Goal: Task Accomplishment & Management: Complete application form

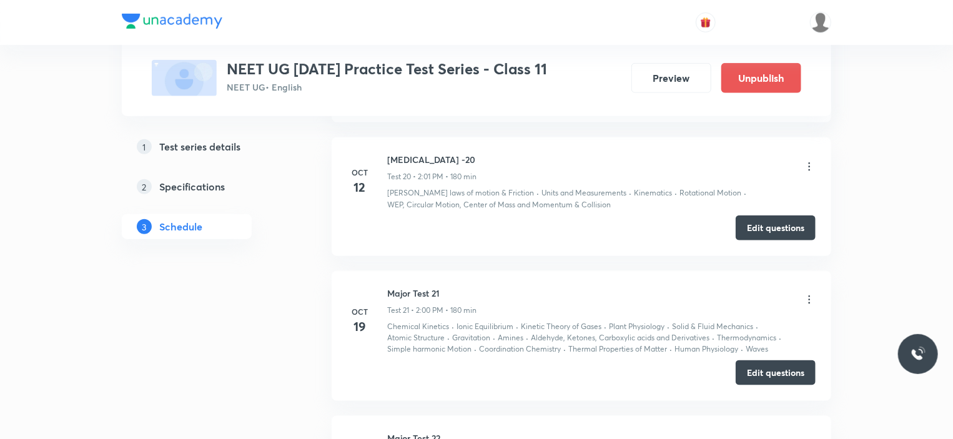
click at [755, 236] on button "Edit questions" at bounding box center [776, 227] width 80 height 25
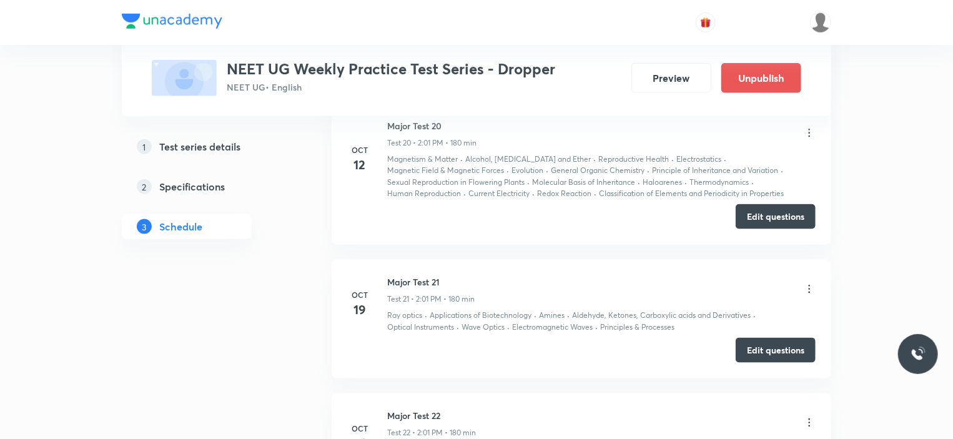
scroll to position [3122, 0]
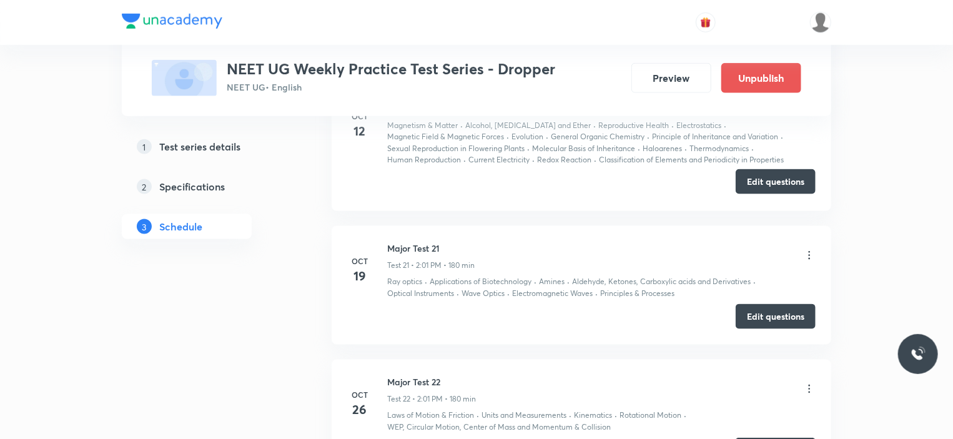
click at [757, 169] on button "Edit questions" at bounding box center [776, 181] width 80 height 25
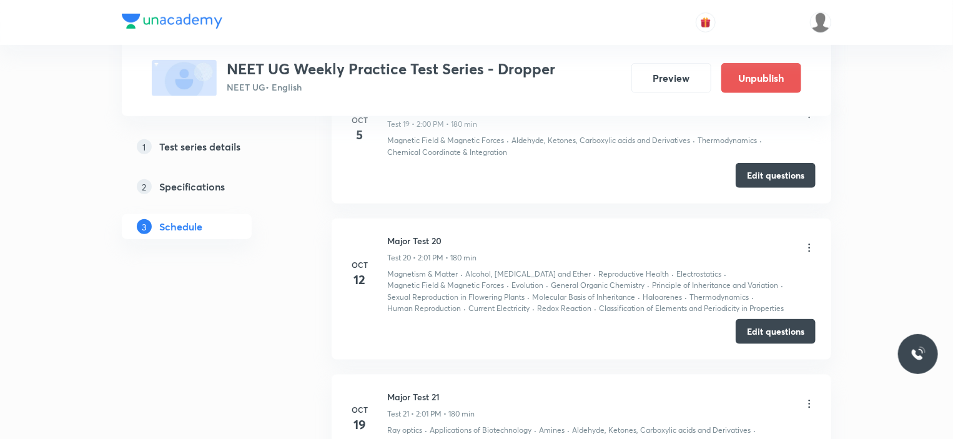
scroll to position [2872, 0]
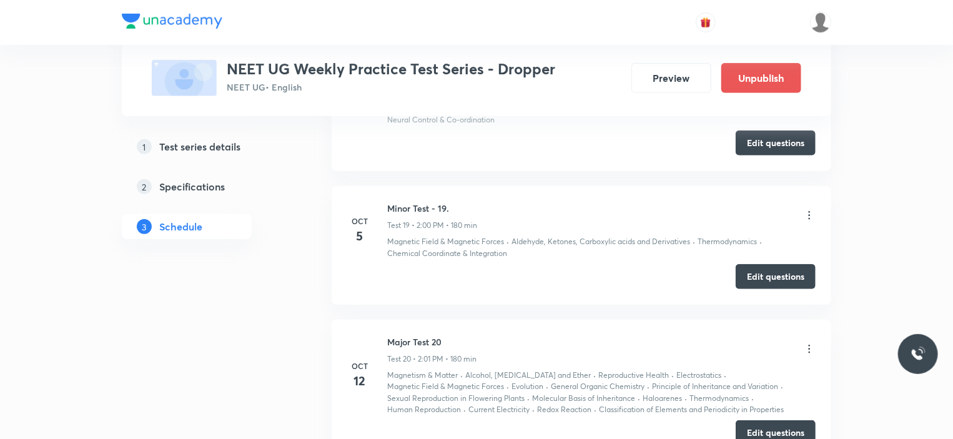
click at [221, 150] on h5 "Test series details" at bounding box center [199, 146] width 81 height 15
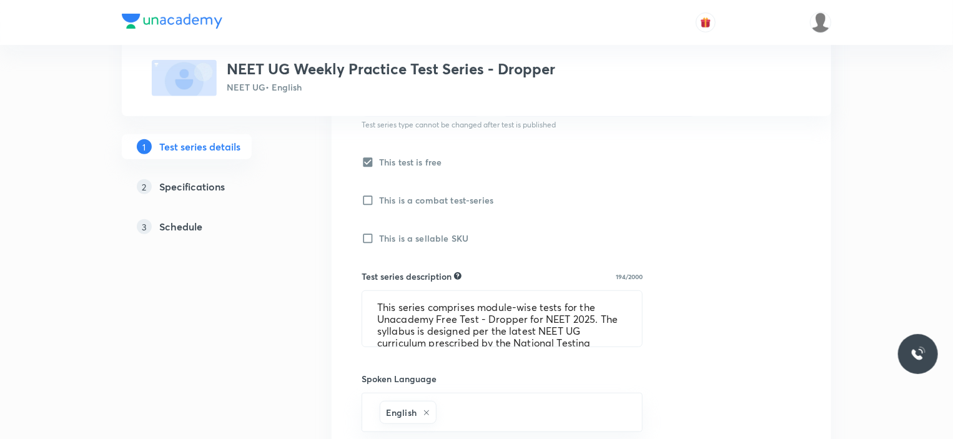
scroll to position [375, 0]
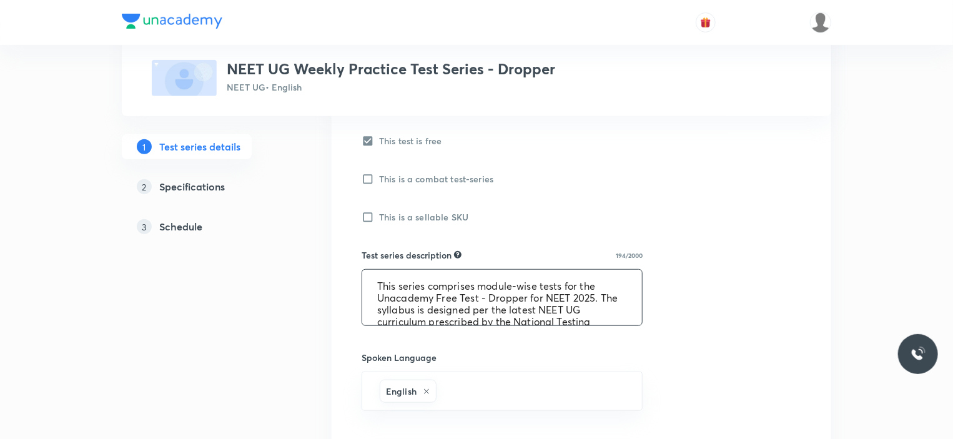
click at [480, 297] on textarea "This series comprises module-wise tests for the Unacademy Free Test - Dropper f…" at bounding box center [502, 298] width 280 height 56
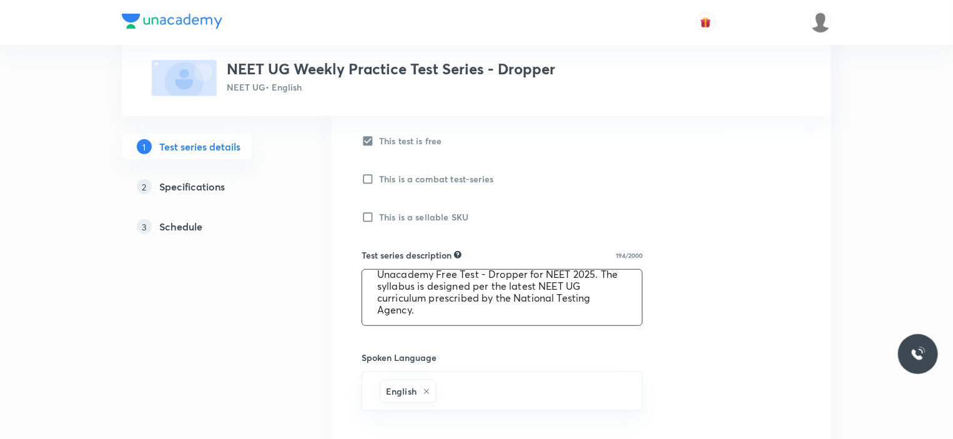
scroll to position [0, 0]
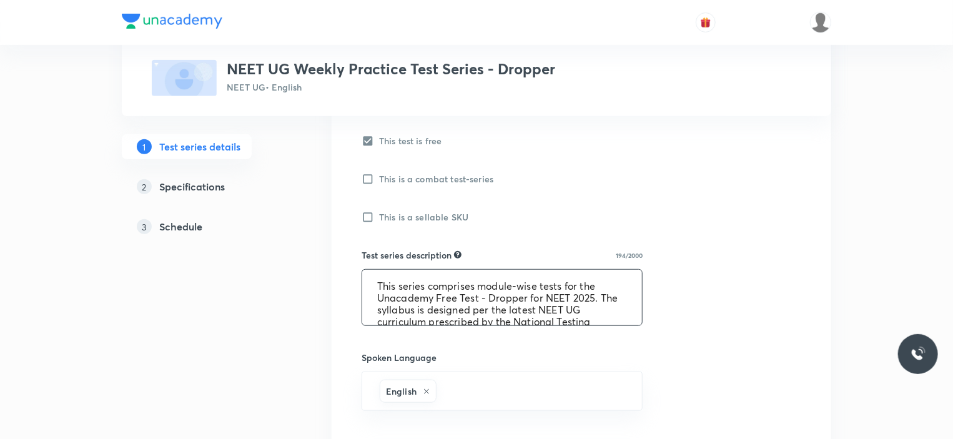
click at [425, 290] on textarea "This series comprises module-wise tests for the Unacademy Free Test - Dropper f…" at bounding box center [502, 298] width 280 height 56
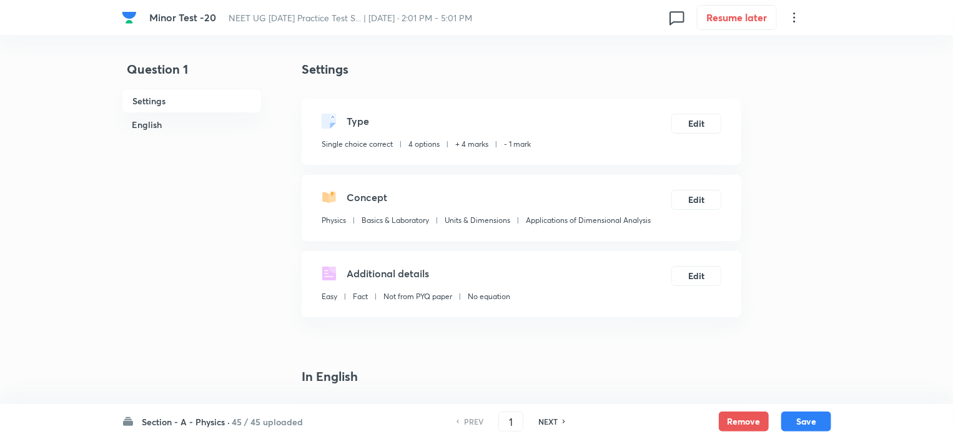
click at [267, 414] on div "Section - A - Physics · 45 / 45 uploaded PREV 1 ​ NEXT Remove Save" at bounding box center [476, 421] width 709 height 35
click at [259, 423] on h6 "45 / 45 uploaded" at bounding box center [267, 421] width 71 height 13
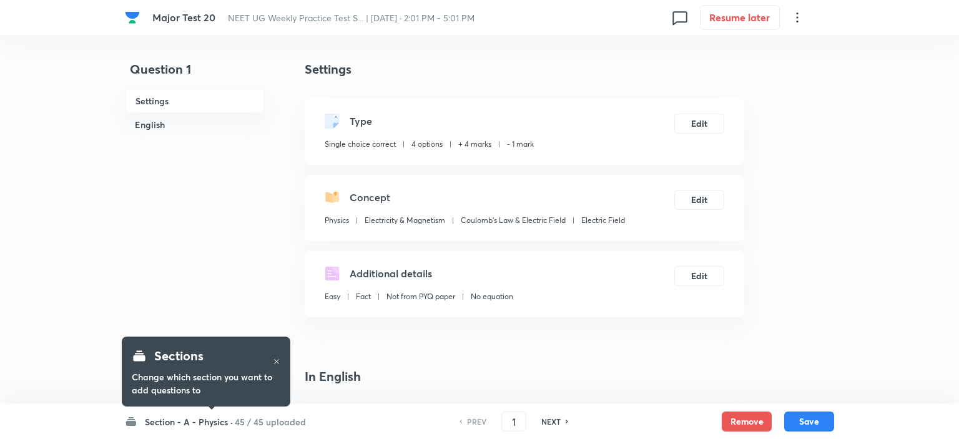
checkbox input "true"
click at [233, 419] on h6 "45 / 45 uploaded" at bounding box center [267, 421] width 71 height 13
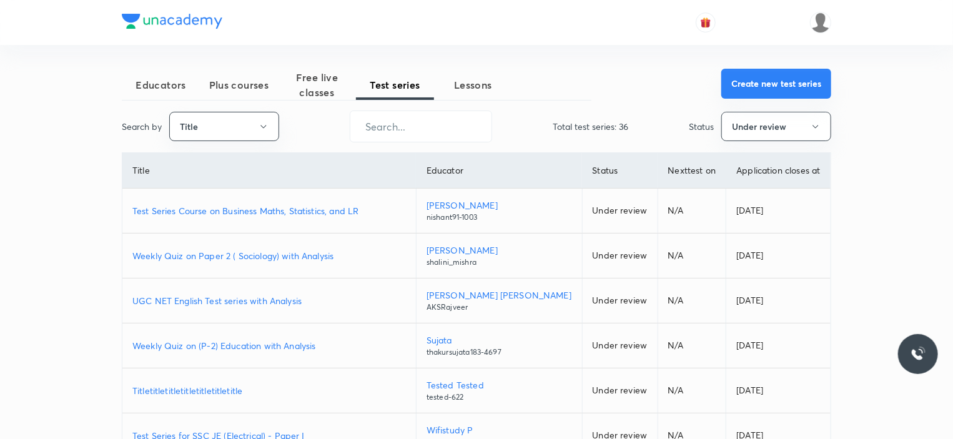
click at [735, 82] on button "Create new test series" at bounding box center [776, 84] width 110 height 30
click at [769, 69] on button "Create new test series" at bounding box center [776, 84] width 110 height 30
click at [744, 87] on button "Create new test series" at bounding box center [776, 84] width 110 height 30
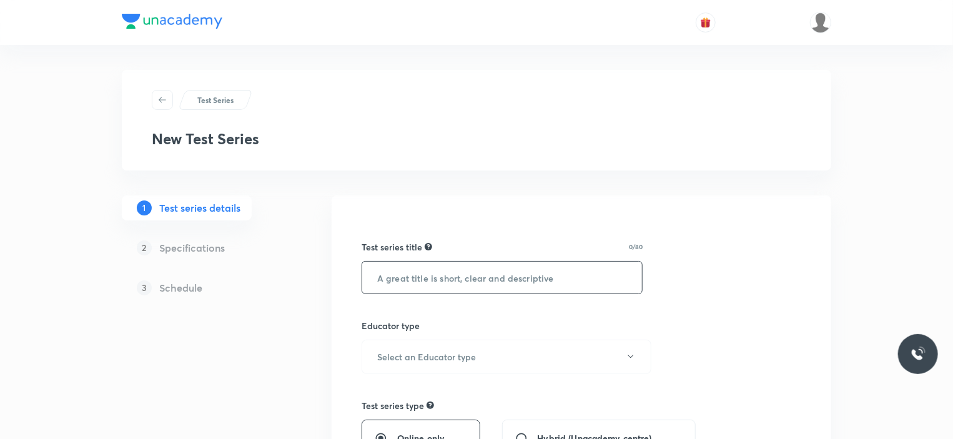
click at [425, 272] on input "text" at bounding box center [502, 278] width 280 height 32
paste input "NEET UG Practice Series by [PERSON_NAME]"
type input "NEET UG Practice Series by [PERSON_NAME]"
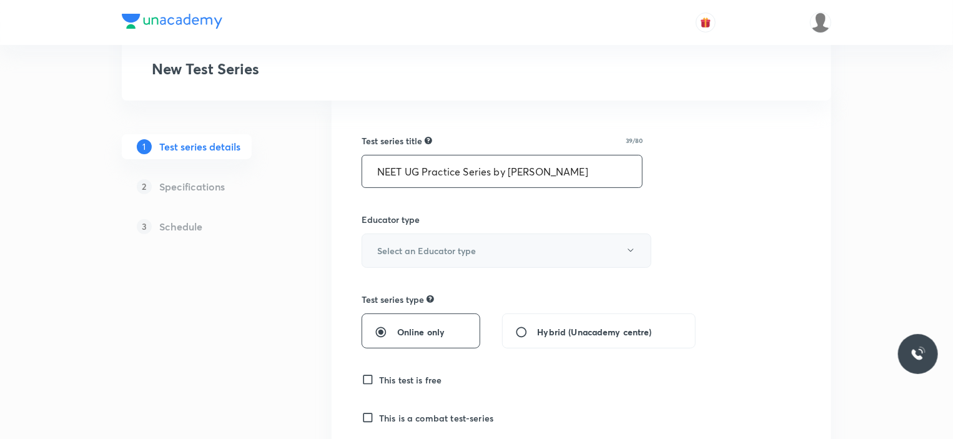
scroll to position [125, 0]
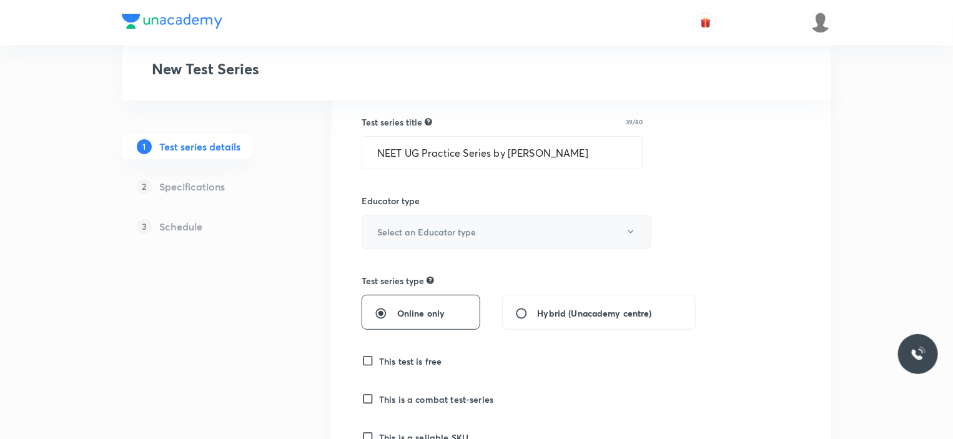
click at [439, 239] on button "Select an Educator type" at bounding box center [507, 232] width 290 height 34
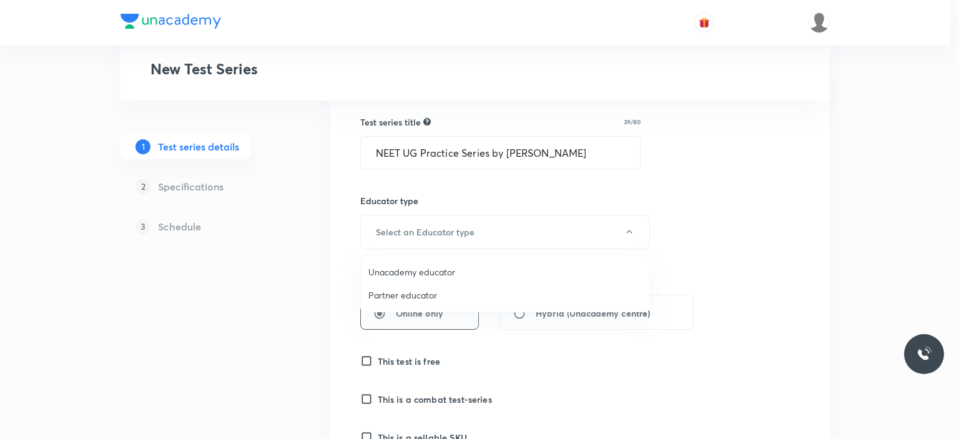
click at [405, 270] on span "Unacademy educator" at bounding box center [504, 271] width 273 height 13
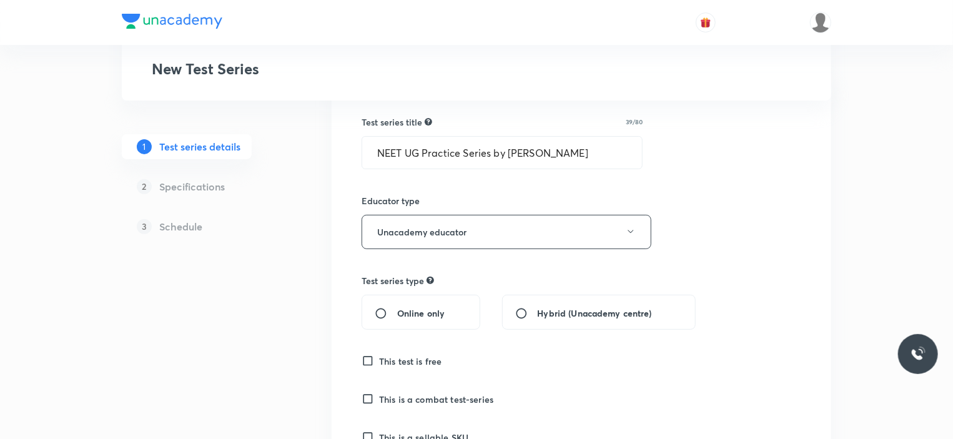
click at [426, 304] on div "Online only" at bounding box center [421, 312] width 119 height 35
click at [403, 318] on span "Online only" at bounding box center [420, 313] width 47 height 13
click at [397, 318] on input "Online only" at bounding box center [386, 313] width 22 height 12
radio input "true"
click at [415, 357] on h6 "This test is free" at bounding box center [410, 361] width 63 height 13
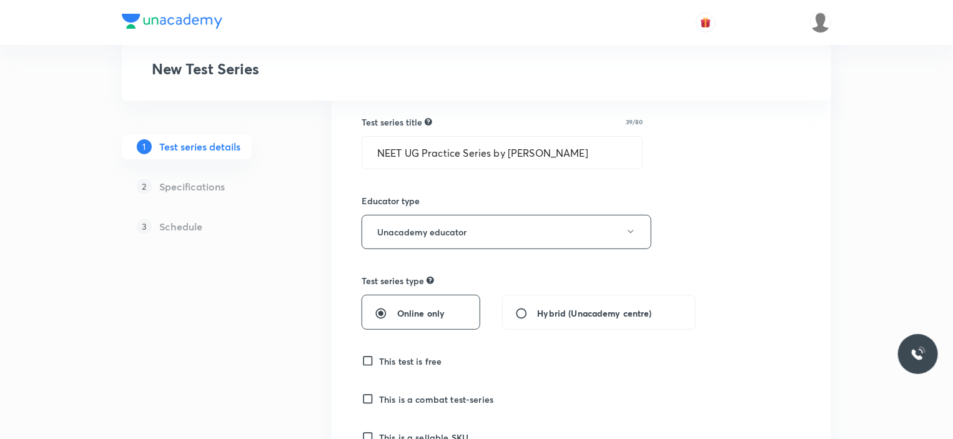
click at [379, 357] on input "This test is free" at bounding box center [370, 361] width 17 height 12
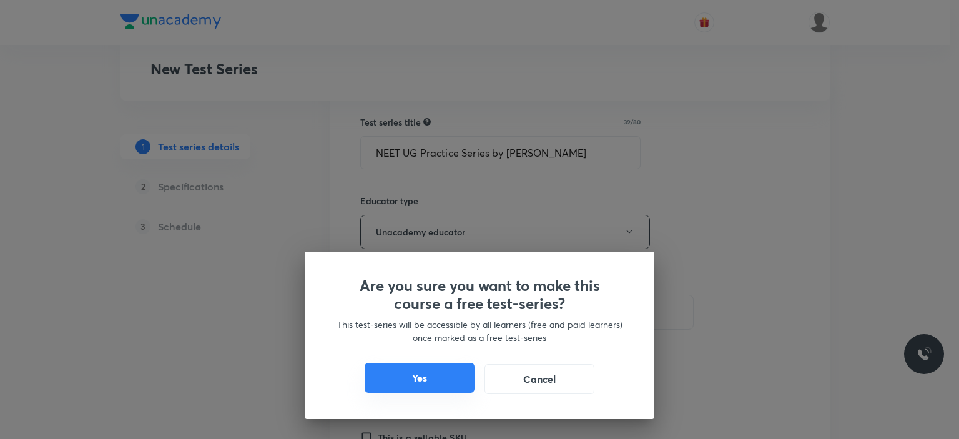
click at [414, 384] on button "Yes" at bounding box center [420, 378] width 110 height 30
checkbox input "true"
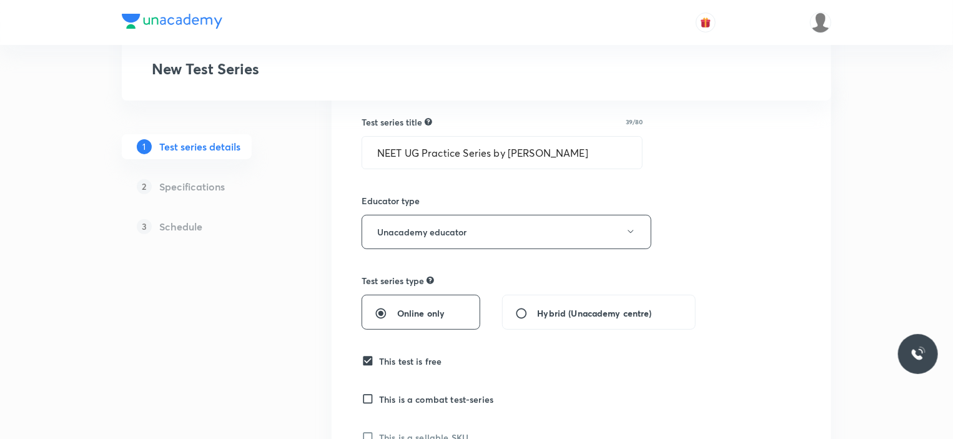
scroll to position [375, 0]
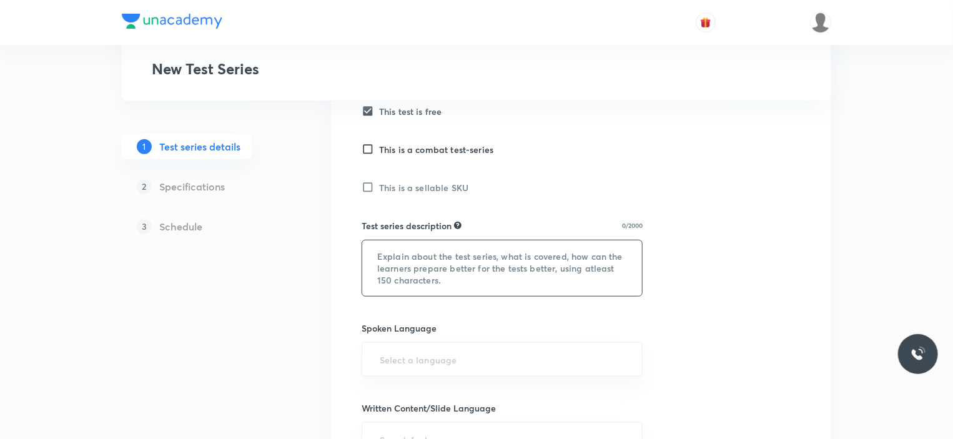
click at [410, 273] on textarea at bounding box center [502, 268] width 280 height 56
paste textarea "https://docs.google.com/spreadsheets/d/12MPni3ySBcdBzrUoAsjV0EwcpIFPTSPenXUcV1q…"
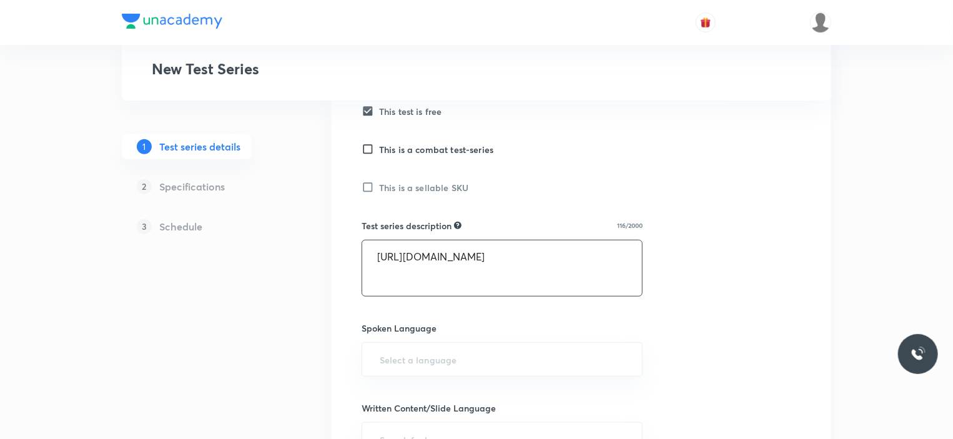
click at [439, 275] on textarea "https://docs.google.com/spreadsheets/d/12MPni3ySBcdBzrUoAsjV0EwcpIFPTSPenXUcV1q…" at bounding box center [502, 268] width 280 height 56
paste textarea "NEET UG Practice Series by [PERSON_NAME] — a topic-wise test series meticulousl…"
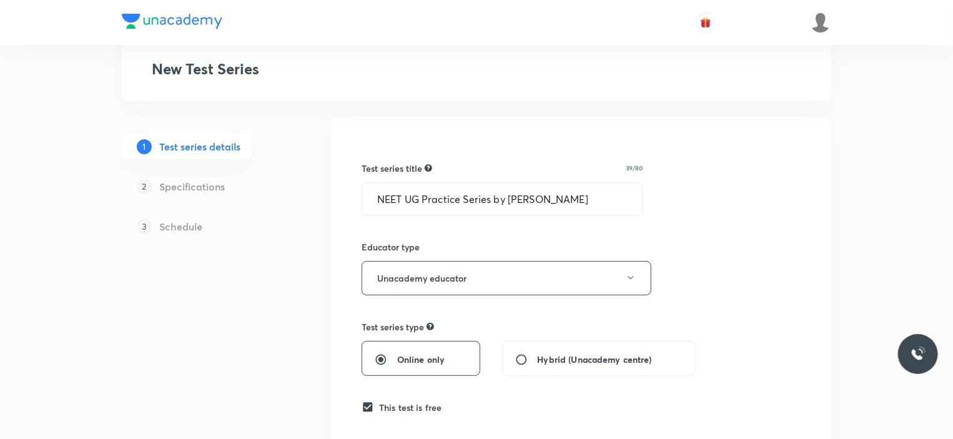
scroll to position [0, 0]
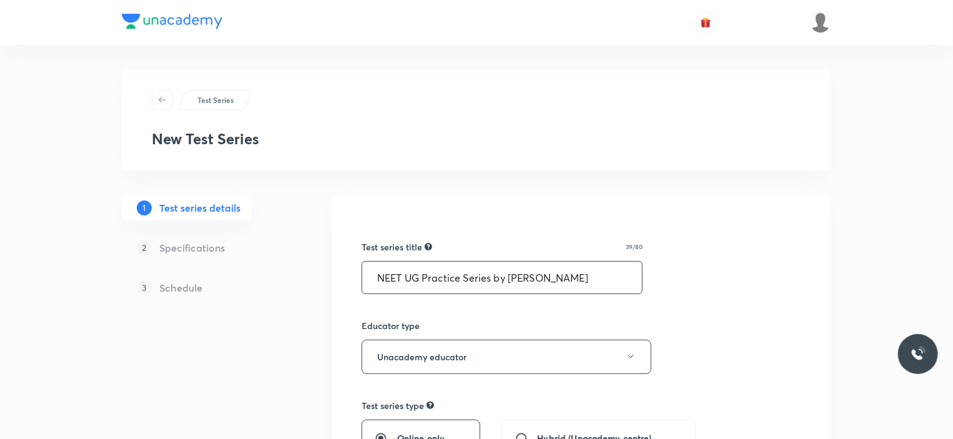
drag, startPoint x: 508, startPoint y: 274, endPoint x: 567, endPoint y: 279, distance: 59.5
click at [567, 279] on input "NEET UG Practice Series by Priya Pandey" at bounding box center [502, 278] width 280 height 32
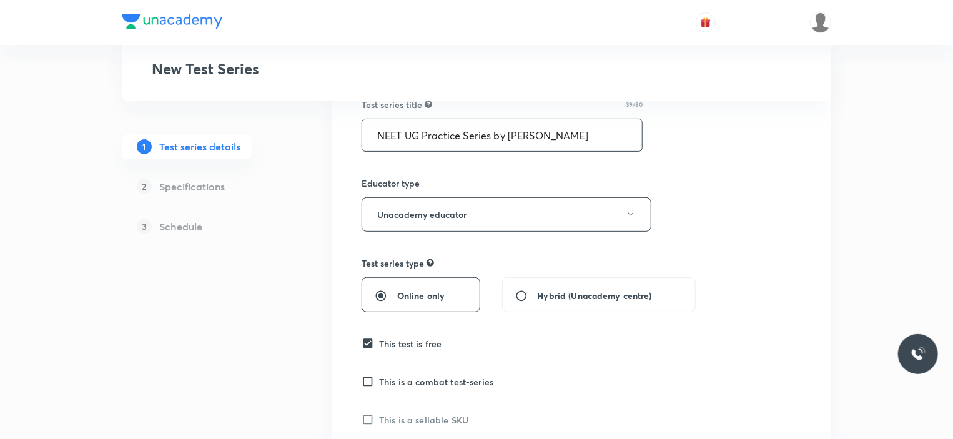
scroll to position [250, 0]
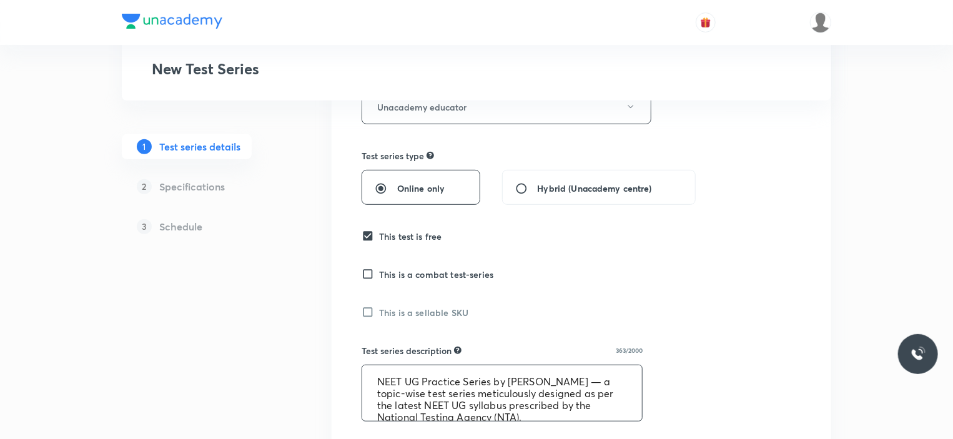
drag, startPoint x: 510, startPoint y: 382, endPoint x: 564, endPoint y: 382, distance: 54.9
click at [564, 382] on textarea "NEET UG Practice Series by [PERSON_NAME] — a topic-wise test series meticulousl…" at bounding box center [502, 393] width 280 height 56
paste textarea "Priya Pande"
type textarea "NEET UG Practice Series by Priya Pande — a topic-wise test series meticulously …"
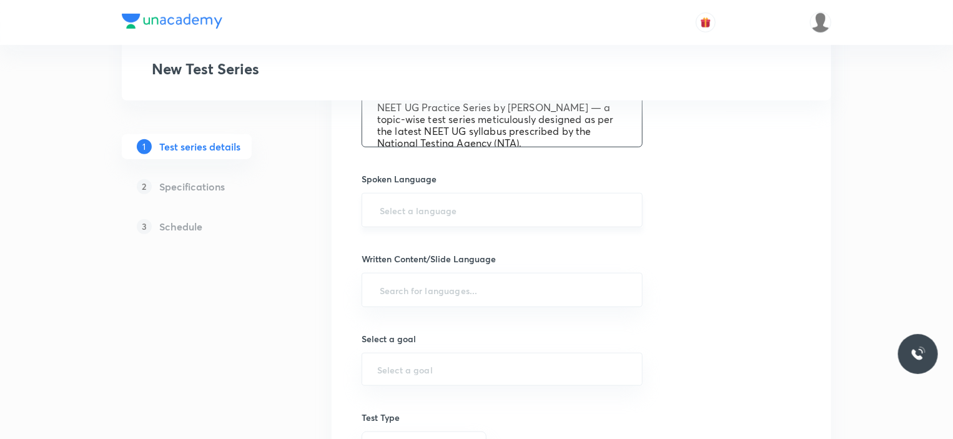
scroll to position [488, 0]
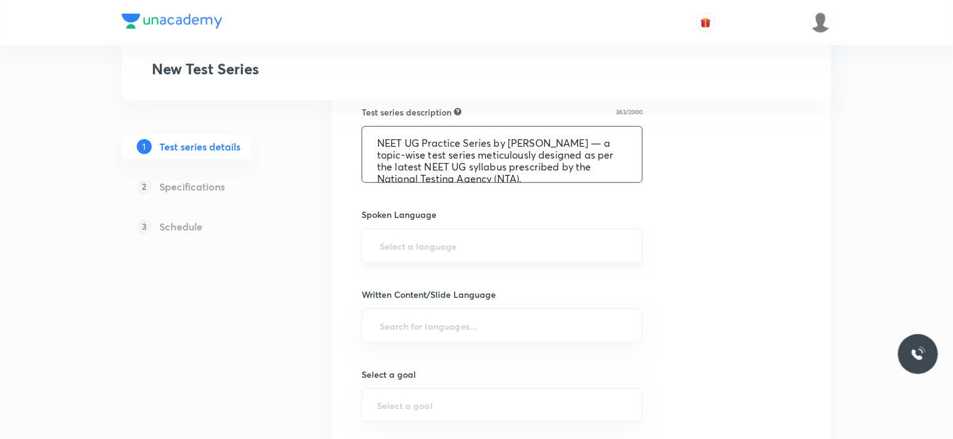
click at [427, 249] on input "text" at bounding box center [502, 245] width 250 height 23
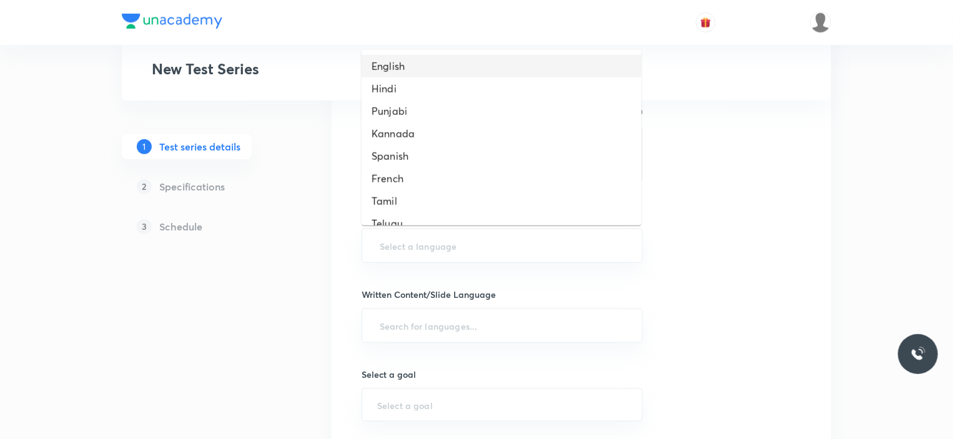
click at [420, 56] on li "English" at bounding box center [502, 66] width 280 height 22
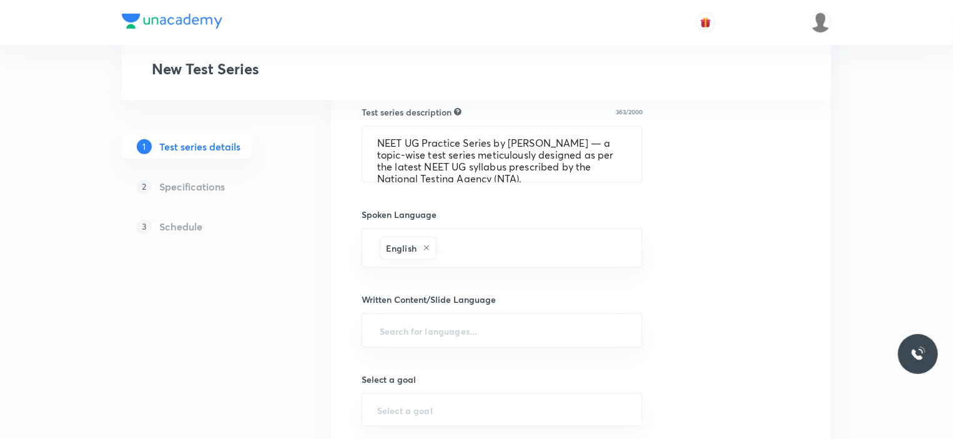
click at [415, 310] on div "Written Content/Slide Language ​" at bounding box center [502, 320] width 281 height 55
click at [412, 325] on input "text" at bounding box center [502, 330] width 250 height 23
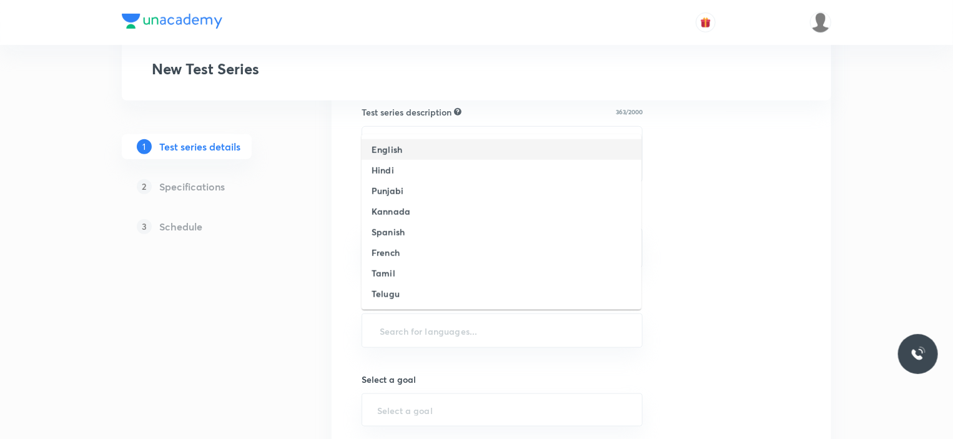
click at [405, 139] on li "English" at bounding box center [502, 149] width 280 height 21
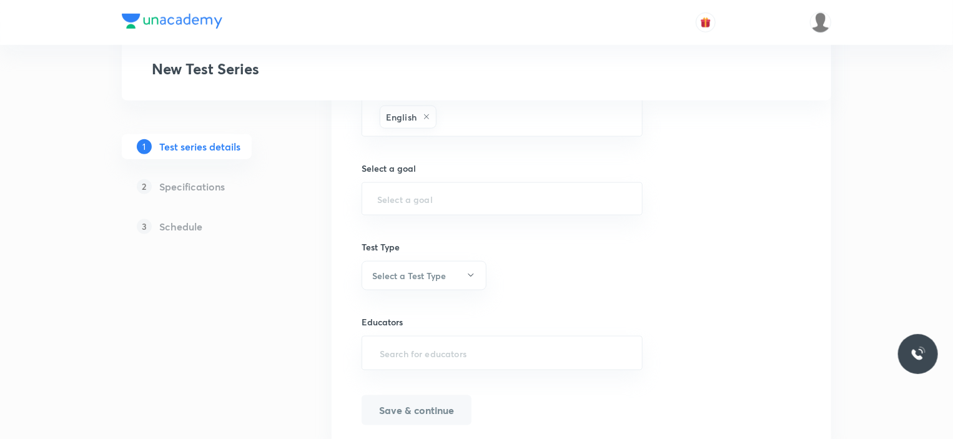
scroll to position [738, 0]
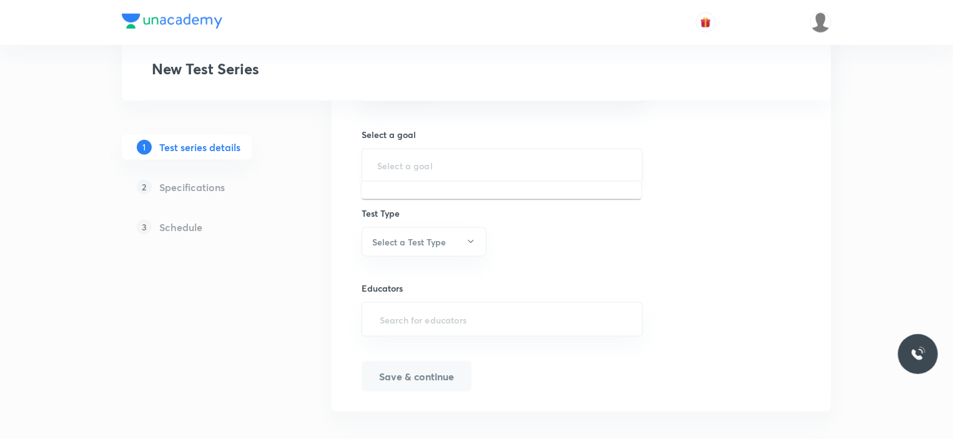
click at [390, 167] on input "text" at bounding box center [502, 165] width 250 height 12
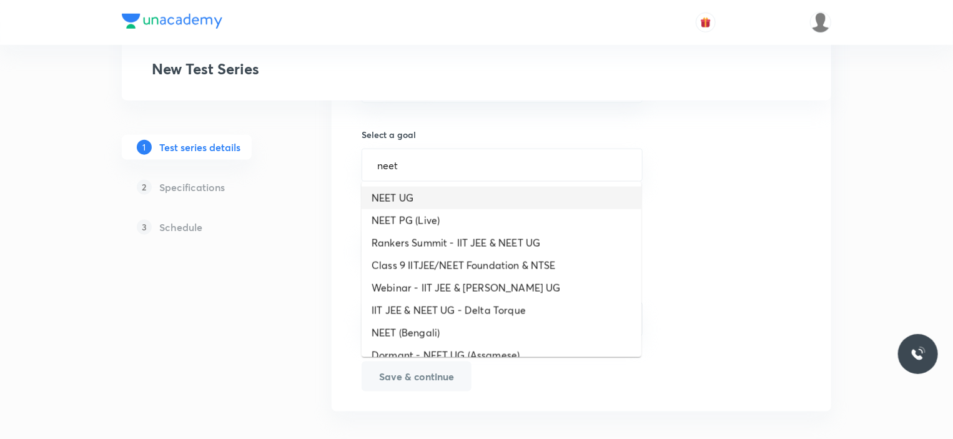
click at [403, 204] on li "NEET UG" at bounding box center [502, 198] width 280 height 22
type input "NEET UG"
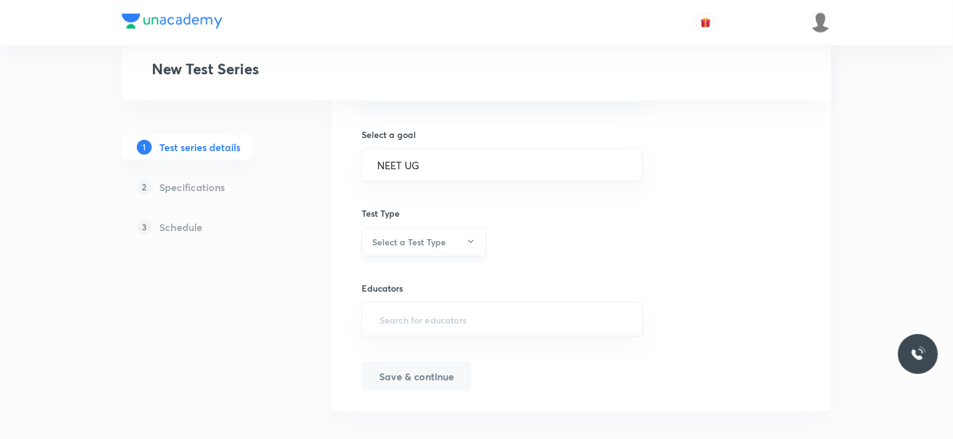
click at [400, 245] on h6 "Select a Test Type" at bounding box center [409, 241] width 74 height 13
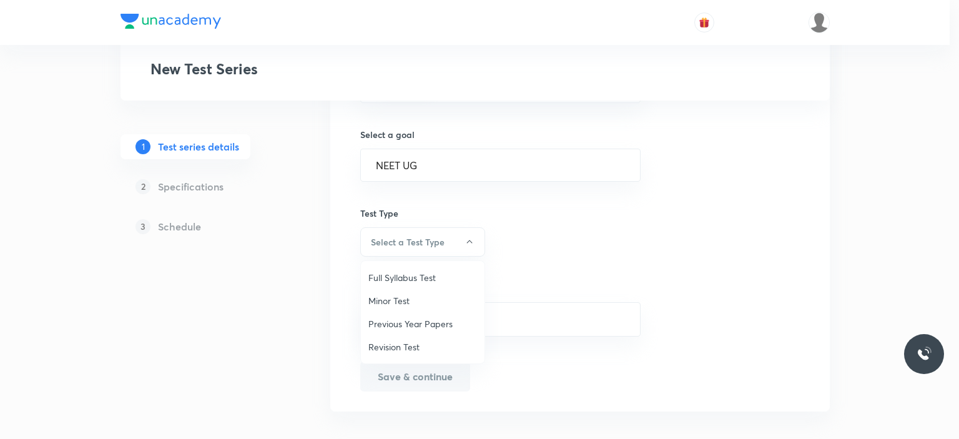
click at [404, 274] on span "Full Syllabus Test" at bounding box center [422, 277] width 109 height 13
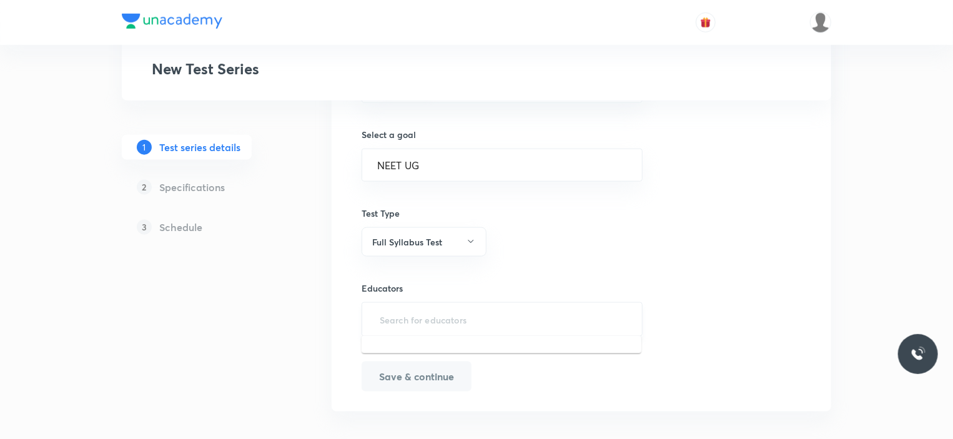
click at [418, 313] on input "text" at bounding box center [502, 319] width 250 height 23
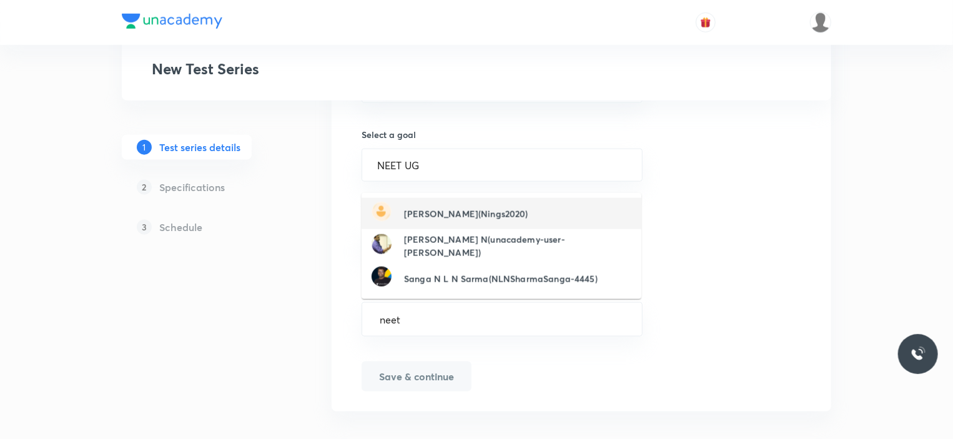
click at [445, 215] on ul "Ningraju N Sullalli(Nings2020) Gnanavel N(unacademy-user-Gnanavel) Sanga N L N …" at bounding box center [502, 246] width 280 height 106
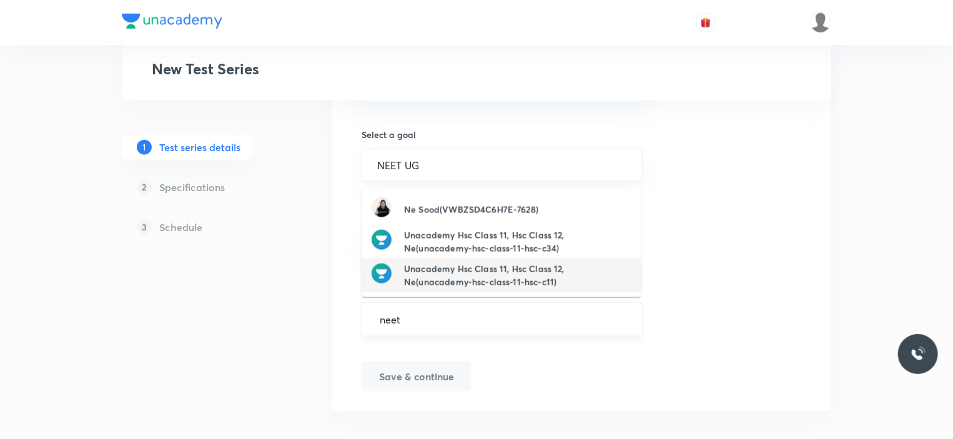
click at [427, 317] on input "neet" at bounding box center [502, 319] width 250 height 23
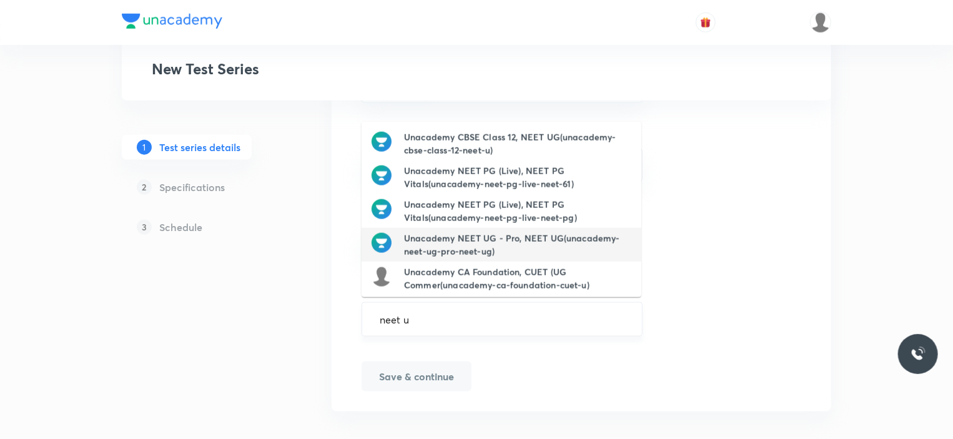
type input "neet ug"
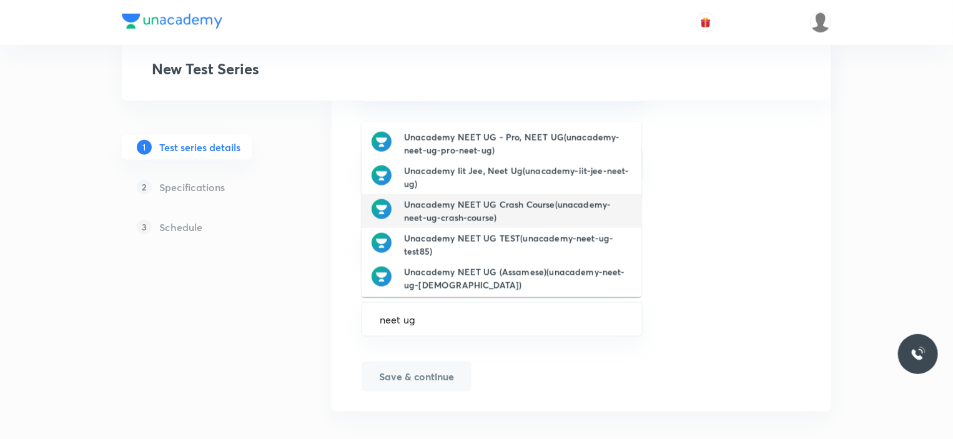
click at [477, 215] on h6 "Unacademy NEET UG Crash Course(unacademy-neet-ug-crash-course)" at bounding box center [517, 211] width 227 height 26
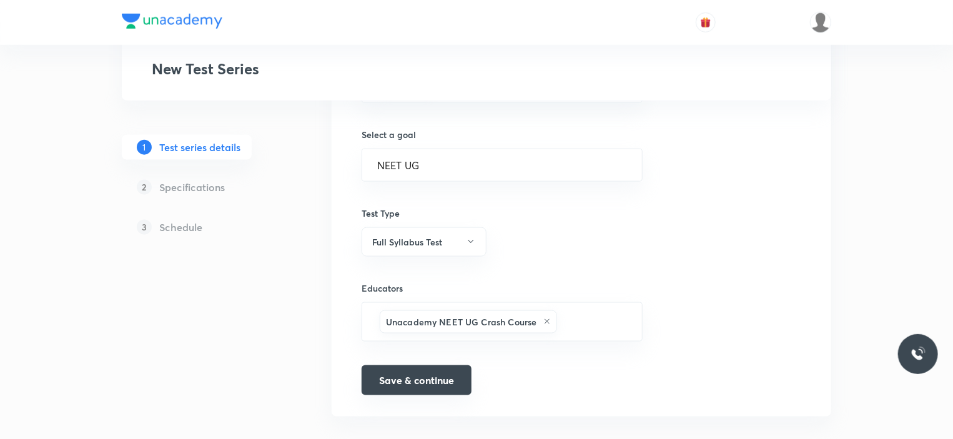
click at [442, 381] on button "Save & continue" at bounding box center [417, 380] width 110 height 30
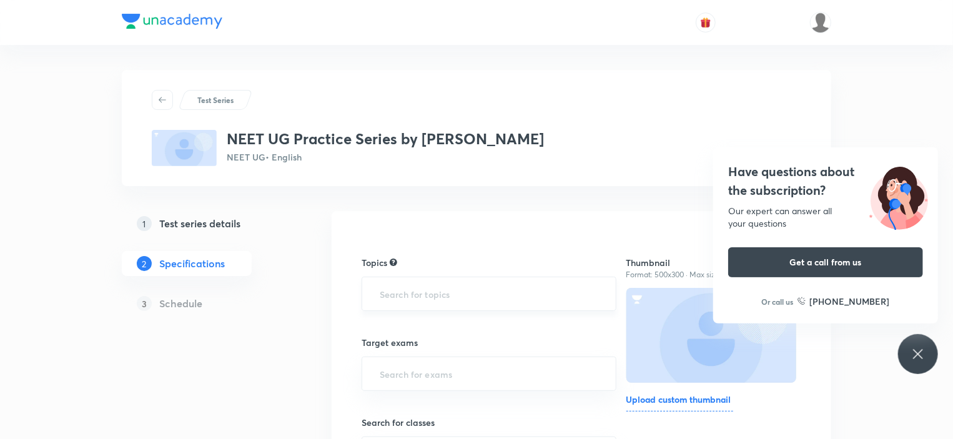
click at [413, 293] on input "text" at bounding box center [489, 293] width 224 height 23
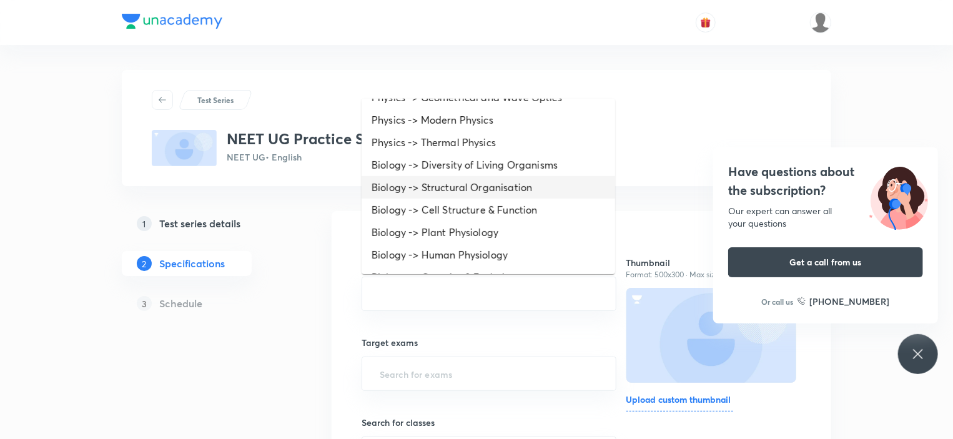
scroll to position [125, 0]
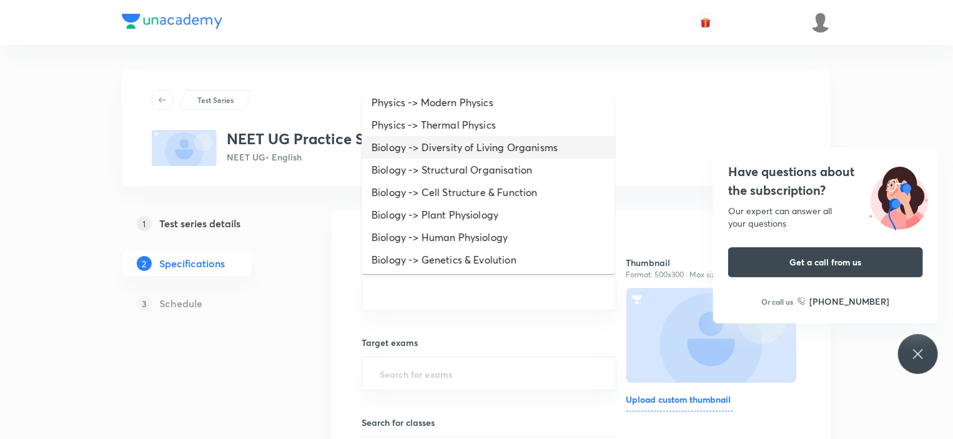
click at [421, 154] on li "Biology -> Diversity of Living Organisms" at bounding box center [489, 147] width 254 height 22
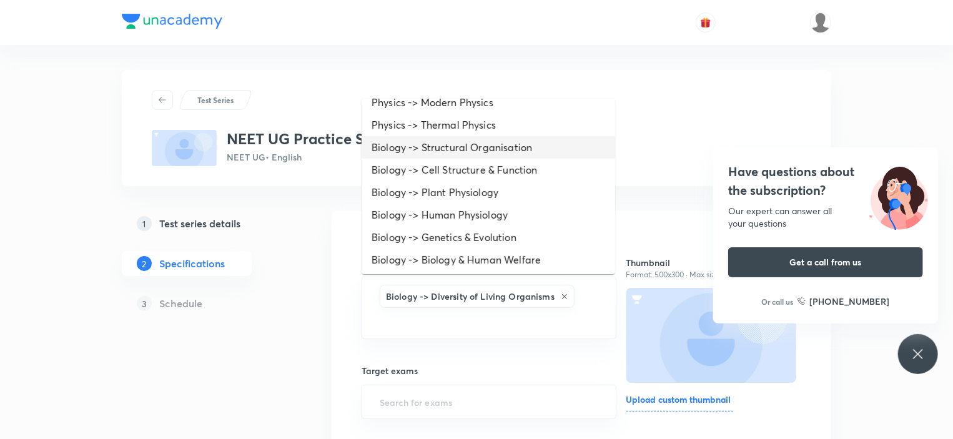
click at [423, 145] on li "Biology -> Structural Organisation" at bounding box center [489, 147] width 254 height 22
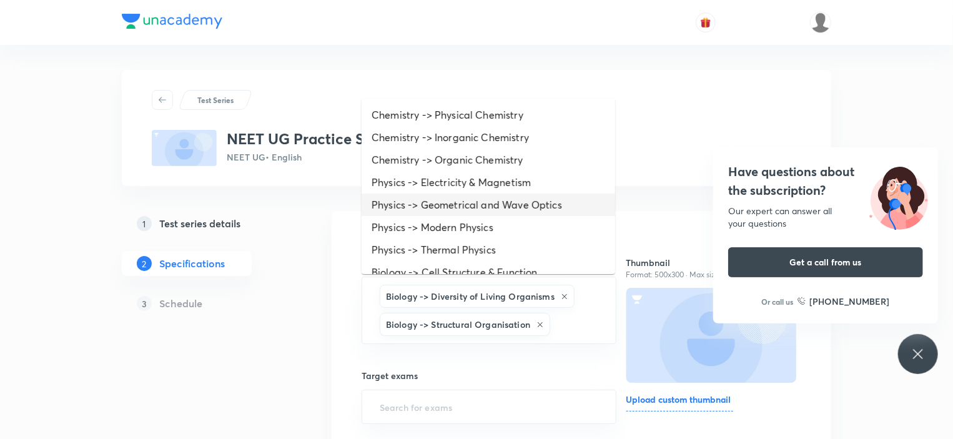
scroll to position [250, 0]
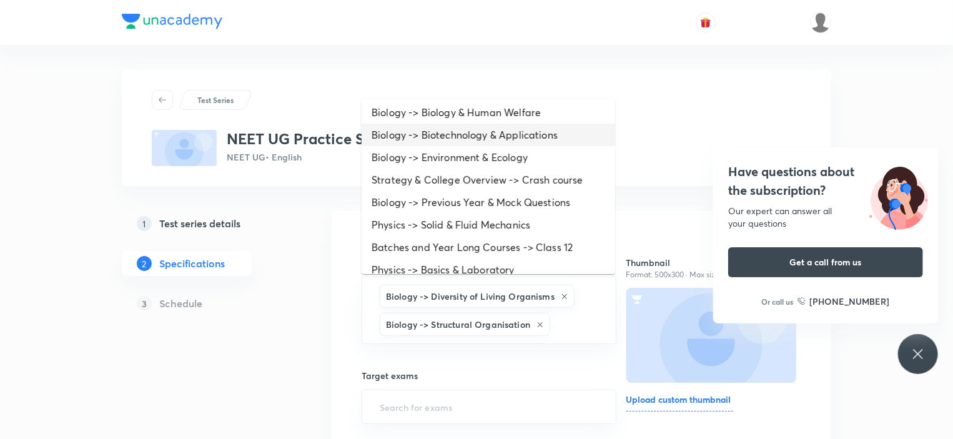
click at [425, 129] on li "Biology -> Biotechnology & Applications" at bounding box center [489, 135] width 254 height 22
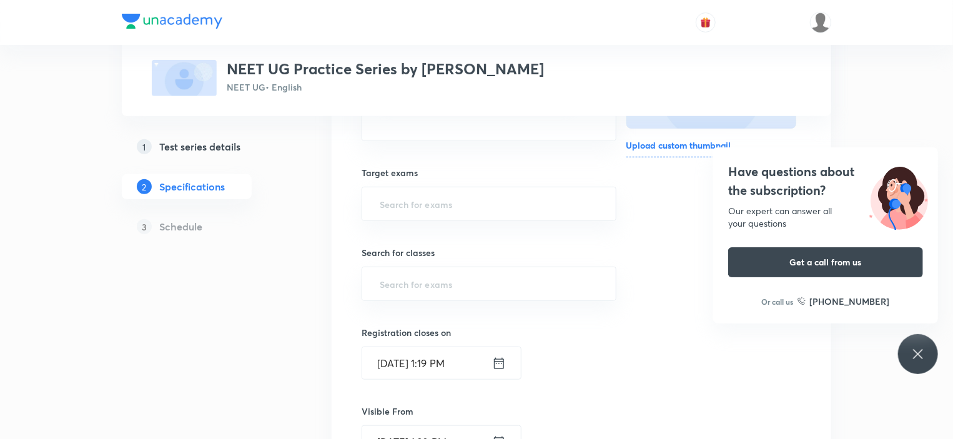
scroll to position [125, 0]
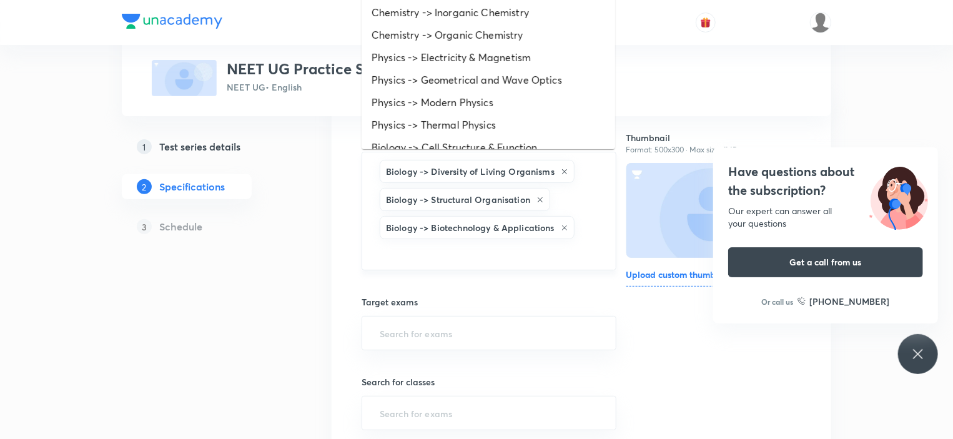
click at [413, 259] on input "text" at bounding box center [489, 253] width 224 height 23
click at [441, 149] on li "Biology -> Cell Structure & Function" at bounding box center [489, 147] width 254 height 22
click at [440, 138] on li "Biology -> Plant Physiology" at bounding box center [489, 147] width 254 height 22
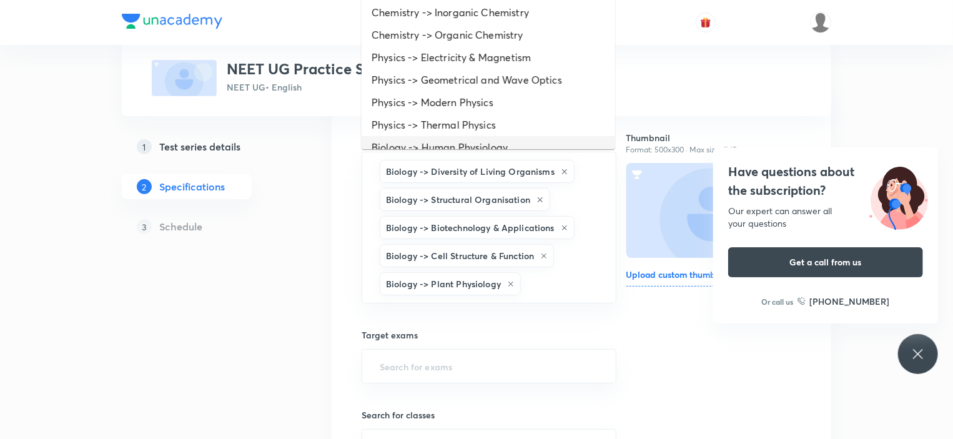
click at [449, 147] on li "Biology -> Human Physiology" at bounding box center [489, 147] width 254 height 22
click at [449, 145] on li "Biology -> Genetics & Evolution" at bounding box center [489, 147] width 254 height 22
click at [451, 145] on li "Biology -> Biology & Human Welfare" at bounding box center [489, 147] width 254 height 22
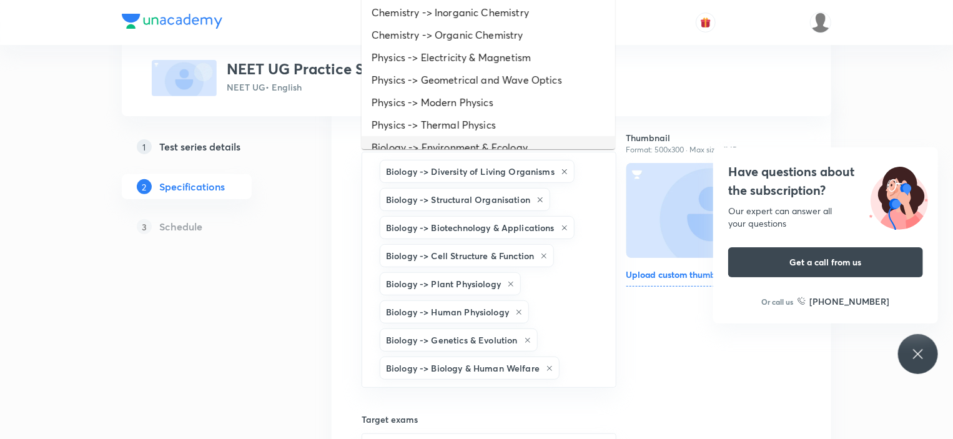
click at [451, 145] on li "Biology -> Environment & Ecology" at bounding box center [489, 147] width 254 height 22
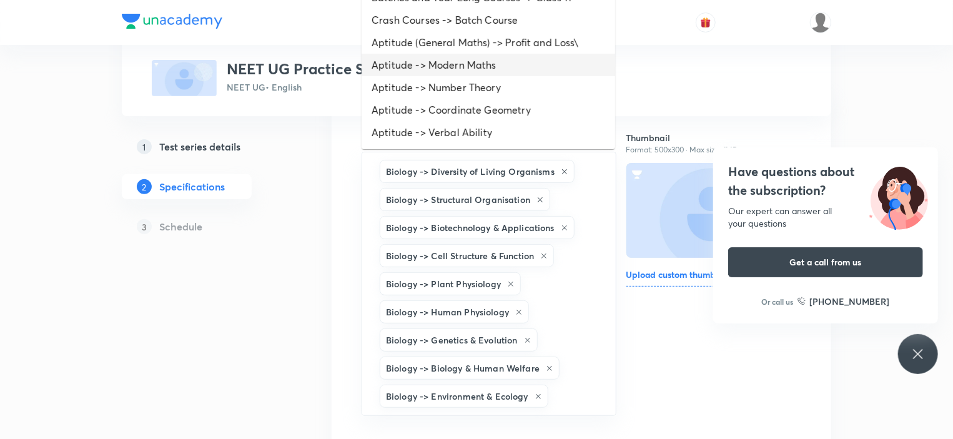
scroll to position [500, 0]
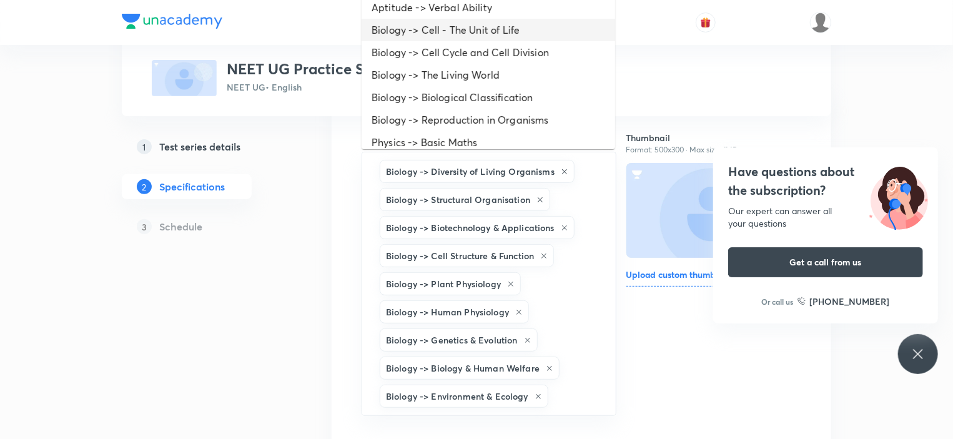
click at [438, 36] on li "Biology -> Cell - The Unit of Life" at bounding box center [489, 30] width 254 height 22
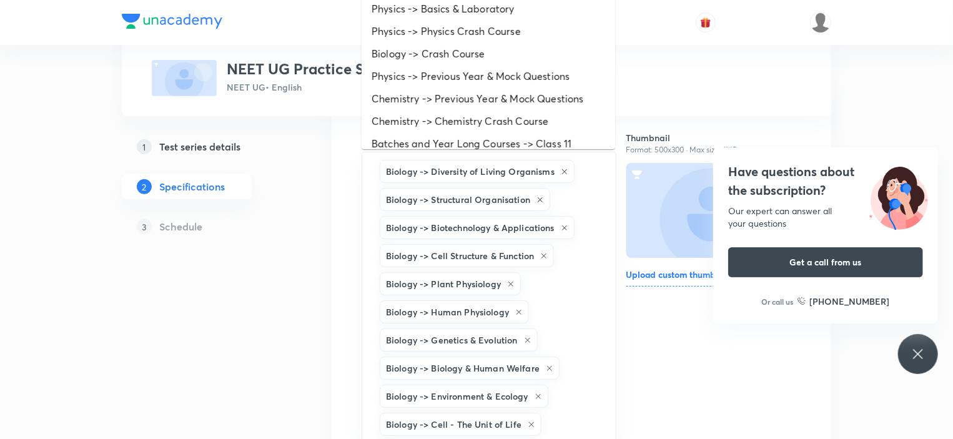
scroll to position [250, 0]
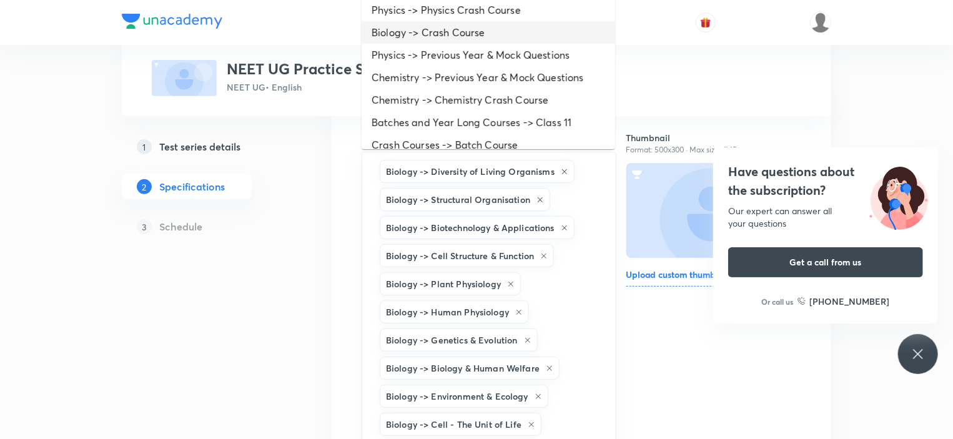
click at [435, 31] on li "Biology -> Crash Course" at bounding box center [489, 32] width 254 height 22
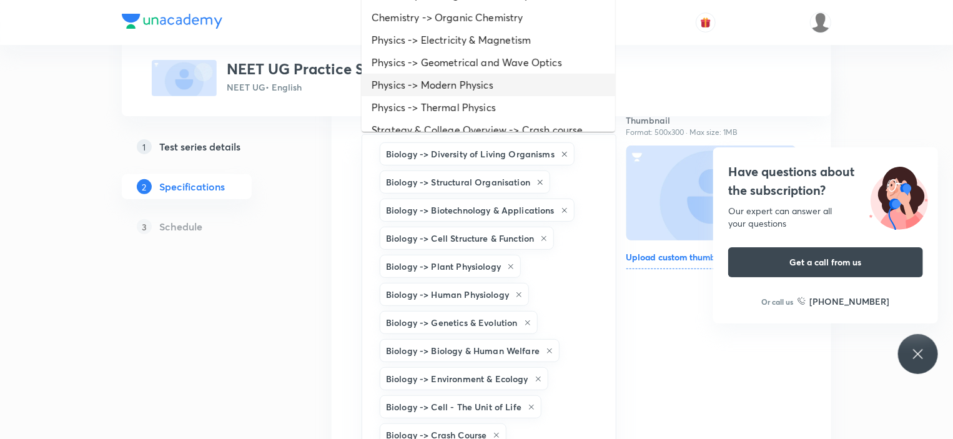
scroll to position [125, 0]
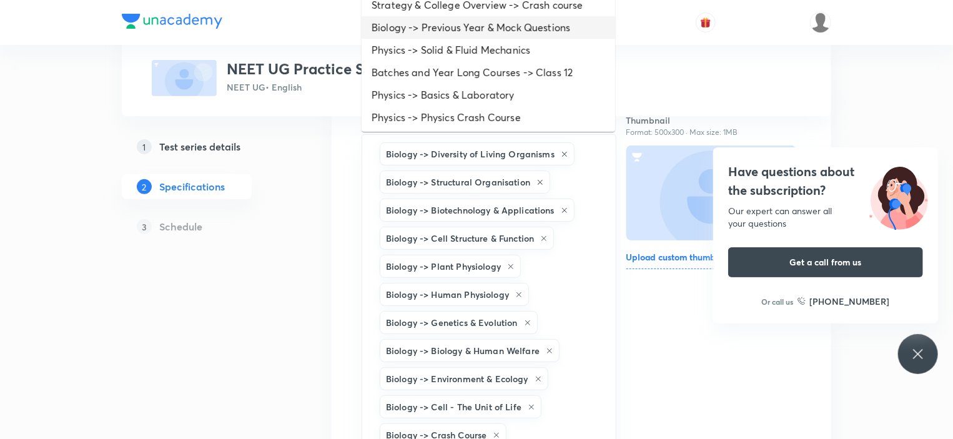
click at [436, 26] on li "Biology -> Previous Year & Mock Questions" at bounding box center [489, 27] width 254 height 22
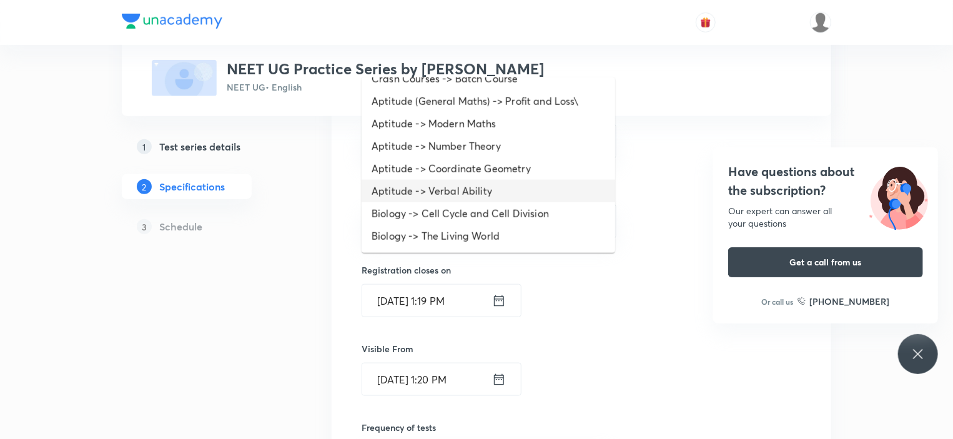
scroll to position [463, 0]
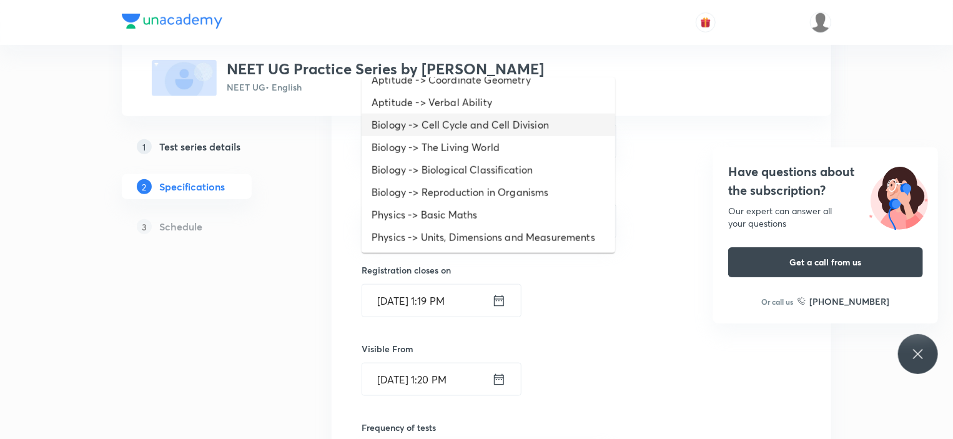
click at [441, 119] on li "Biology -> Cell Cycle and Cell Division" at bounding box center [489, 125] width 254 height 22
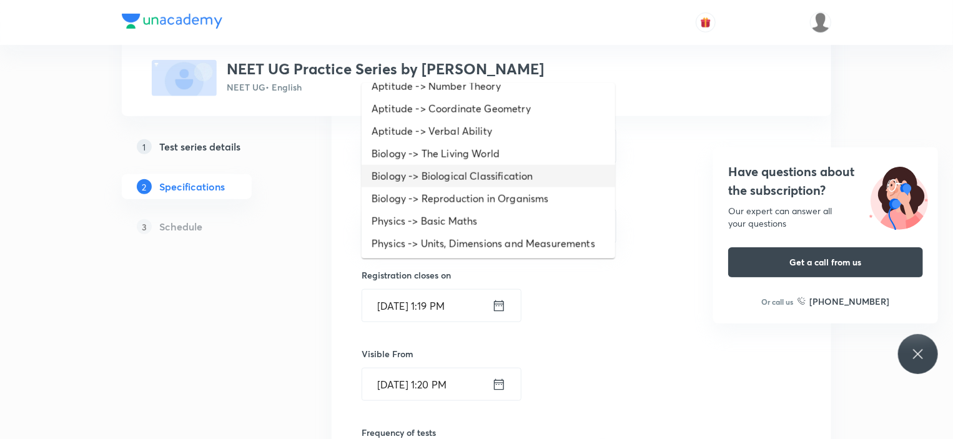
scroll to position [441, 0]
click at [447, 156] on li "Biology -> The Living World" at bounding box center [489, 153] width 254 height 22
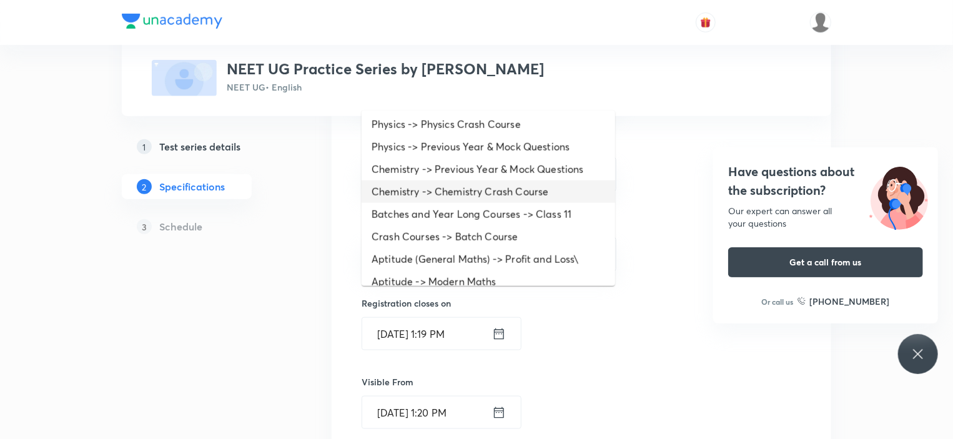
scroll to position [418, 0]
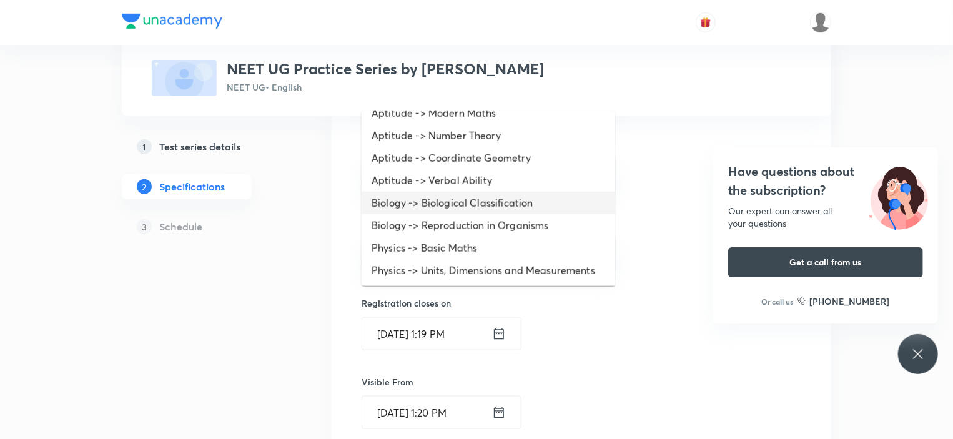
click at [450, 202] on li "Biology -> Biological Classification" at bounding box center [489, 203] width 254 height 22
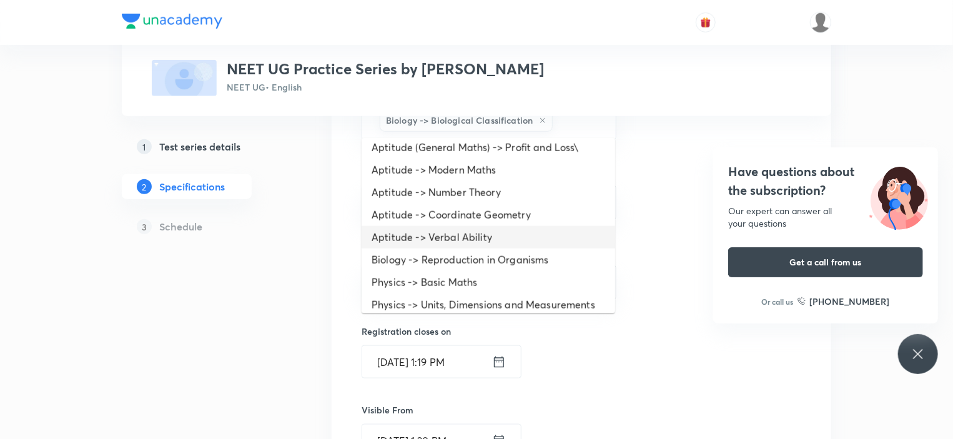
scroll to position [396, 0]
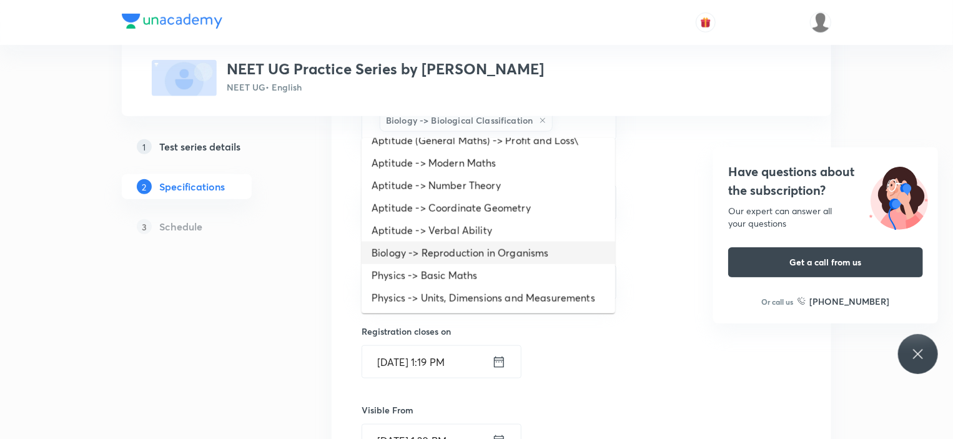
click at [466, 242] on li "Biology -> Reproduction in Organisms" at bounding box center [489, 253] width 254 height 22
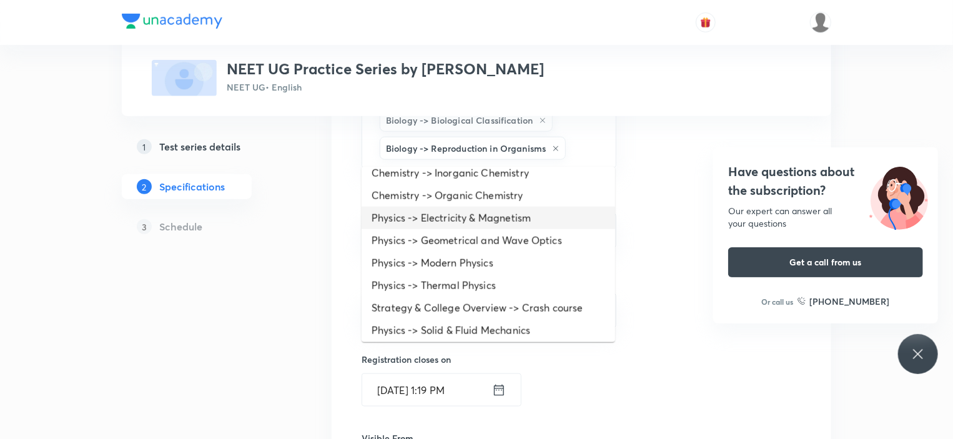
scroll to position [0, 0]
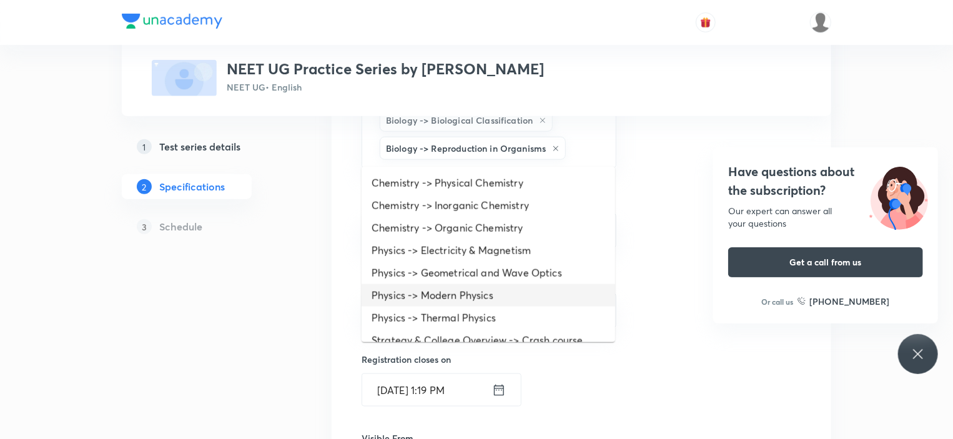
click at [312, 313] on div "Test Series NEET UG Practice Series by Priya Pandey NEET UG • English 1 Test se…" at bounding box center [476, 155] width 709 height 1310
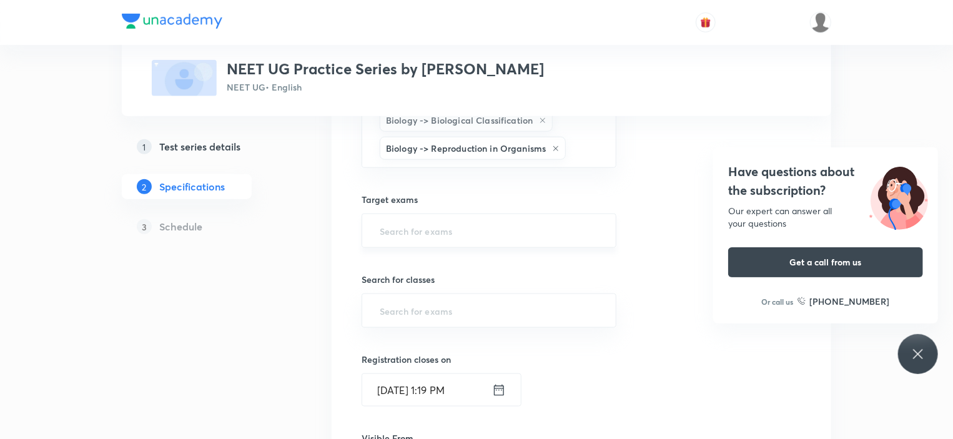
click at [412, 219] on input "text" at bounding box center [489, 230] width 224 height 23
click at [400, 262] on li "NEET UG" at bounding box center [489, 261] width 254 height 22
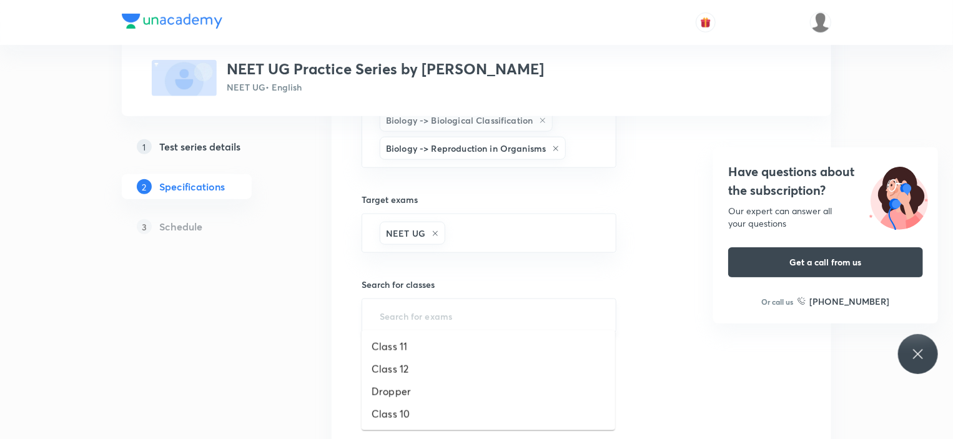
click at [424, 307] on input "text" at bounding box center [489, 315] width 224 height 23
click at [408, 382] on li "Dropper" at bounding box center [489, 391] width 254 height 22
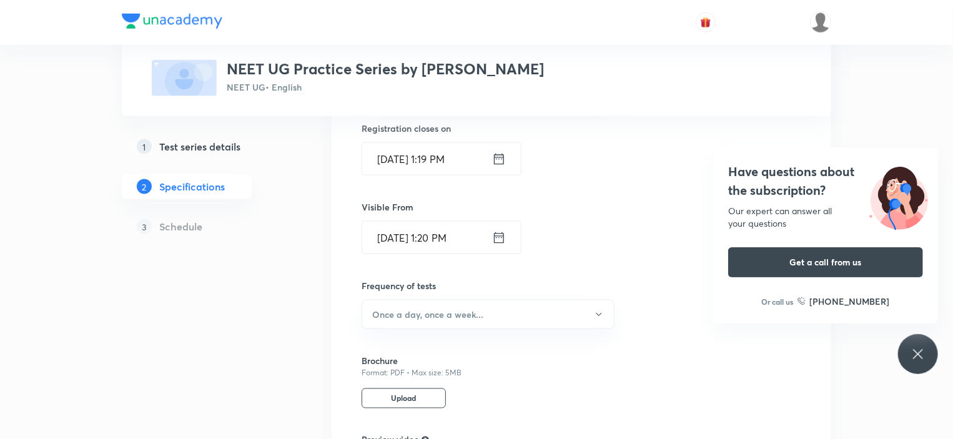
scroll to position [819, 0]
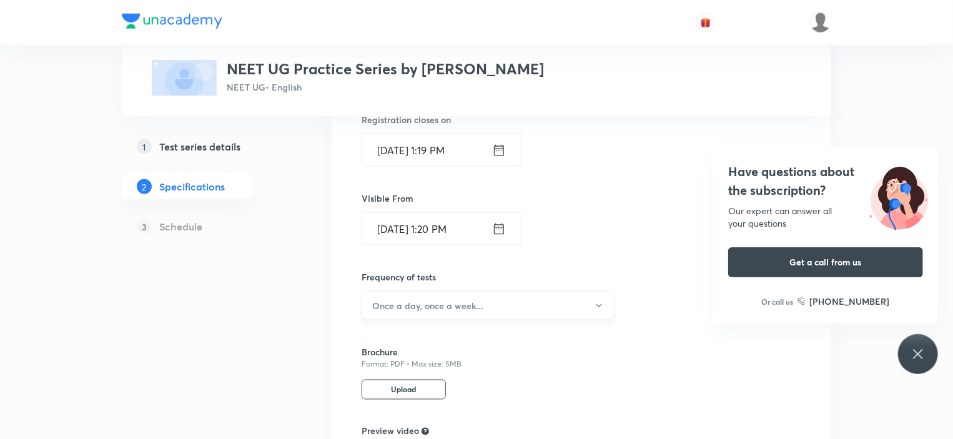
click at [421, 304] on h6 "Once a day, once a week..." at bounding box center [427, 305] width 111 height 13
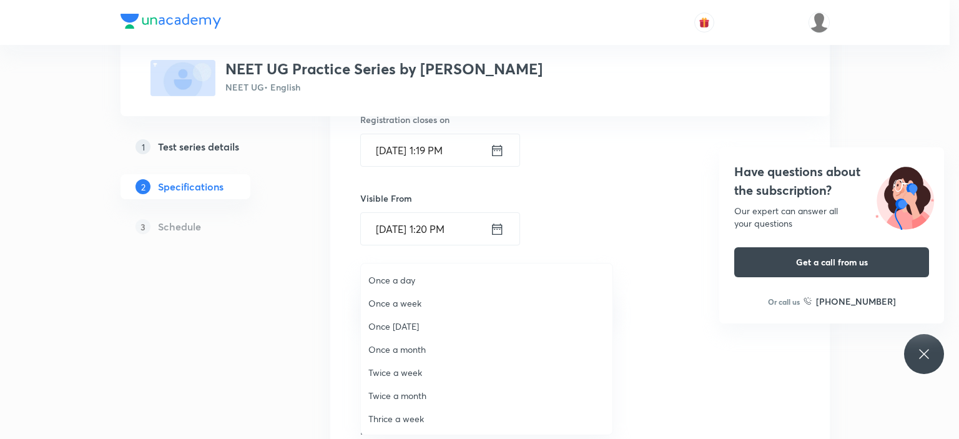
click at [389, 278] on span "Once a day" at bounding box center [486, 279] width 237 height 13
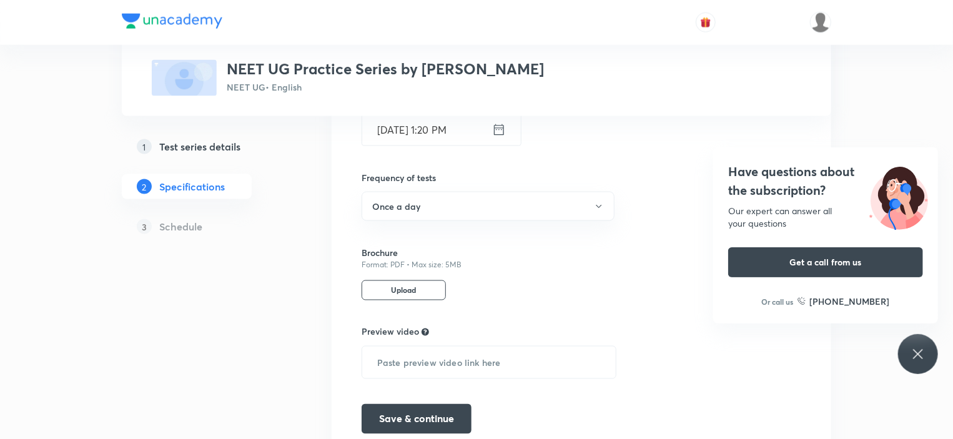
scroll to position [967, 0]
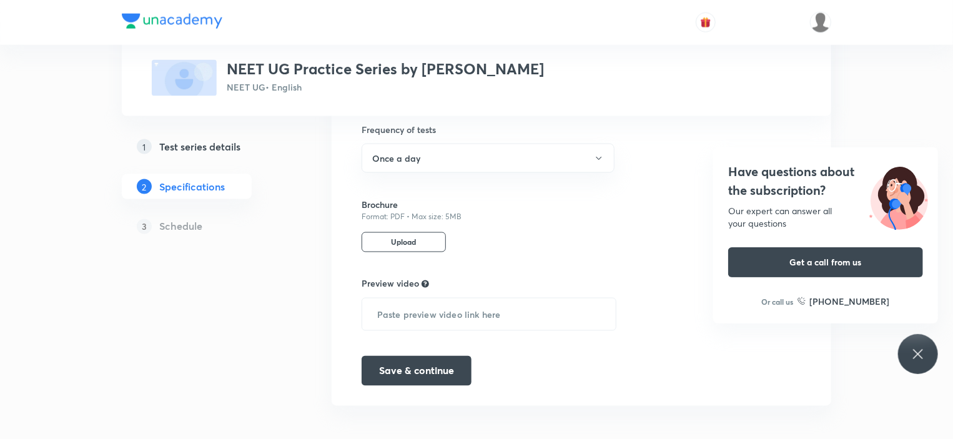
click at [443, 357] on button "Save & continue" at bounding box center [417, 370] width 110 height 30
click at [926, 355] on div "Have questions about the subscription? Our expert can answer all your questions…" at bounding box center [918, 354] width 40 height 40
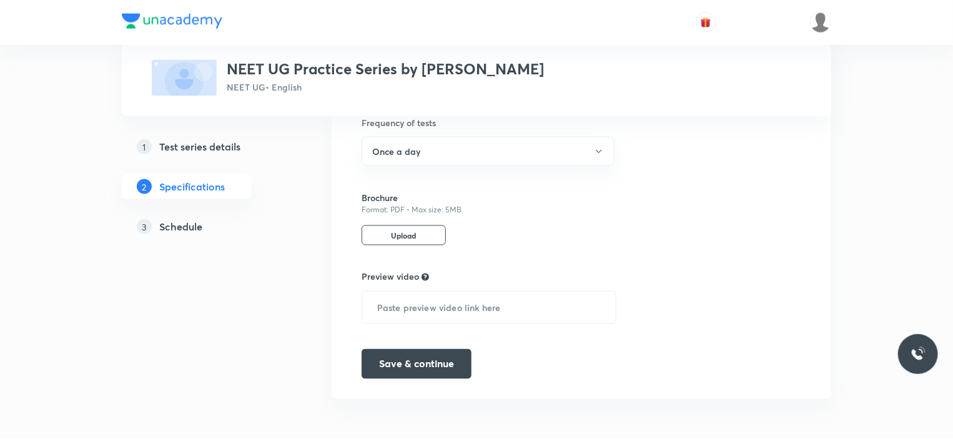
scroll to position [912, 0]
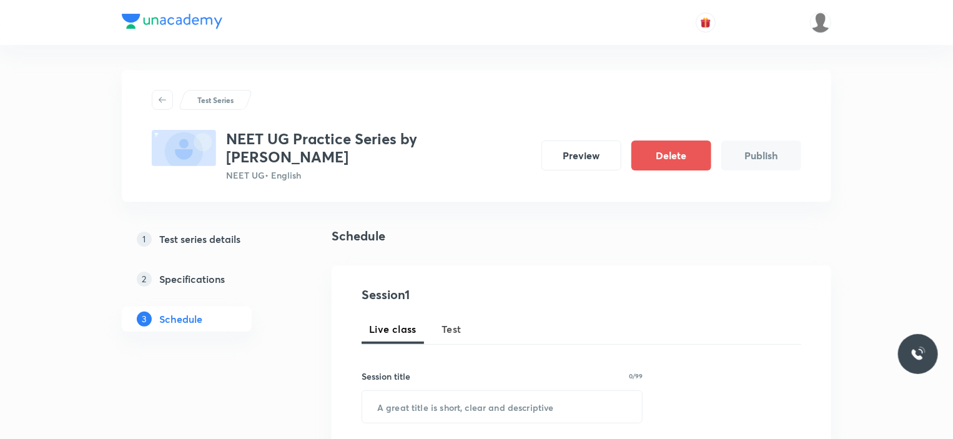
click at [450, 322] on span "Test" at bounding box center [451, 329] width 20 height 15
click at [428, 391] on input "text" at bounding box center [502, 407] width 280 height 32
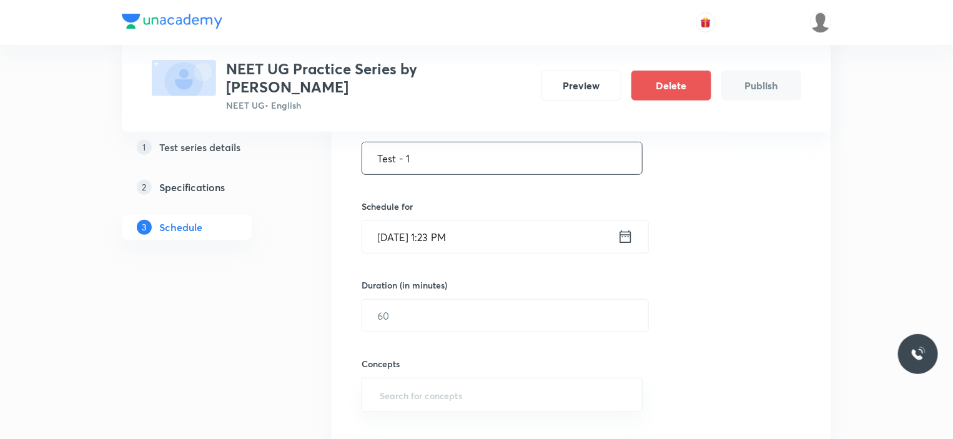
scroll to position [250, 0]
type input "Test - 1"
click at [508, 222] on input "Oct 7, 2025, 1:23 PM" at bounding box center [489, 236] width 255 height 32
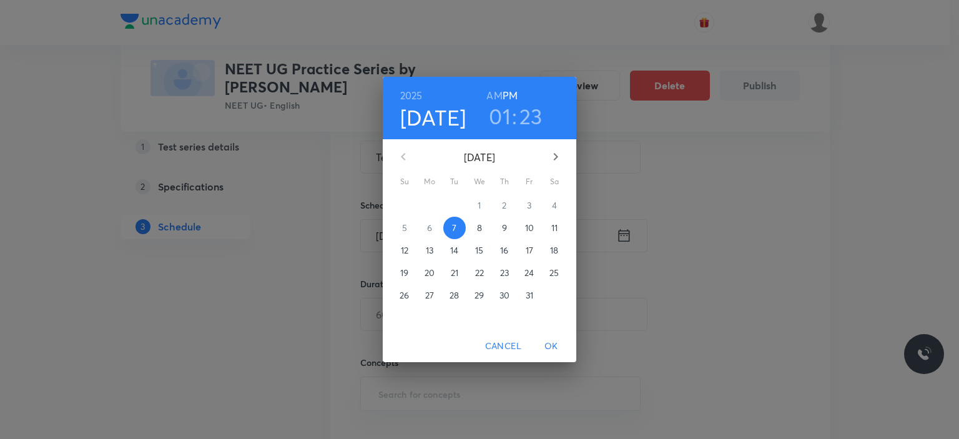
click at [527, 232] on p "10" at bounding box center [529, 228] width 9 height 12
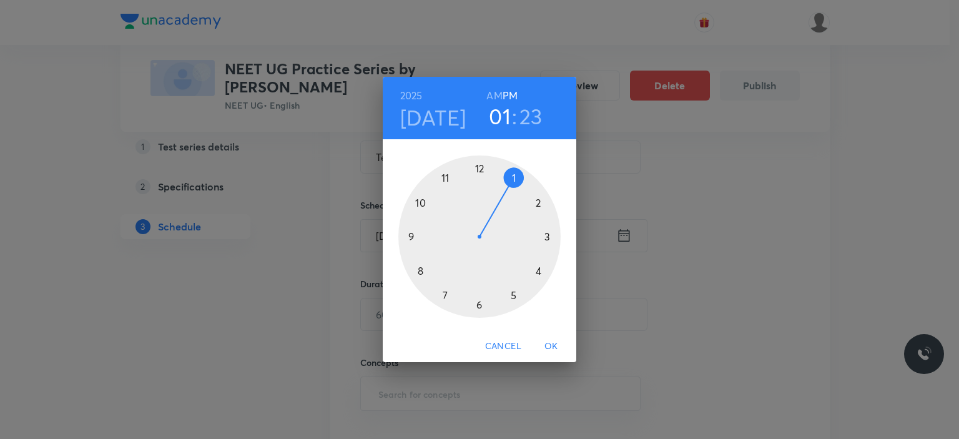
click at [476, 302] on div at bounding box center [479, 236] width 162 height 162
click at [479, 169] on div at bounding box center [479, 236] width 162 height 162
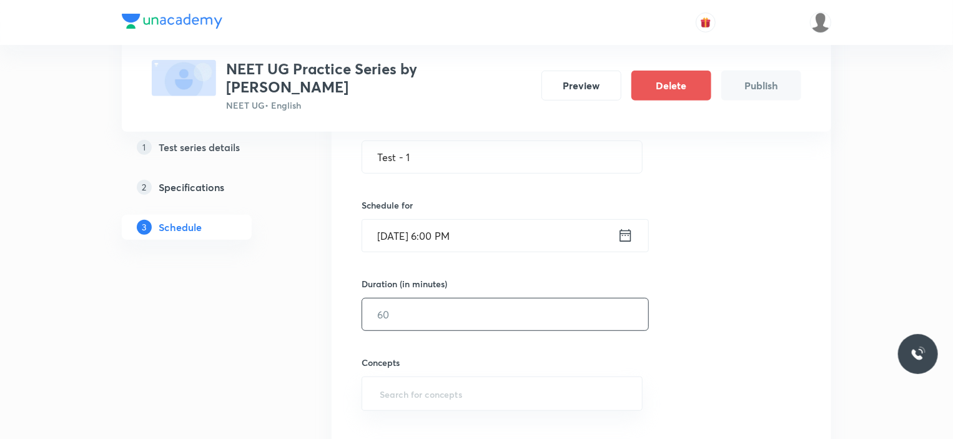
click at [416, 298] on input "text" at bounding box center [505, 314] width 286 height 32
type input "30"
click at [412, 386] on input "text" at bounding box center [502, 393] width 250 height 23
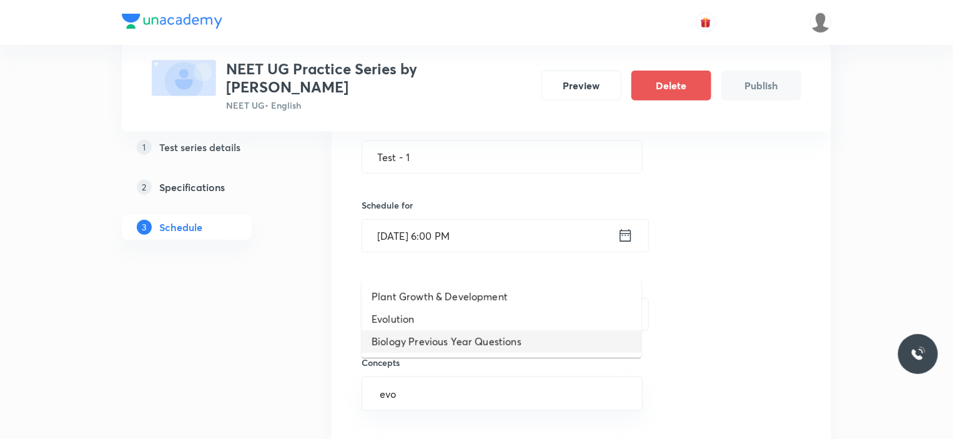
type input "evol"
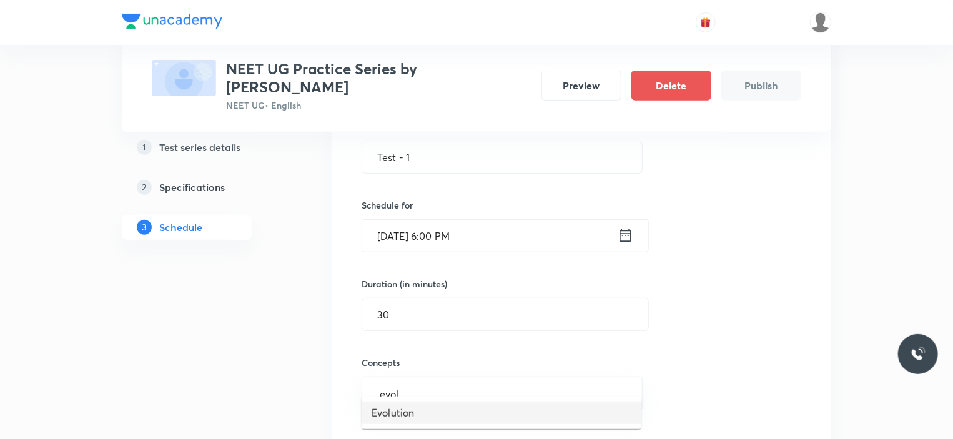
click at [406, 414] on li "Evolution" at bounding box center [502, 412] width 280 height 22
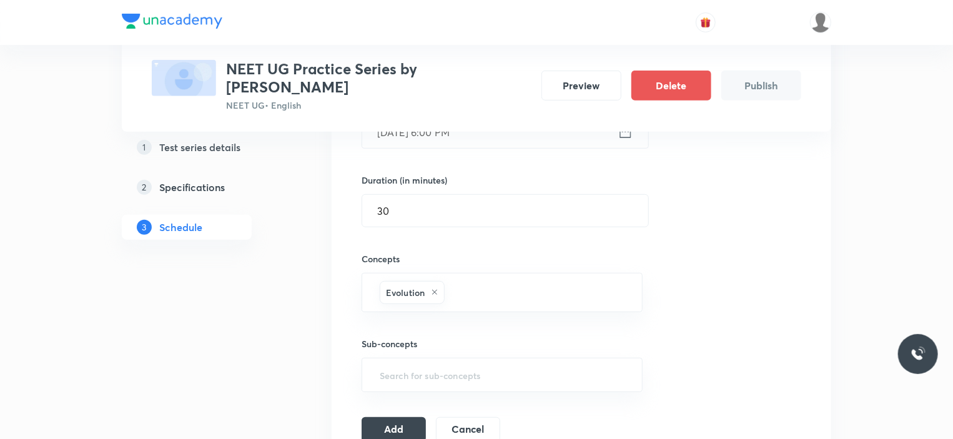
scroll to position [375, 0]
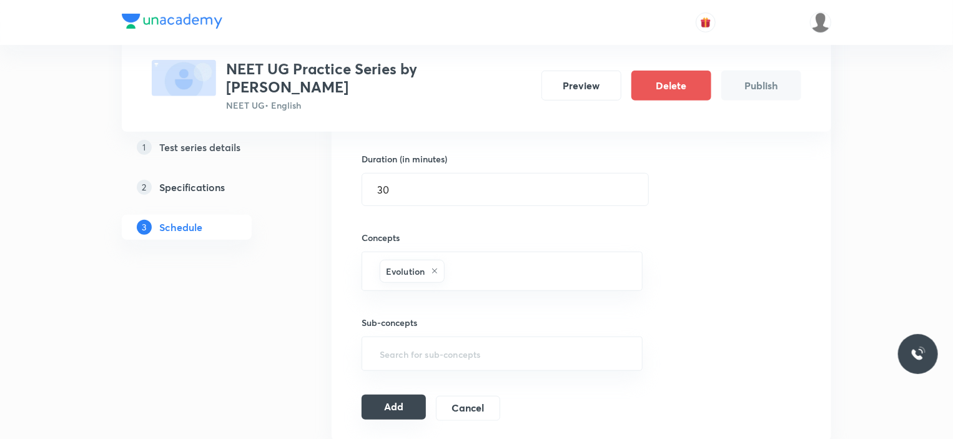
click at [403, 397] on button "Add" at bounding box center [394, 407] width 64 height 25
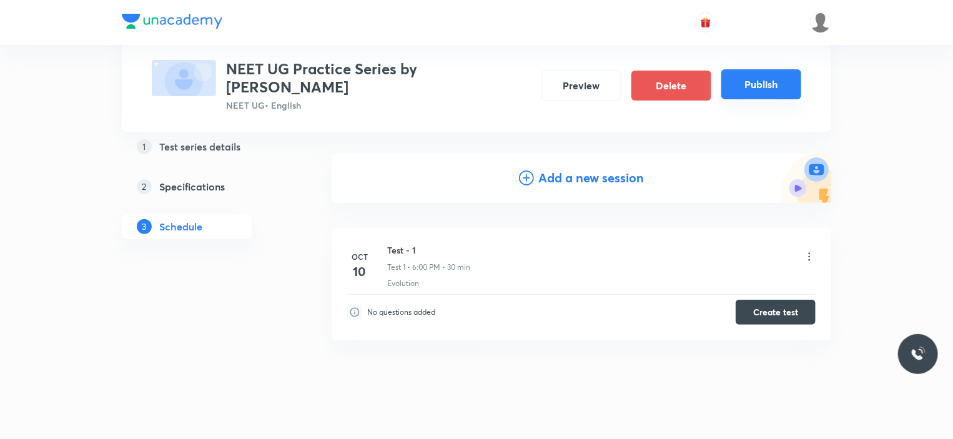
click at [765, 70] on button "Publish" at bounding box center [761, 84] width 80 height 30
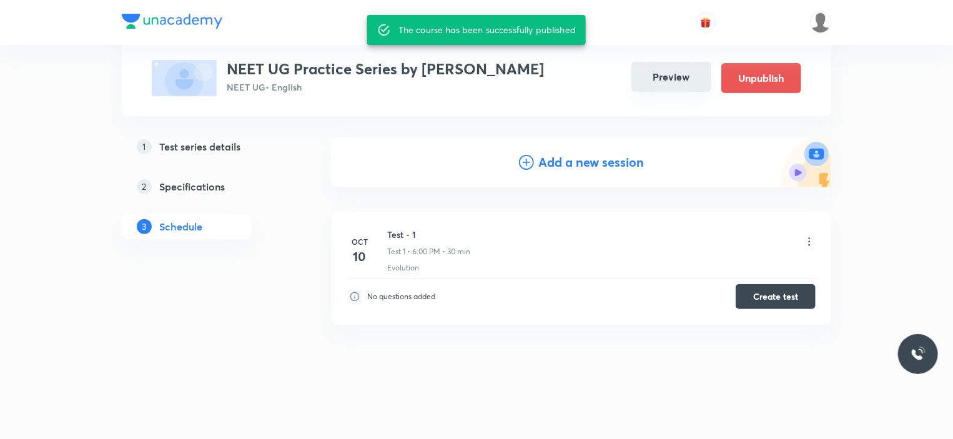
click at [661, 67] on button "Preview" at bounding box center [671, 77] width 80 height 30
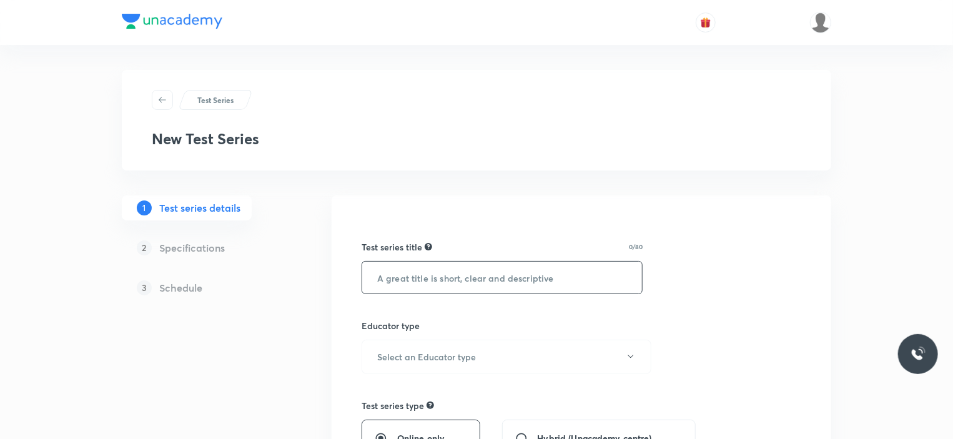
click at [421, 274] on input "text" at bounding box center [502, 278] width 280 height 32
paste input "NEET UG Practice Series by [PERSON_NAME]"
type input "NEET UG Practice Series by [PERSON_NAME]"
click at [436, 361] on h6 "Select an Educator type" at bounding box center [426, 356] width 99 height 13
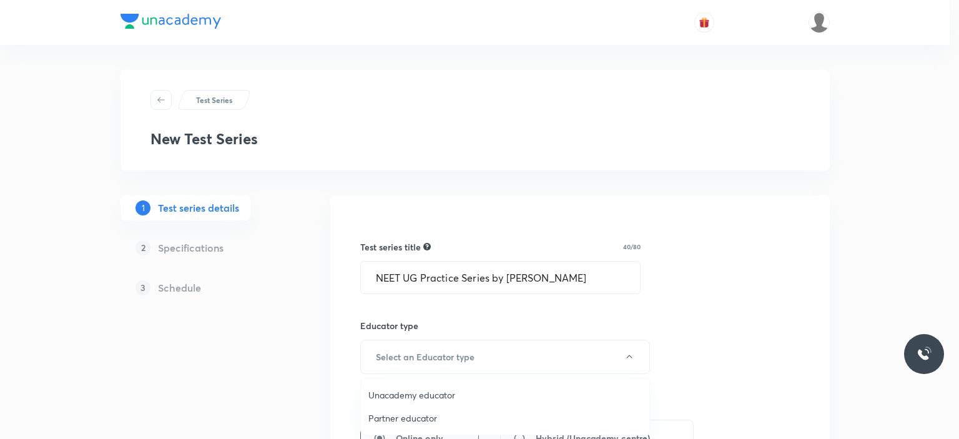
click at [415, 386] on li "Unacademy educator" at bounding box center [505, 394] width 288 height 23
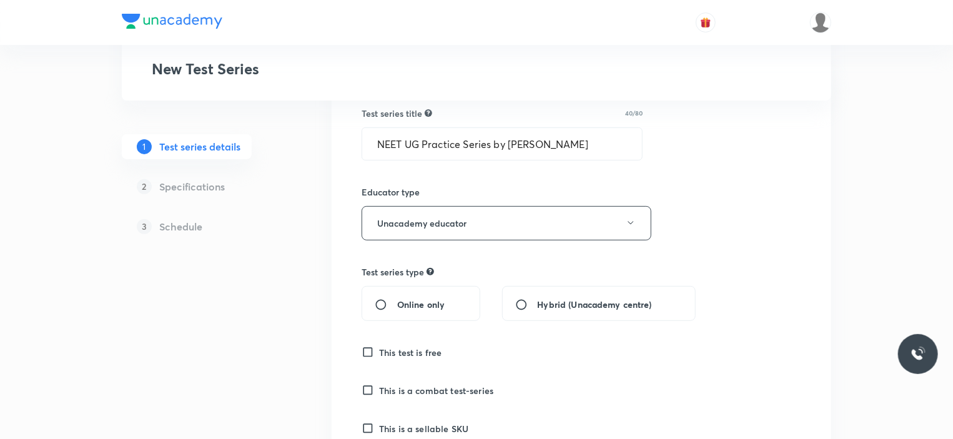
scroll to position [250, 0]
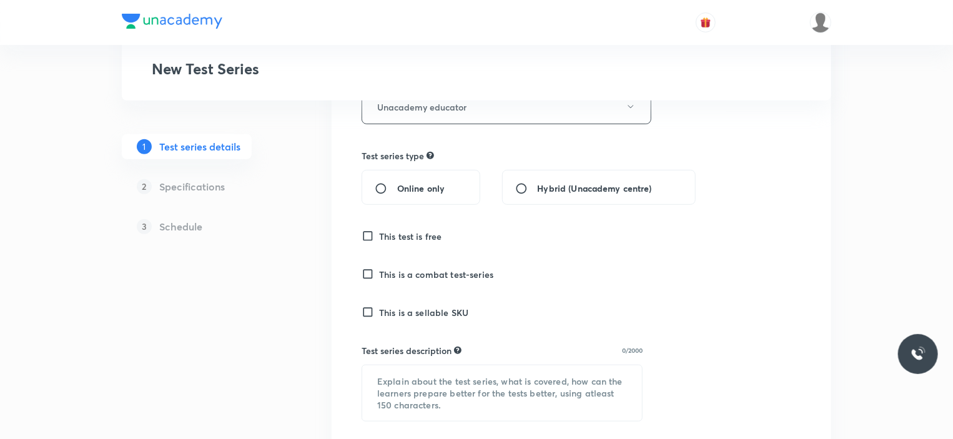
click at [397, 182] on span "Online only" at bounding box center [420, 188] width 47 height 13
click at [397, 182] on input "Online only" at bounding box center [386, 188] width 22 height 12
radio input "true"
click at [404, 233] on h6 "This test is free" at bounding box center [410, 236] width 63 height 13
click at [379, 233] on input "This test is free" at bounding box center [370, 236] width 17 height 12
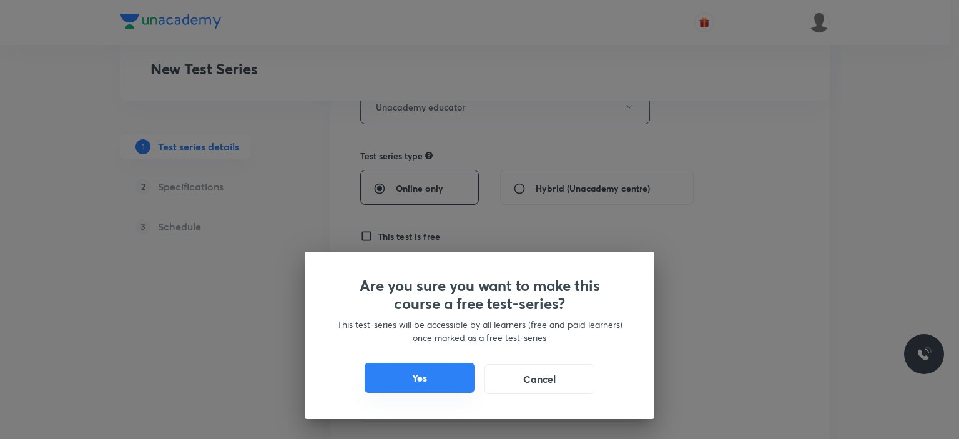
click at [407, 368] on button "Yes" at bounding box center [420, 378] width 110 height 30
checkbox input "true"
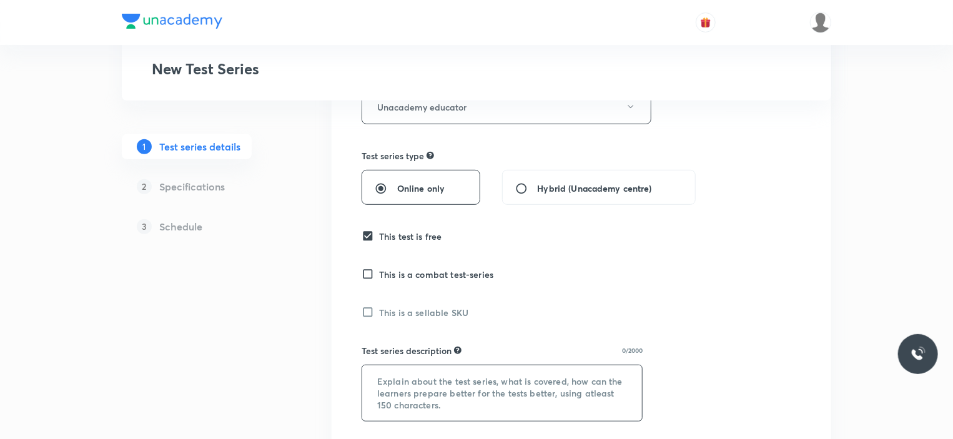
click at [415, 374] on textarea at bounding box center [502, 393] width 280 height 56
paste textarea "NEET UG Practice Series by [PERSON_NAME] — a topic-wise test series meticulousl…"
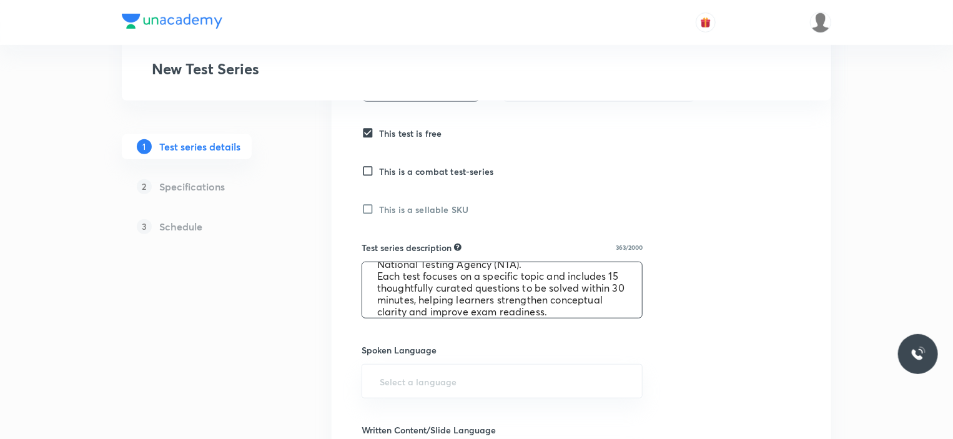
scroll to position [375, 0]
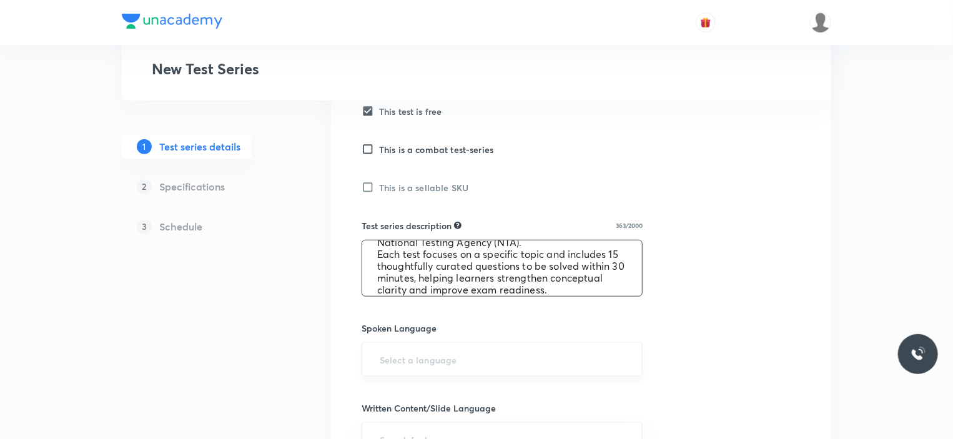
type textarea "NEET UG Practice Series by [PERSON_NAME] — a topic-wise test series meticulousl…"
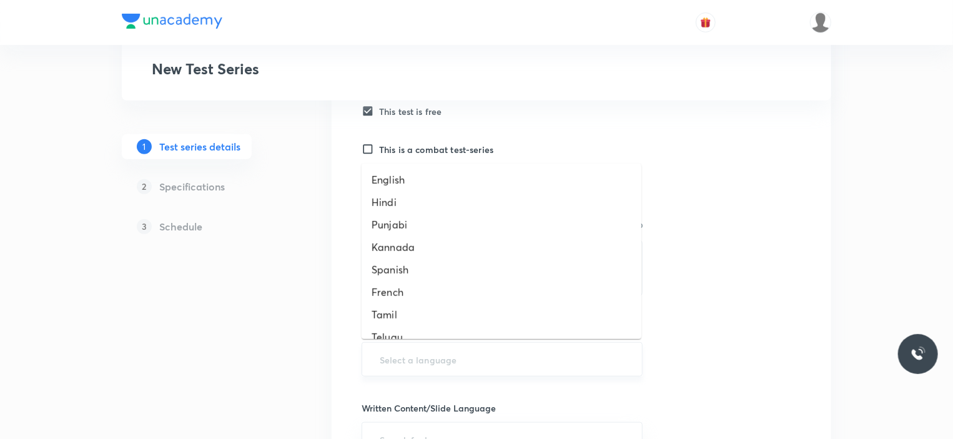
click at [407, 358] on input "text" at bounding box center [502, 359] width 250 height 23
click at [393, 177] on li "English" at bounding box center [502, 180] width 280 height 22
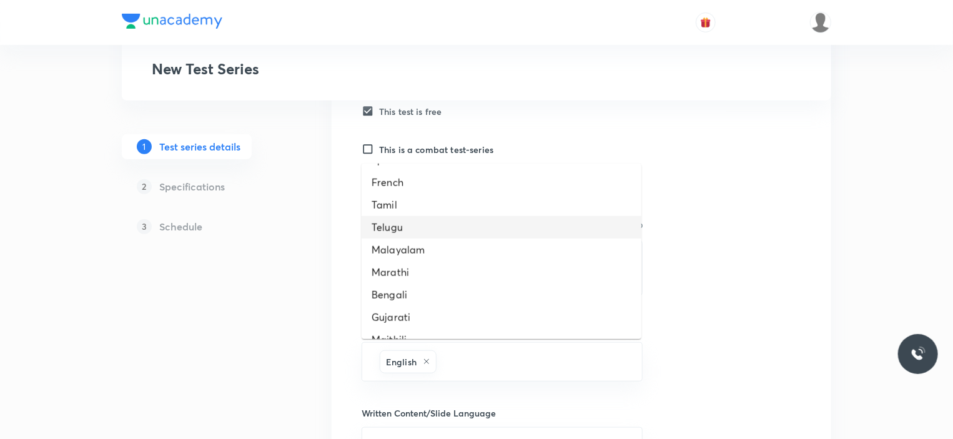
scroll to position [125, 0]
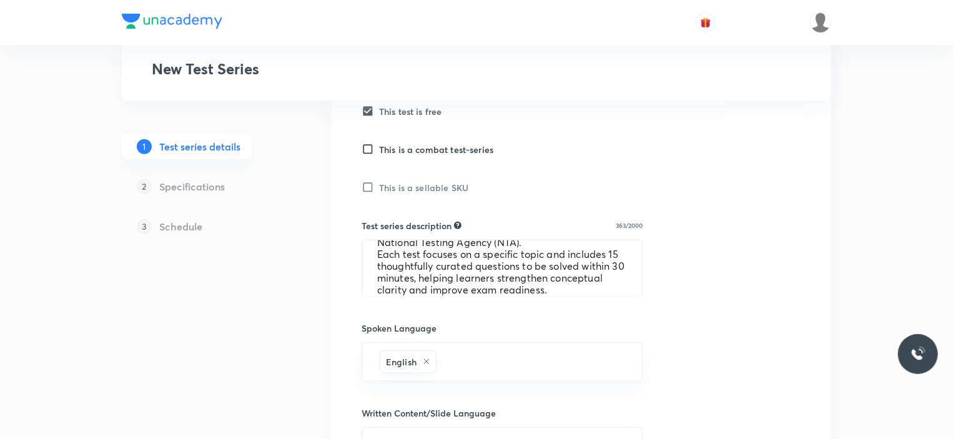
click at [699, 300] on div "Test series title 40/80 NEET UG Practice Series by [PERSON_NAME] ​ Educator typ…" at bounding box center [582, 295] width 440 height 909
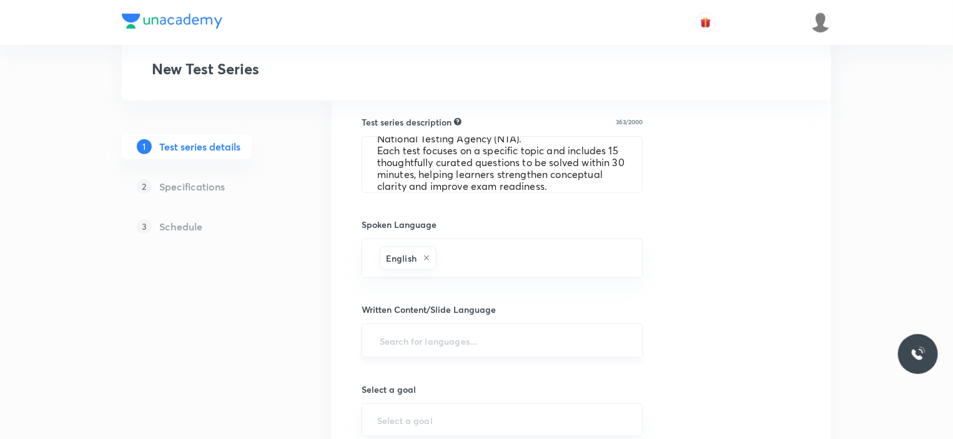
scroll to position [500, 0]
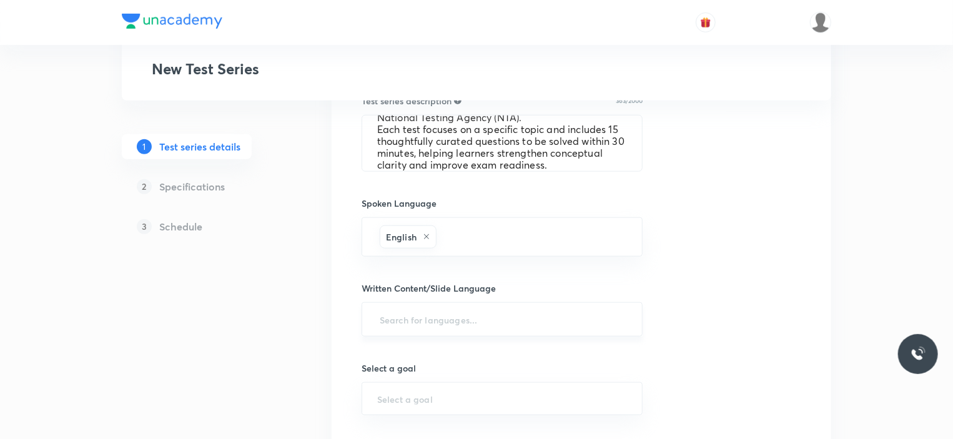
click at [400, 330] on div "​" at bounding box center [502, 319] width 281 height 34
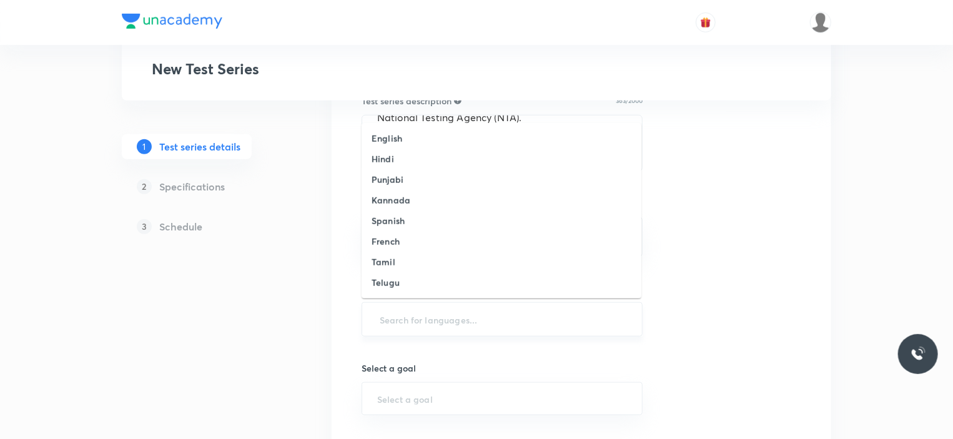
click at [400, 315] on input "text" at bounding box center [502, 319] width 250 height 23
click at [389, 146] on li "English" at bounding box center [502, 138] width 280 height 21
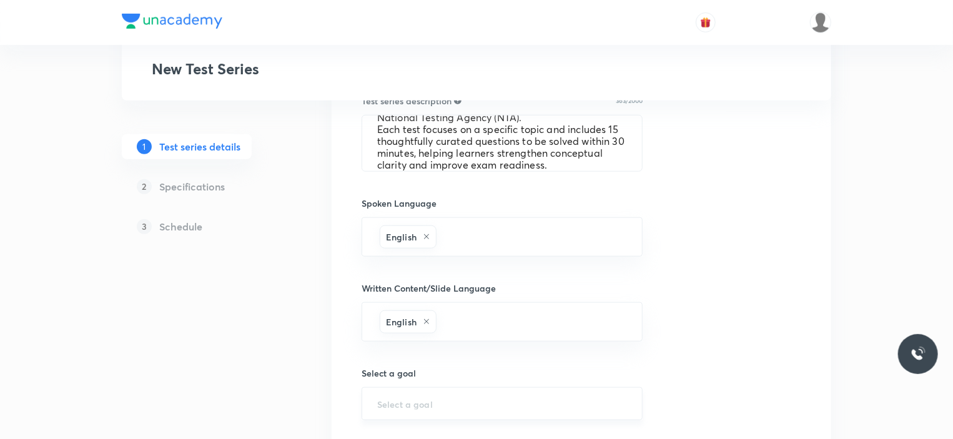
click at [418, 388] on div "​" at bounding box center [502, 403] width 281 height 33
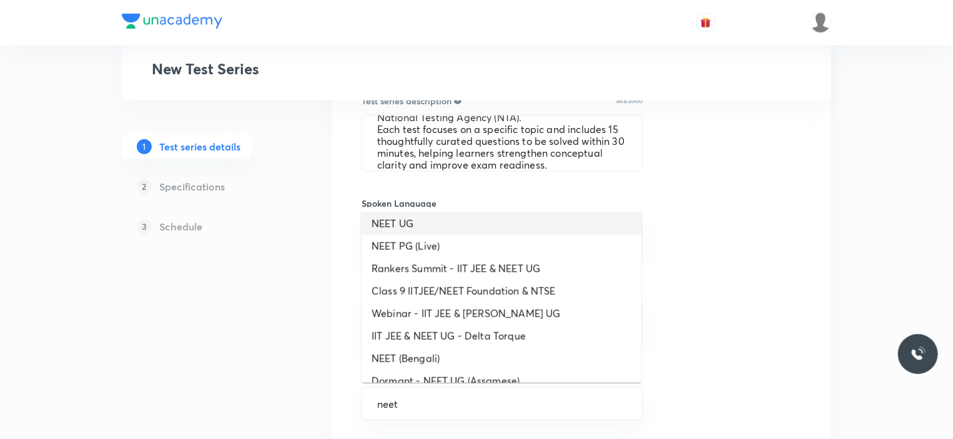
click at [411, 230] on li "NEET UG" at bounding box center [502, 223] width 280 height 22
type input "NEET UG"
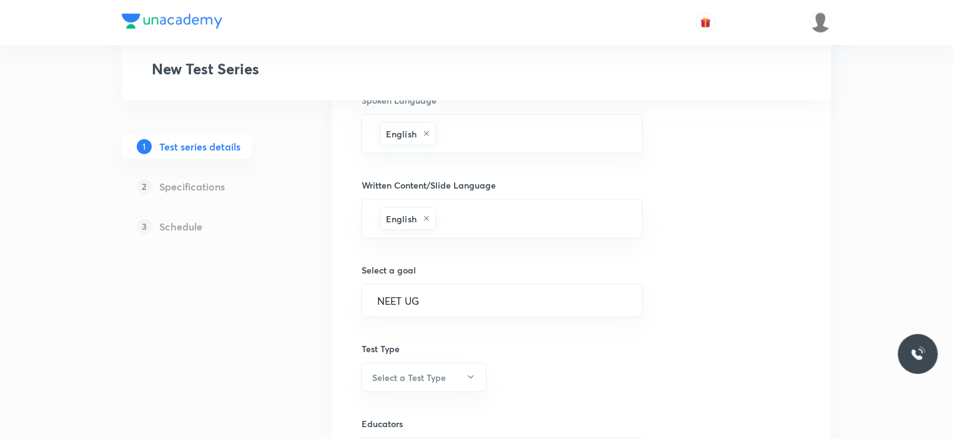
scroll to position [624, 0]
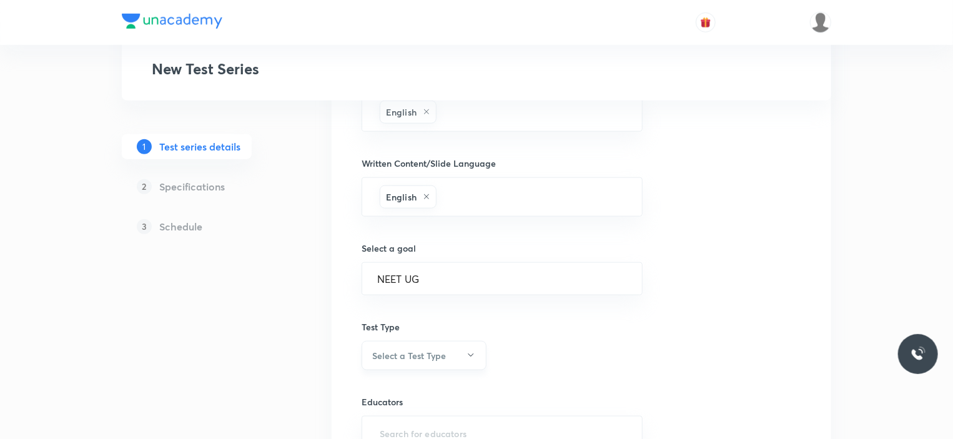
click at [415, 358] on h6 "Select a Test Type" at bounding box center [409, 355] width 74 height 13
click at [396, 350] on span "Full Syllabus Test" at bounding box center [422, 348] width 109 height 13
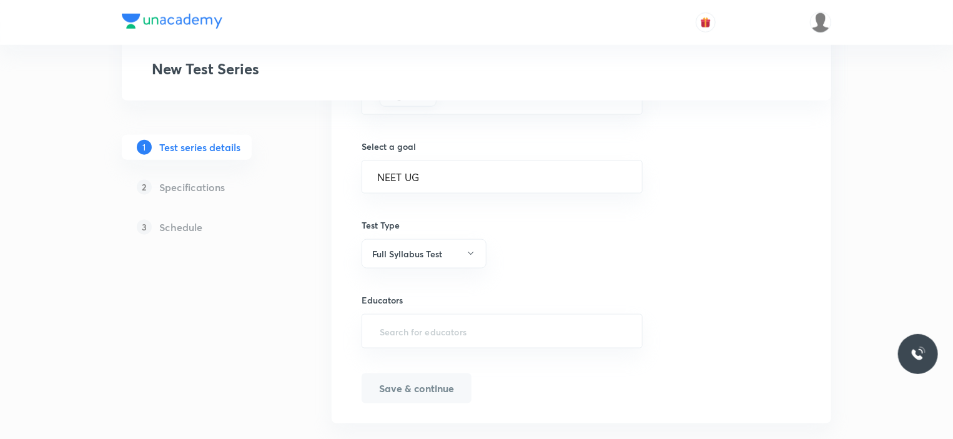
scroll to position [747, 0]
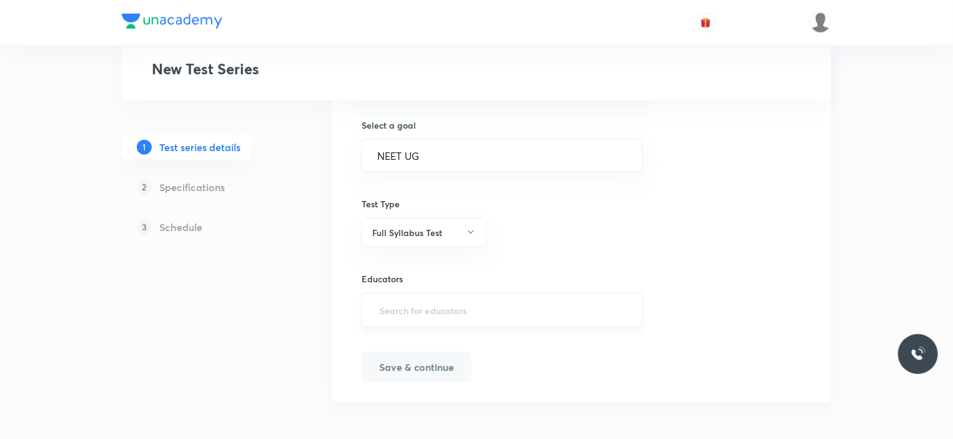
click at [425, 320] on div "​" at bounding box center [502, 310] width 281 height 34
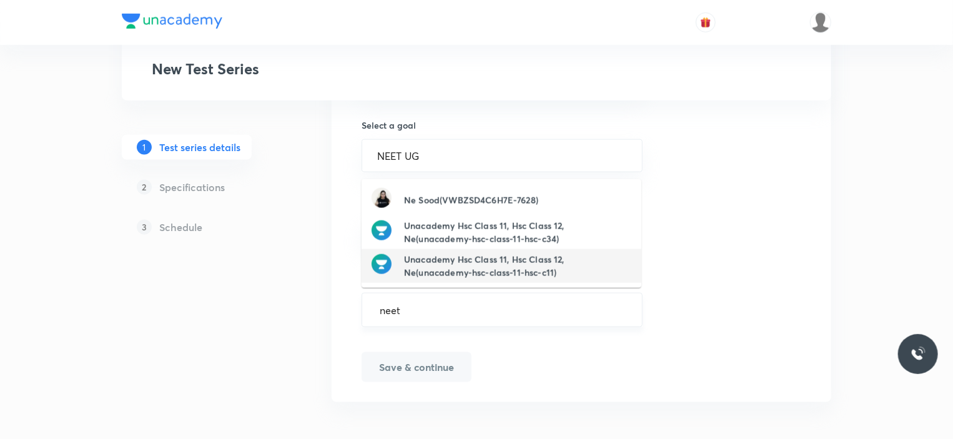
type input "neet"
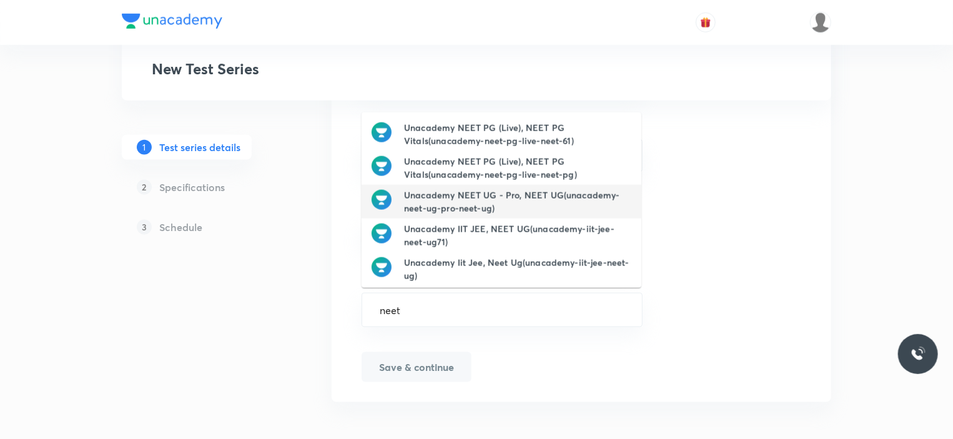
click at [463, 202] on h6 "Unacademy NEET UG - Pro, NEET UG(unacademy-neet-ug-pro-neet-ug)" at bounding box center [517, 202] width 227 height 26
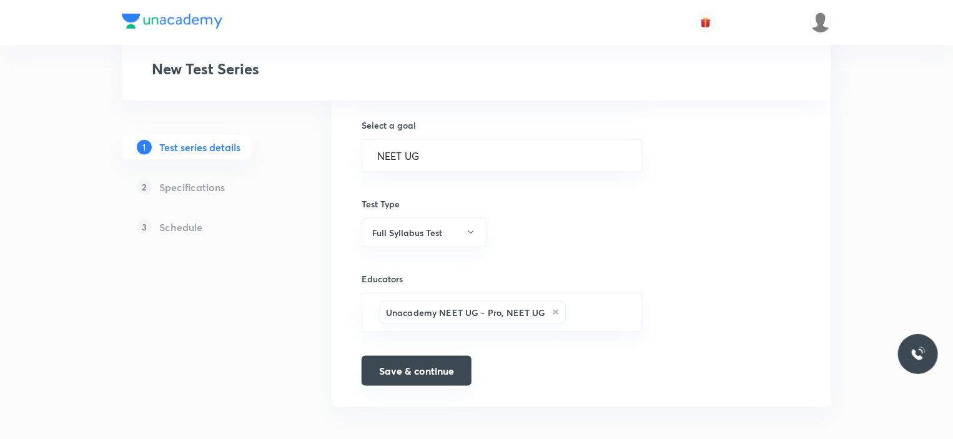
click at [448, 363] on button "Save & continue" at bounding box center [417, 371] width 110 height 30
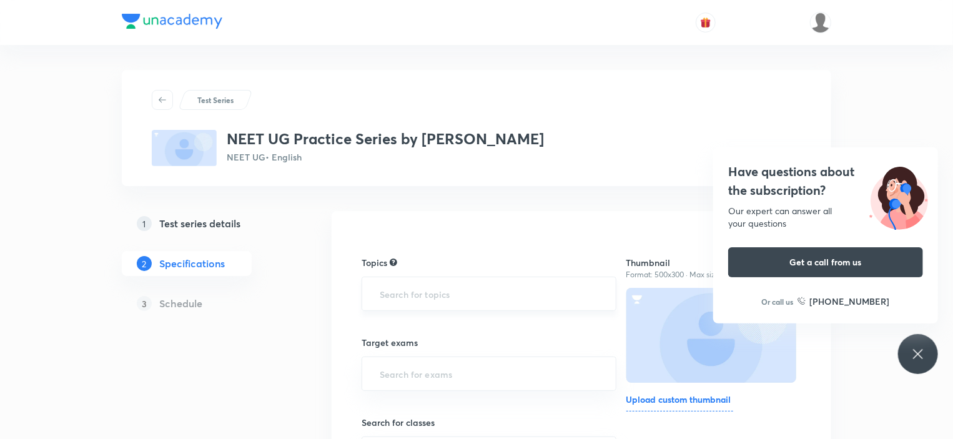
click at [429, 296] on input "text" at bounding box center [489, 293] width 224 height 23
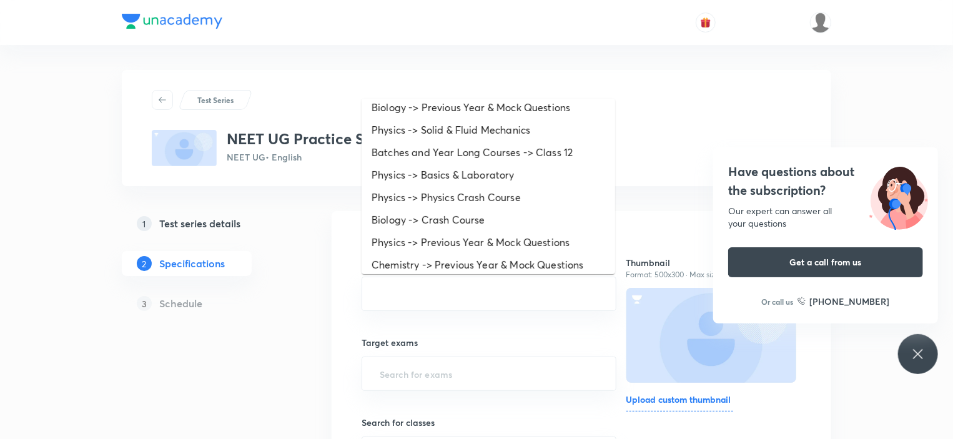
scroll to position [624, 0]
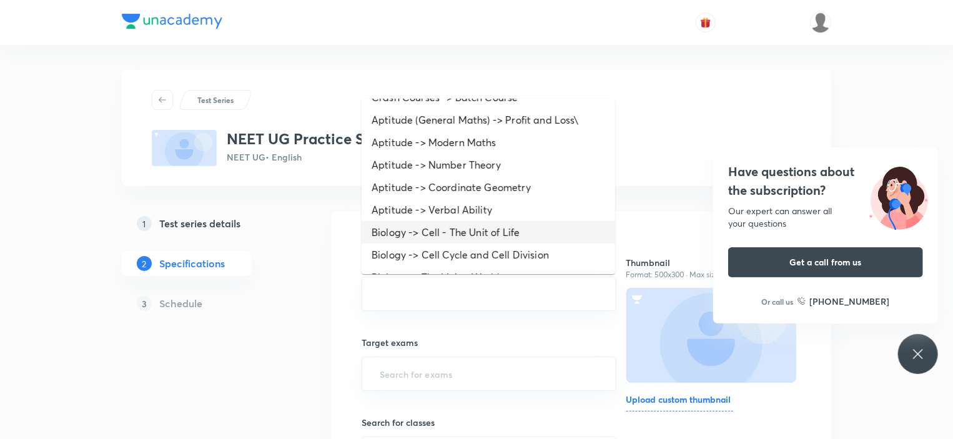
click at [415, 235] on li "Biology -> Cell - The Unit of Life" at bounding box center [489, 232] width 254 height 22
click at [445, 224] on li "Biology -> Cell Cycle and Cell Division" at bounding box center [489, 232] width 254 height 22
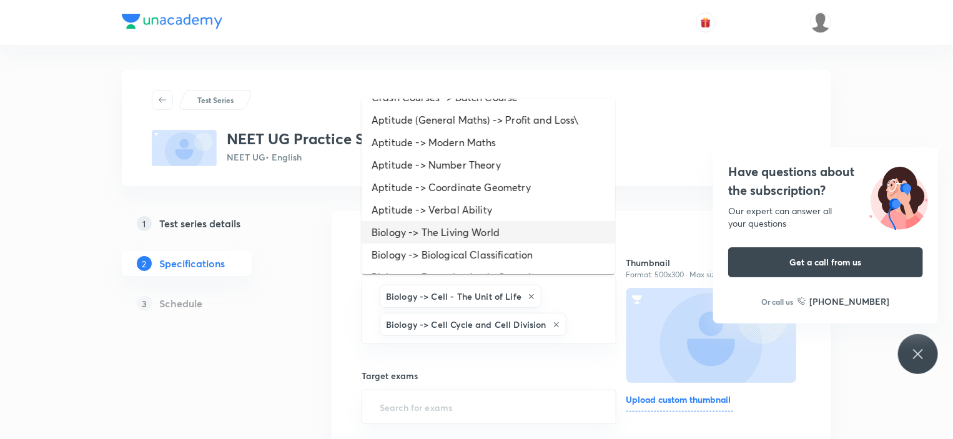
click at [431, 226] on li "Biology -> The Living World" at bounding box center [489, 232] width 254 height 22
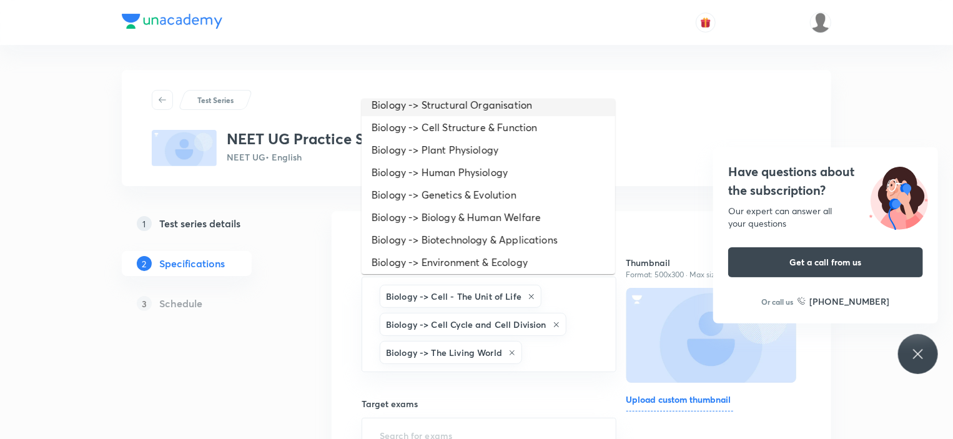
scroll to position [500, 0]
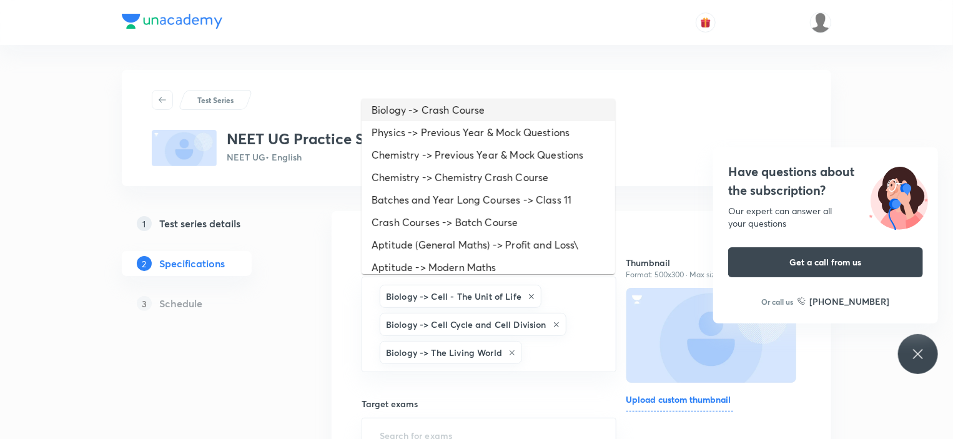
click at [422, 120] on li "Biology -> Crash Course" at bounding box center [489, 110] width 254 height 22
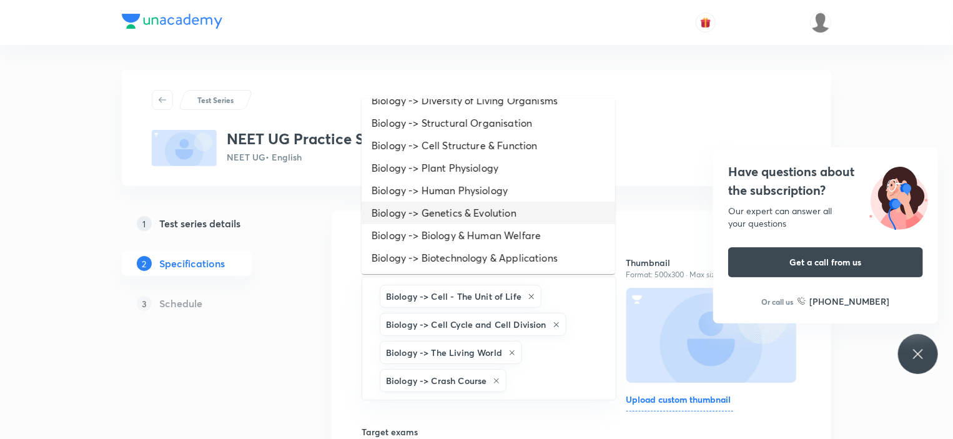
scroll to position [624, 0]
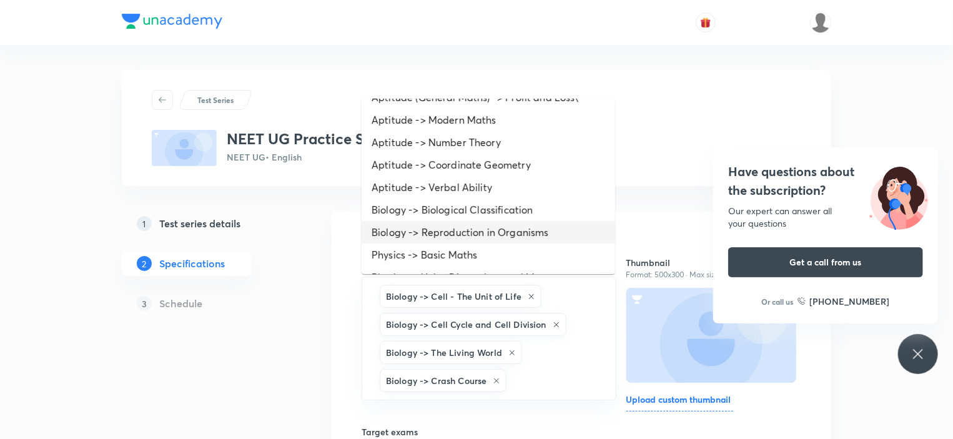
click at [433, 229] on li "Biology -> Reproduction in Organisms" at bounding box center [489, 232] width 254 height 22
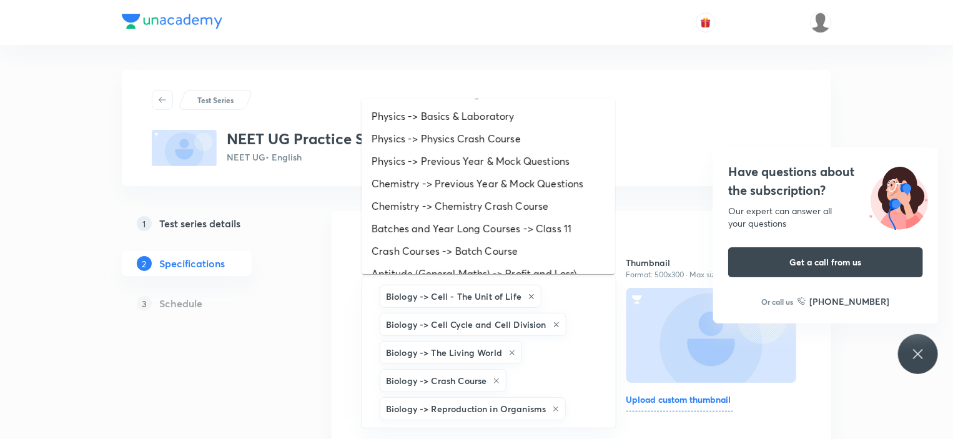
scroll to position [621, 0]
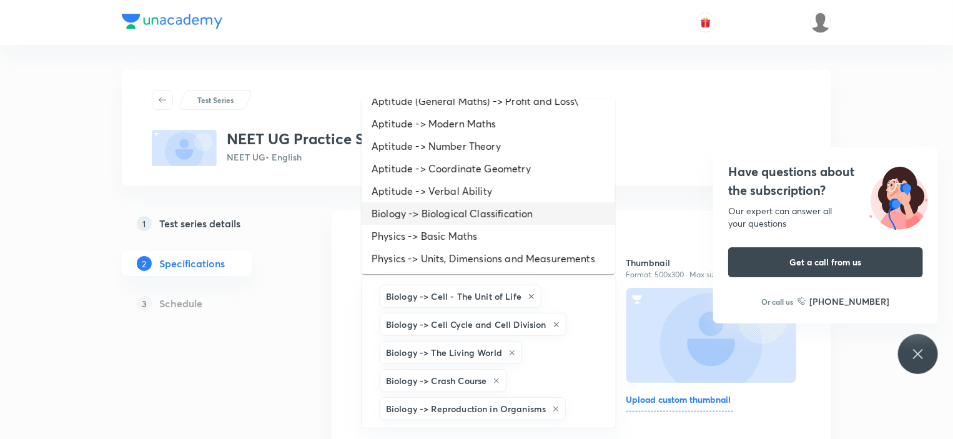
click at [446, 212] on li "Biology -> Biological Classification" at bounding box center [489, 213] width 254 height 22
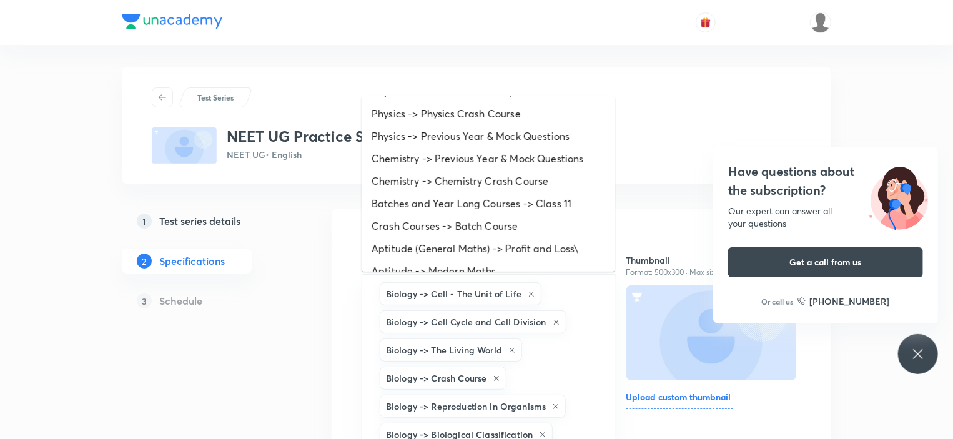
scroll to position [348, 0]
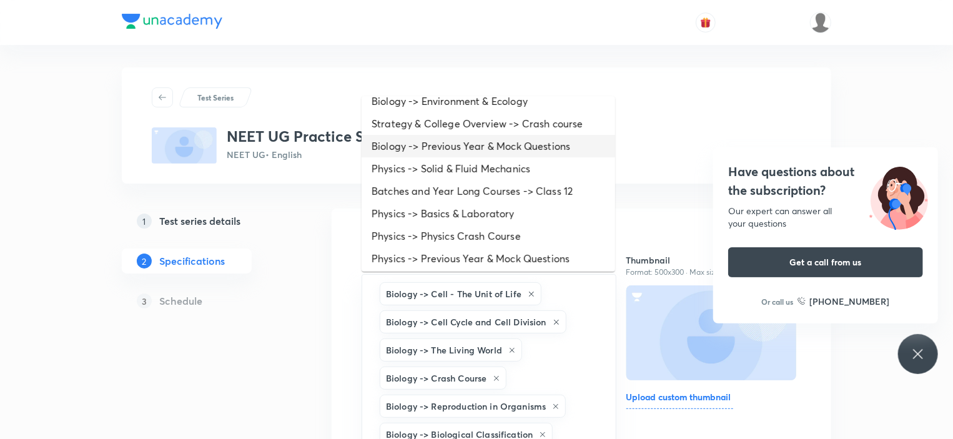
click at [442, 139] on li "Biology -> Previous Year & Mock Questions" at bounding box center [489, 146] width 254 height 22
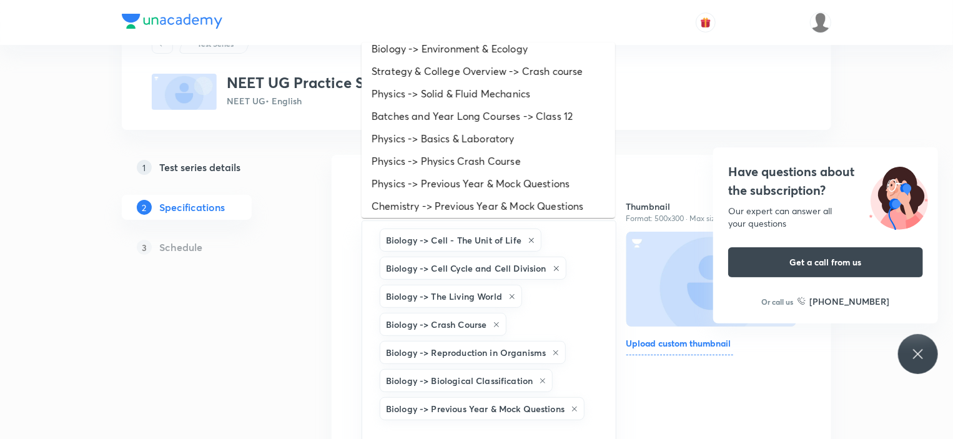
scroll to position [326, 0]
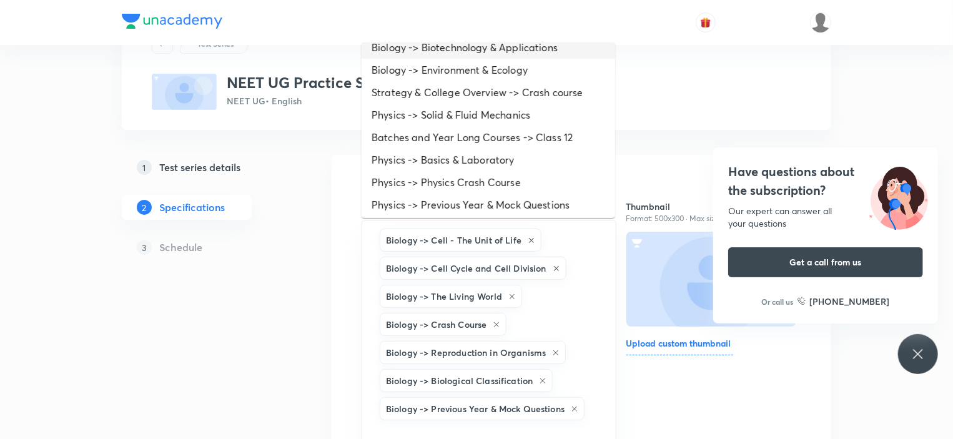
click at [432, 52] on li "Biology -> Biotechnology & Applications" at bounding box center [489, 47] width 254 height 22
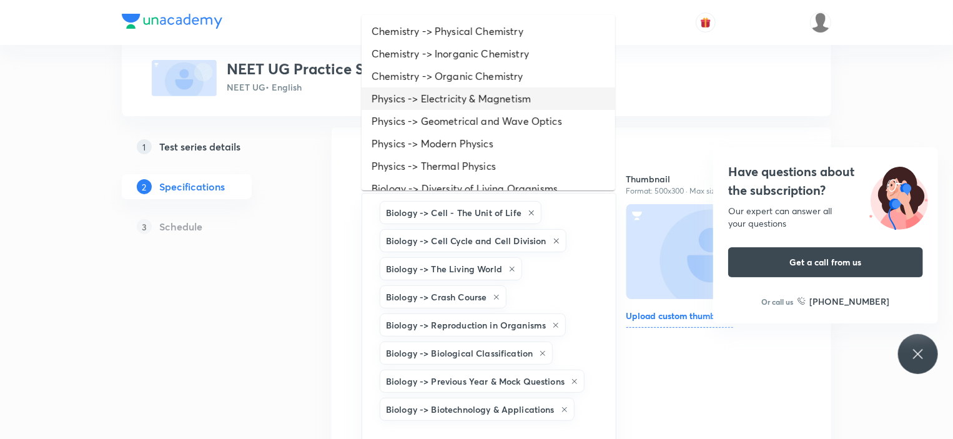
scroll to position [250, 0]
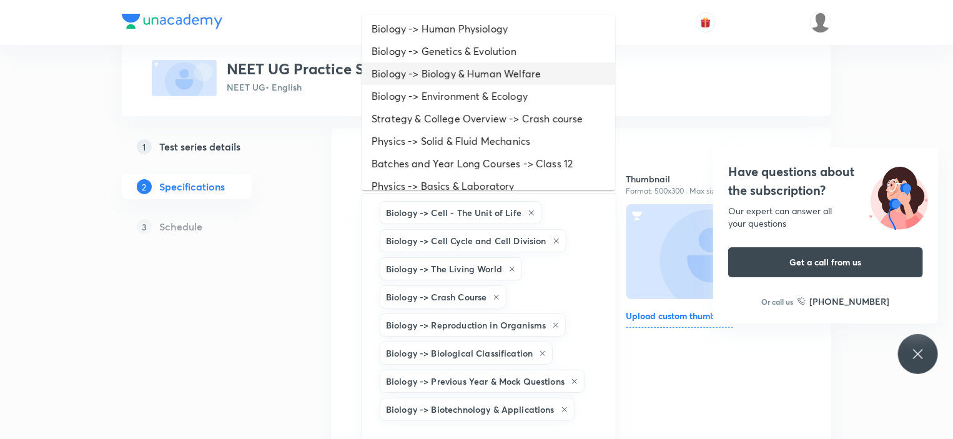
click at [435, 79] on li "Biology -> Biology & Human Welfare" at bounding box center [489, 73] width 254 height 22
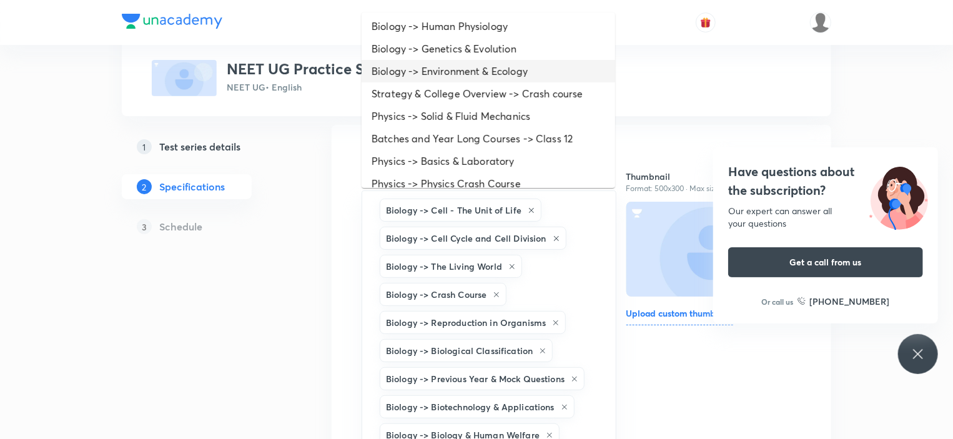
click at [443, 63] on li "Biology -> Environment & Ecology" at bounding box center [489, 71] width 254 height 22
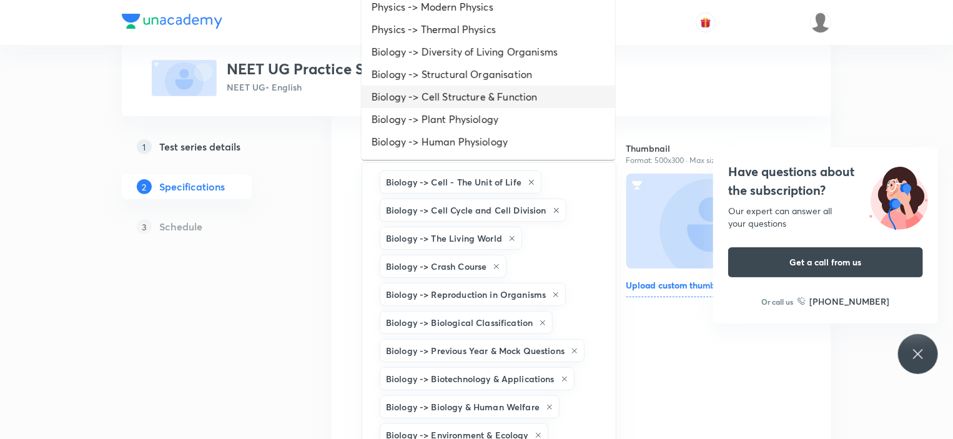
scroll to position [125, 0]
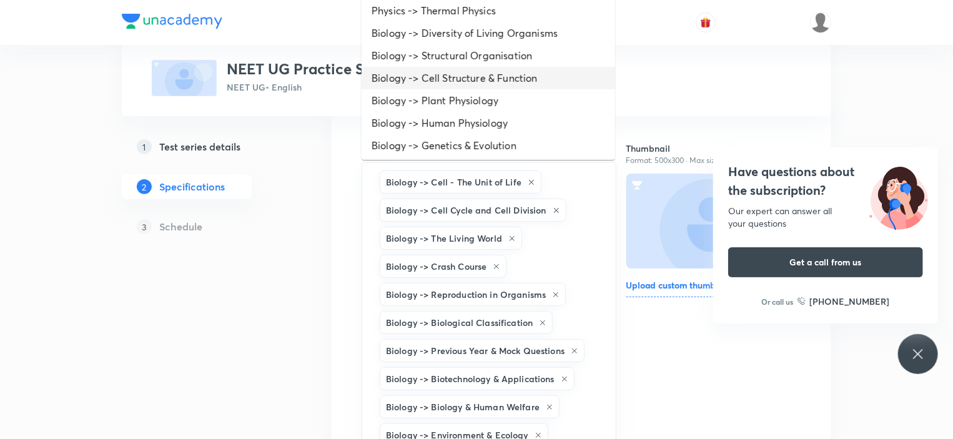
click at [447, 74] on li "Biology -> Cell Structure & Function" at bounding box center [489, 78] width 254 height 22
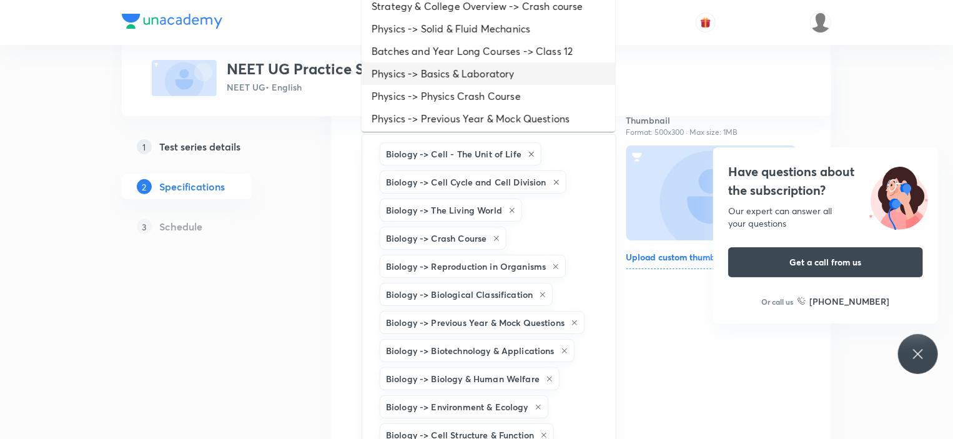
scroll to position [111, 0]
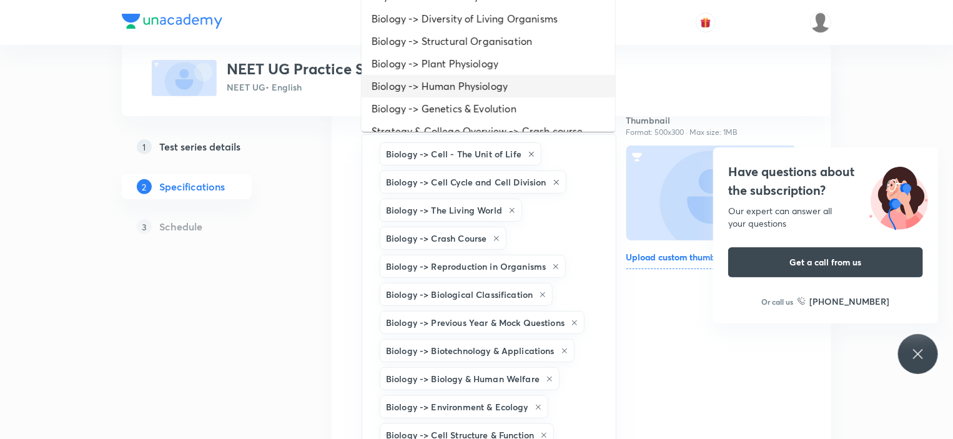
click at [450, 75] on li "Biology -> Human Physiology" at bounding box center [489, 86] width 254 height 22
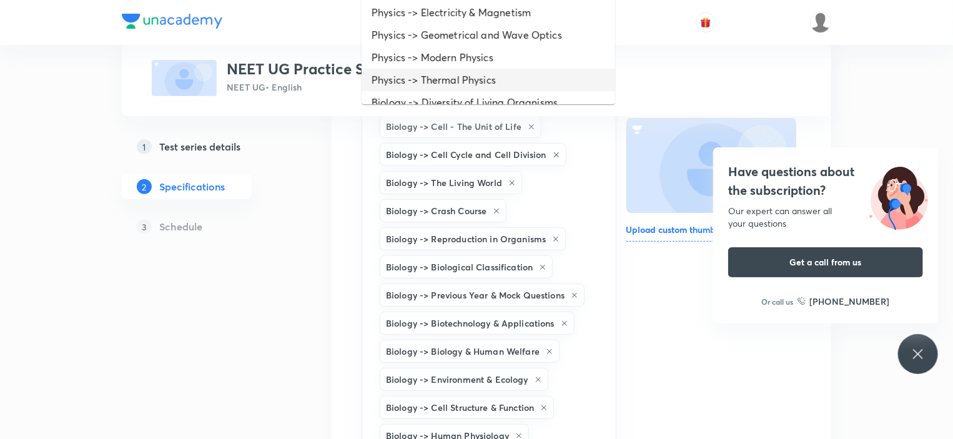
scroll to position [125, 0]
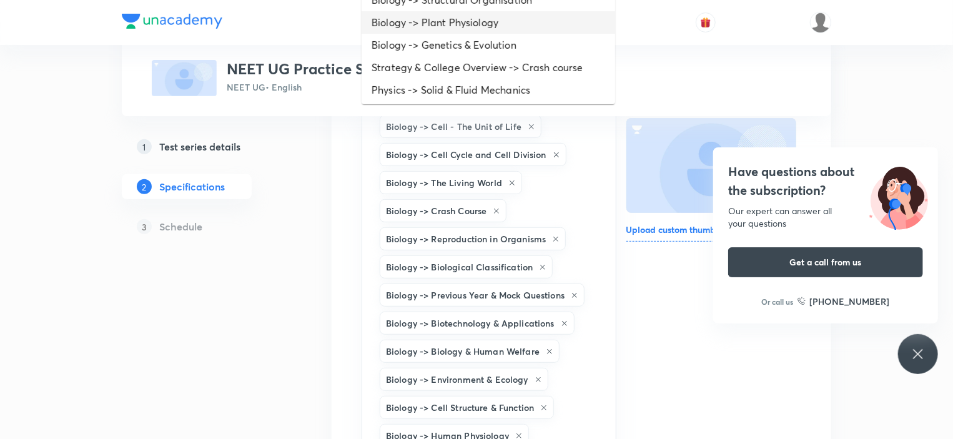
click at [451, 20] on li "Biology -> Plant Physiology" at bounding box center [489, 22] width 254 height 22
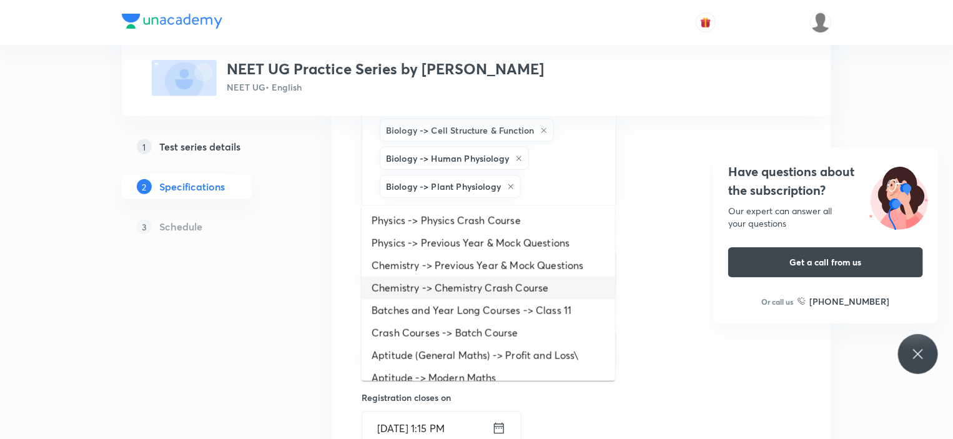
scroll to position [191, 0]
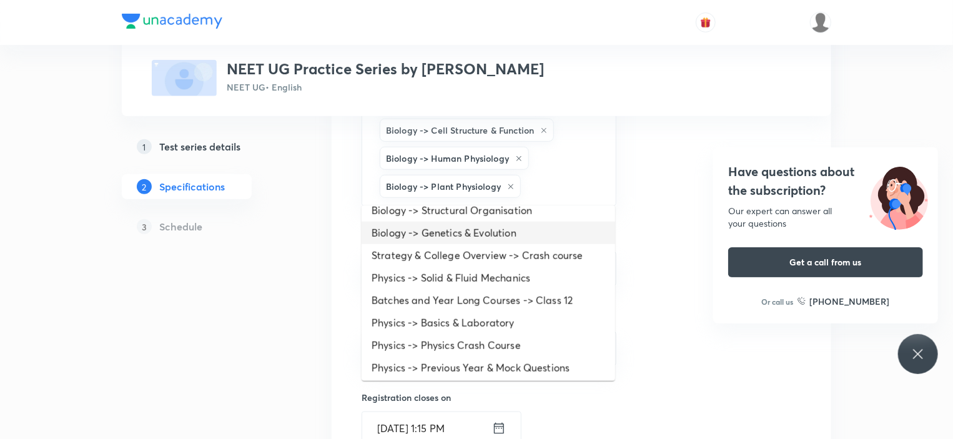
click at [452, 234] on li "Biology -> Genetics & Evolution" at bounding box center [489, 233] width 254 height 22
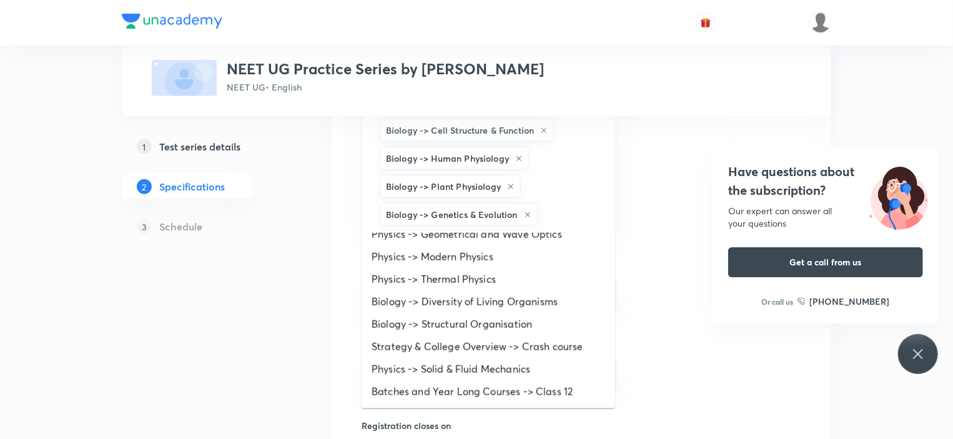
scroll to position [125, 0]
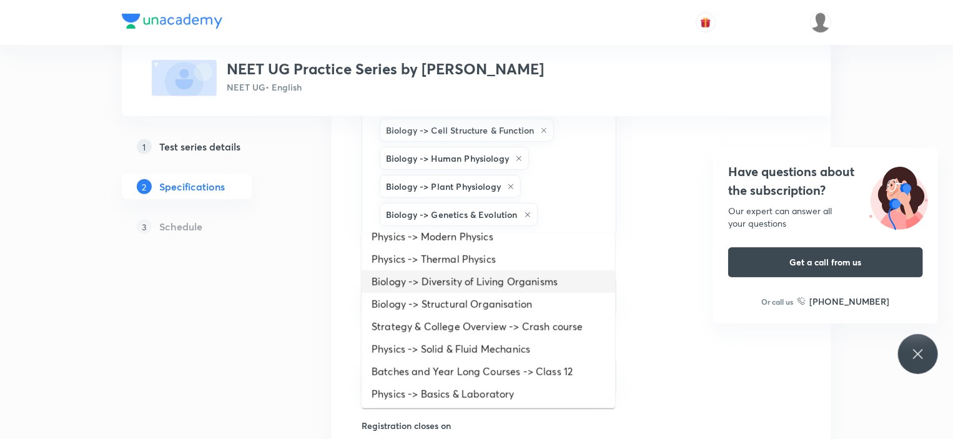
click at [455, 287] on li "Biology -> Diversity of Living Organisms" at bounding box center [489, 281] width 254 height 22
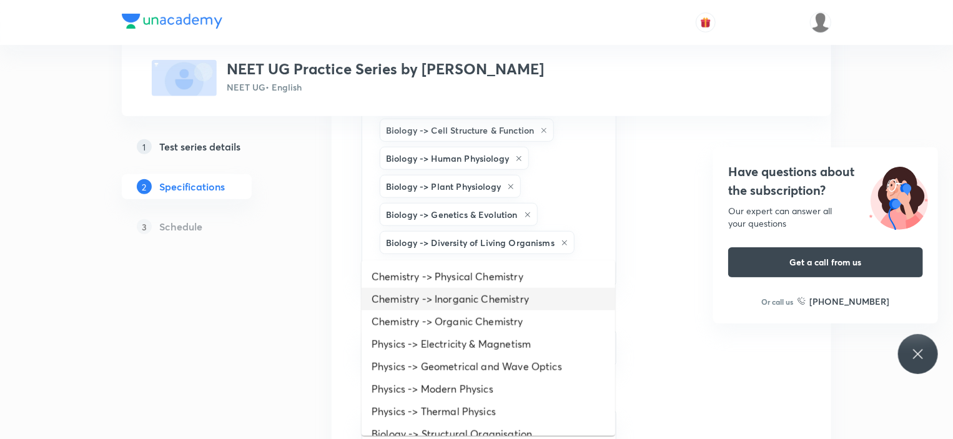
scroll to position [0, 0]
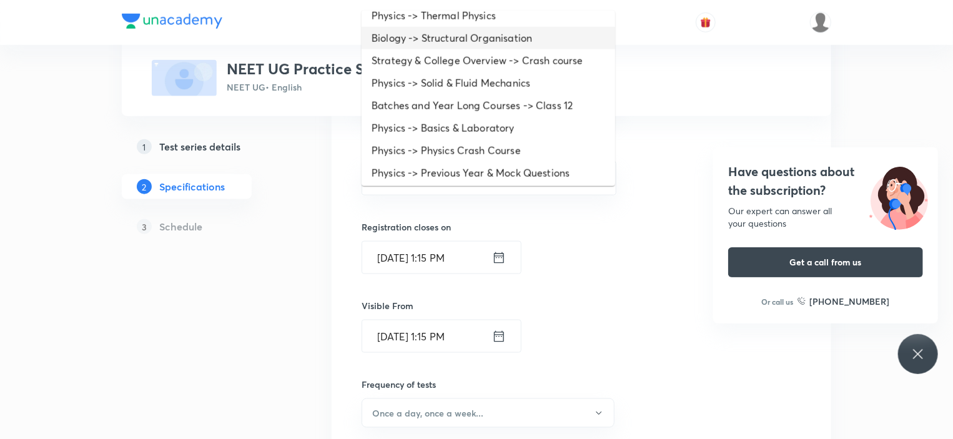
click at [448, 34] on li "Biology -> Structural Organisation" at bounding box center [489, 38] width 254 height 22
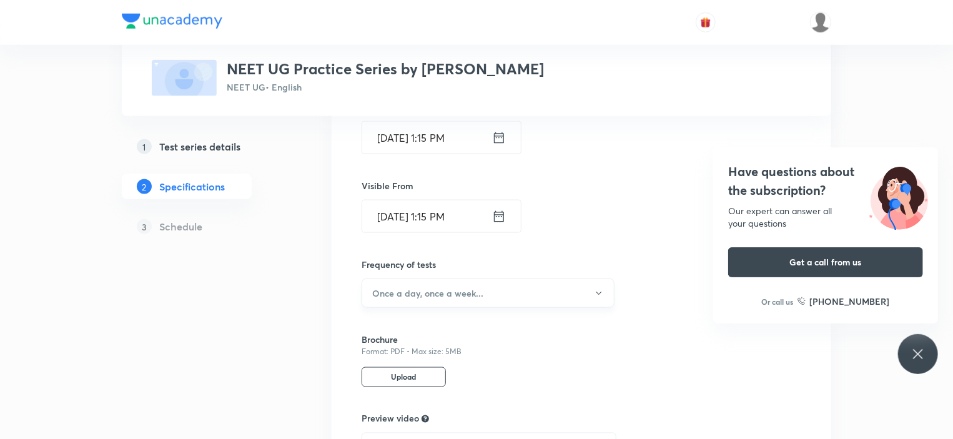
click at [473, 278] on button "Once a day, once a week..." at bounding box center [488, 292] width 253 height 29
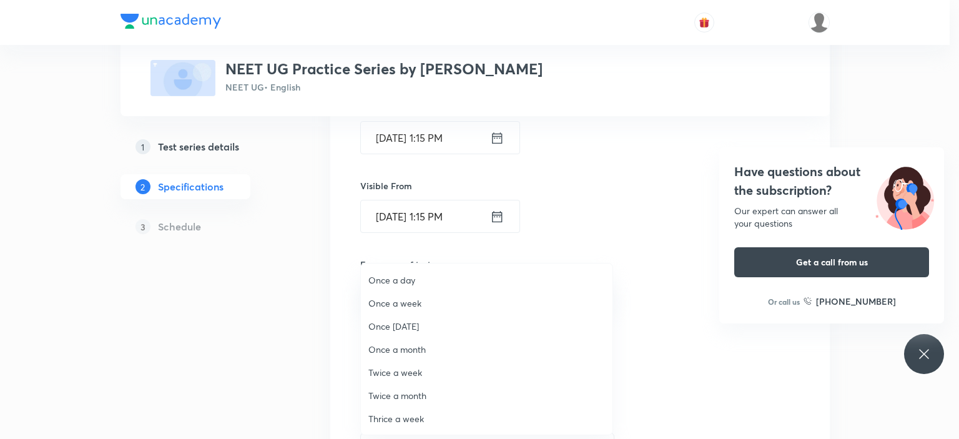
click at [400, 277] on span "Once a day" at bounding box center [486, 279] width 237 height 13
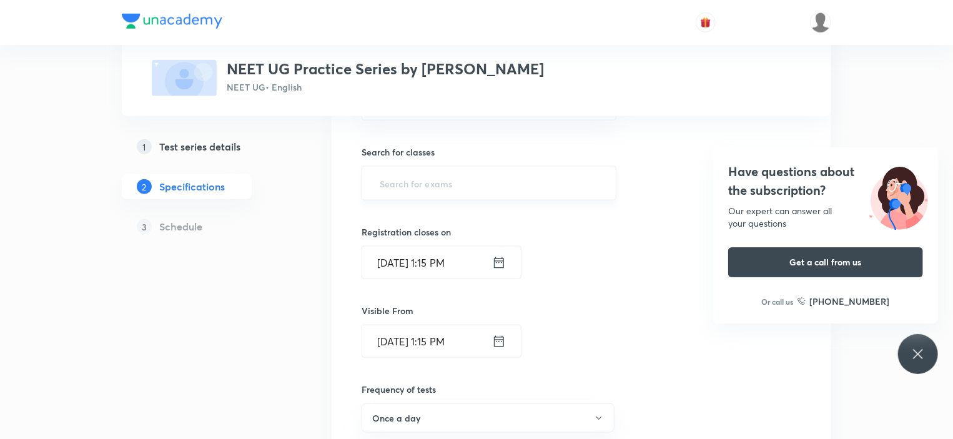
click at [436, 183] on input "text" at bounding box center [489, 183] width 224 height 23
click at [408, 256] on li "Dropper" at bounding box center [489, 259] width 254 height 22
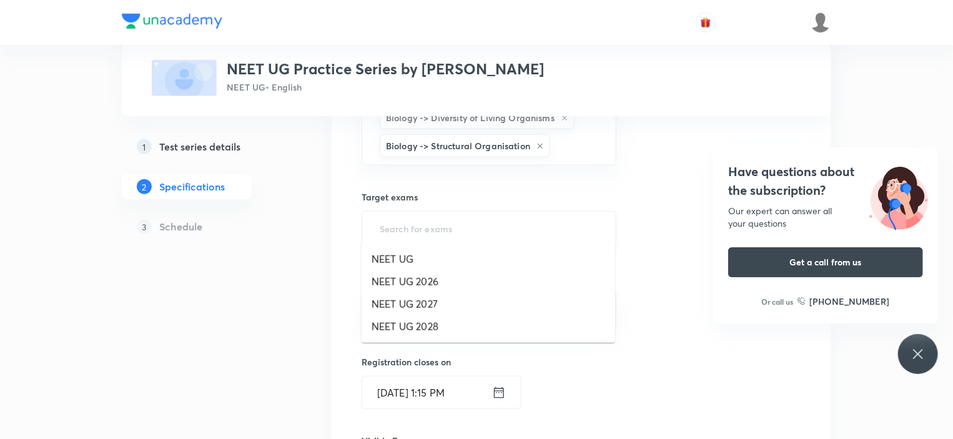
click at [417, 224] on input "text" at bounding box center [489, 228] width 224 height 23
click at [407, 252] on li "NEET UG" at bounding box center [489, 259] width 254 height 22
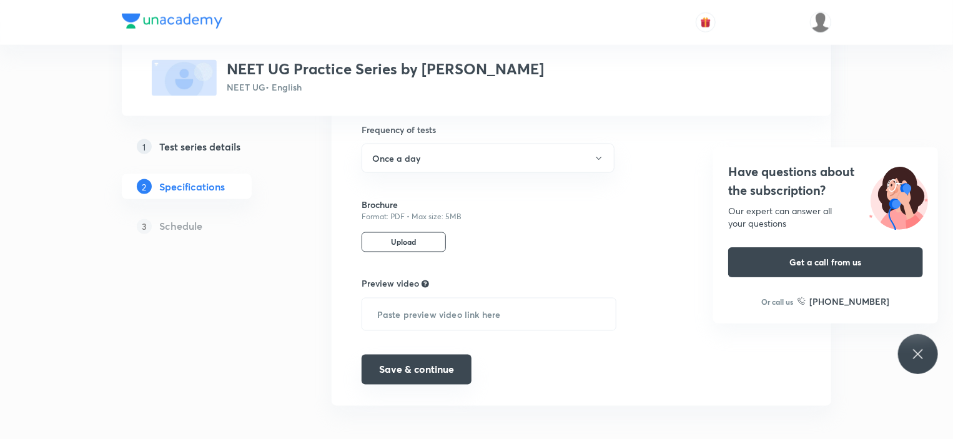
click at [420, 357] on button "Save & continue" at bounding box center [417, 370] width 110 height 30
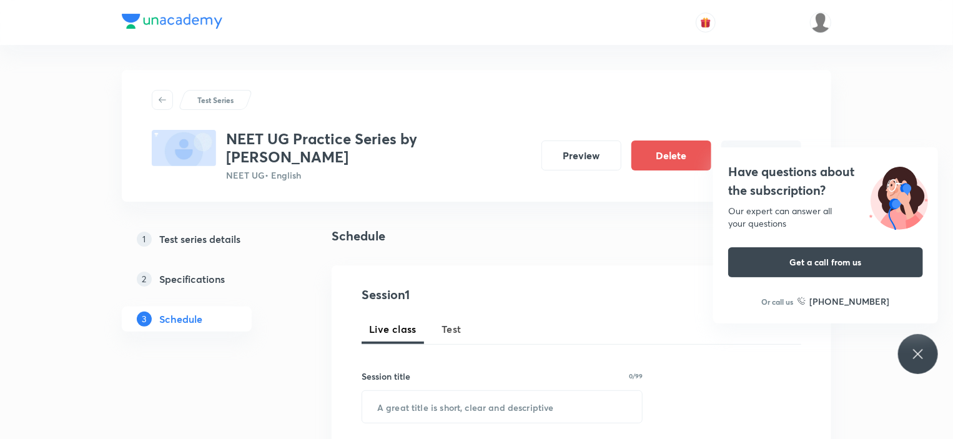
click at [215, 242] on h5 "Test series details" at bounding box center [199, 239] width 81 height 15
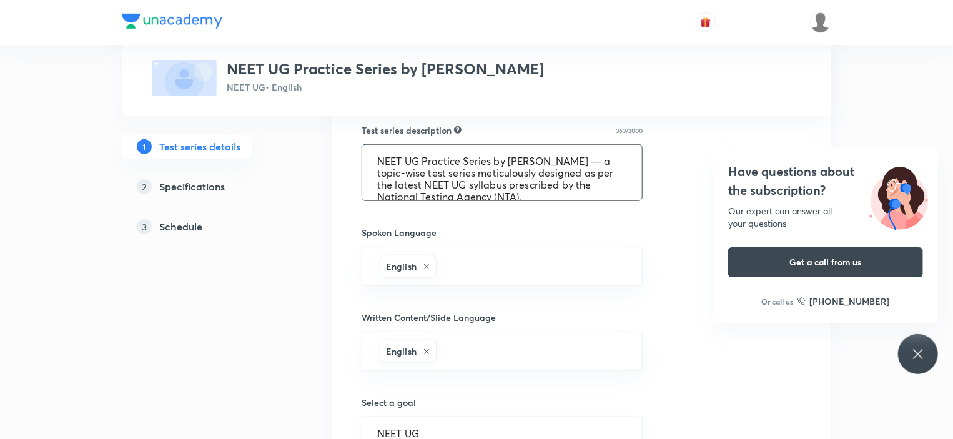
click at [491, 183] on textarea "NEET UG Practice Series by [PERSON_NAME] — a topic-wise test series meticulousl…" at bounding box center [502, 173] width 280 height 56
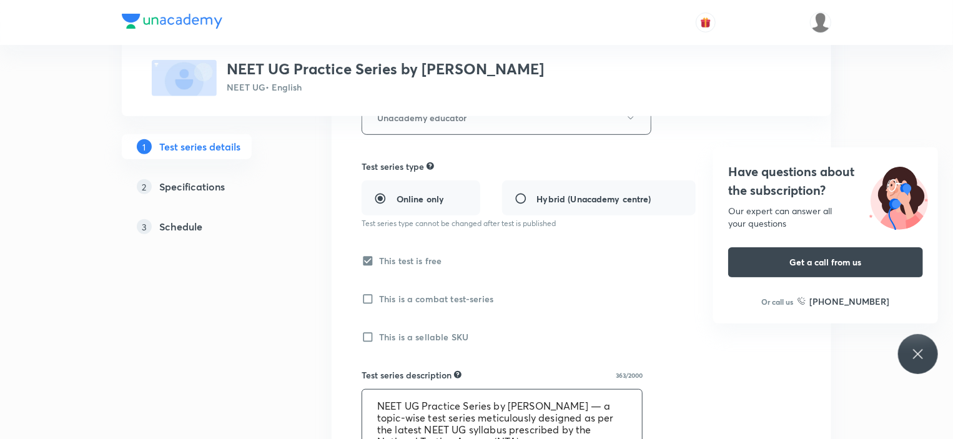
scroll to position [125, 0]
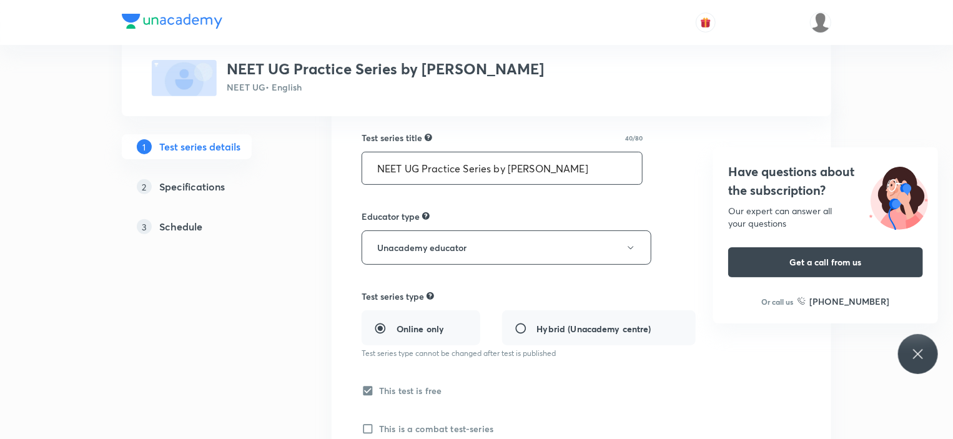
drag, startPoint x: 512, startPoint y: 168, endPoint x: 602, endPoint y: 169, distance: 89.9
click at [602, 169] on input "NEET UG Practice Series by [PERSON_NAME]" at bounding box center [502, 168] width 280 height 32
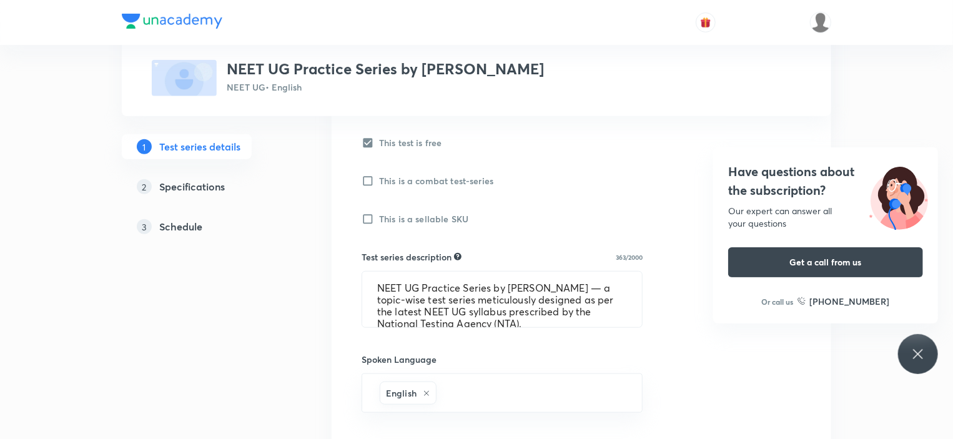
scroll to position [375, 0]
drag, startPoint x: 508, startPoint y: 285, endPoint x: 568, endPoint y: 276, distance: 60.6
click at [568, 276] on textarea "NEET UG Practice Series by [PERSON_NAME] — a topic-wise test series meticulousl…" at bounding box center [502, 298] width 280 height 56
paste textarea "[PERSON_NAME] Sharm"
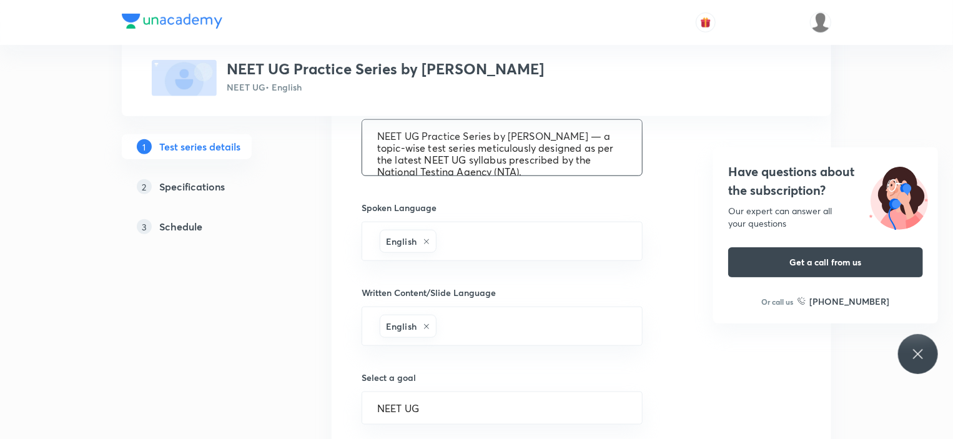
scroll to position [782, 0]
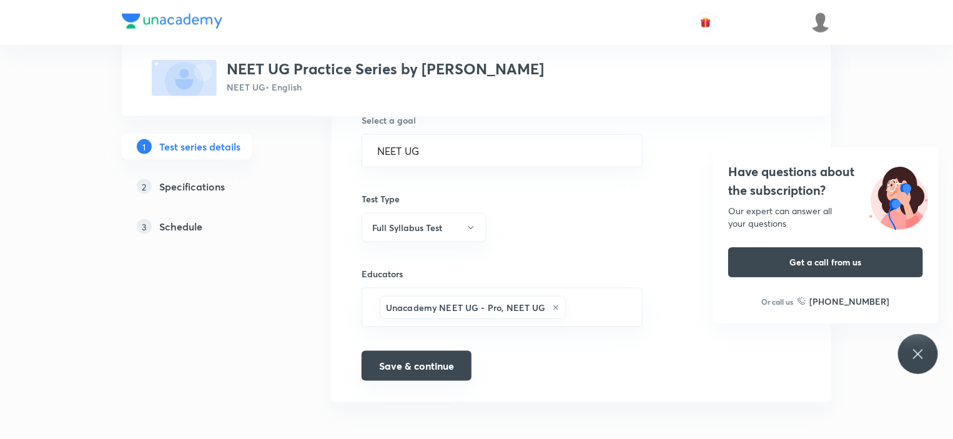
type textarea "NEET UG Practice Series by [PERSON_NAME] — a topic-wise test series meticulousl…"
click at [430, 358] on button "Save & continue" at bounding box center [417, 366] width 110 height 30
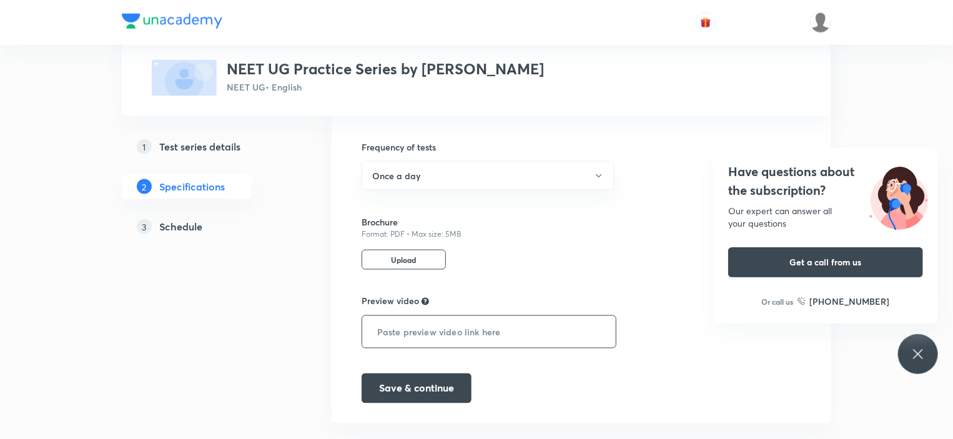
scroll to position [912, 0]
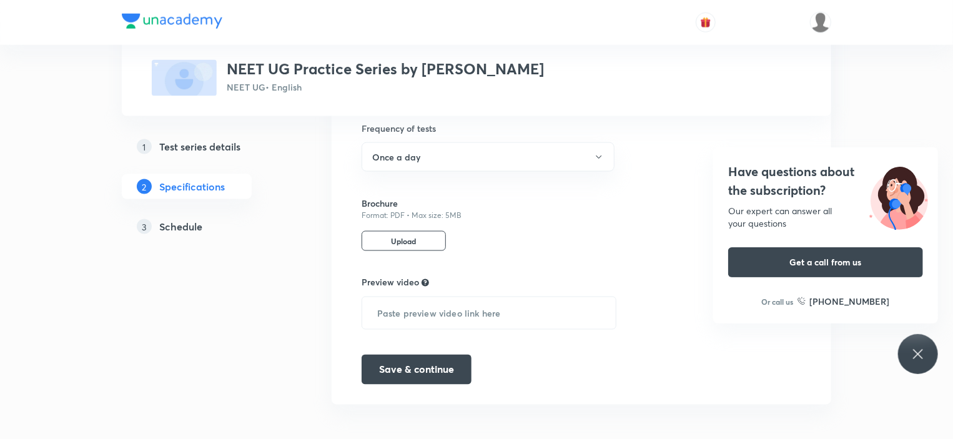
click at [427, 357] on button "Save & continue" at bounding box center [417, 368] width 110 height 30
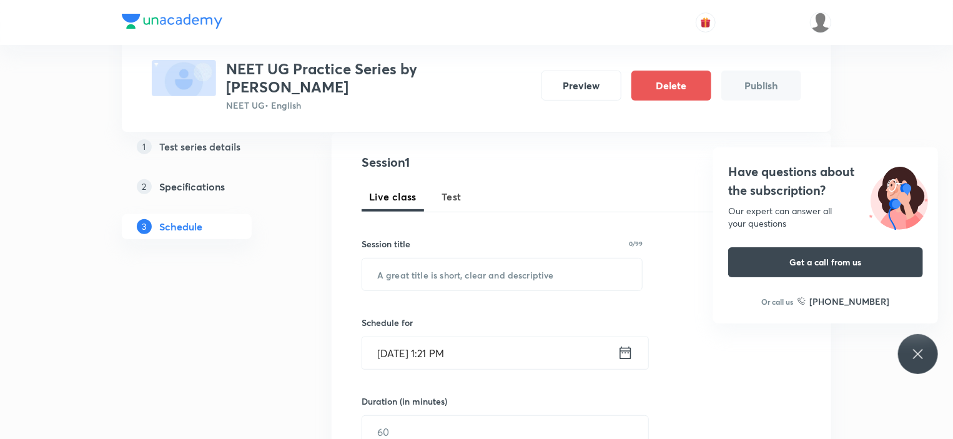
scroll to position [40, 0]
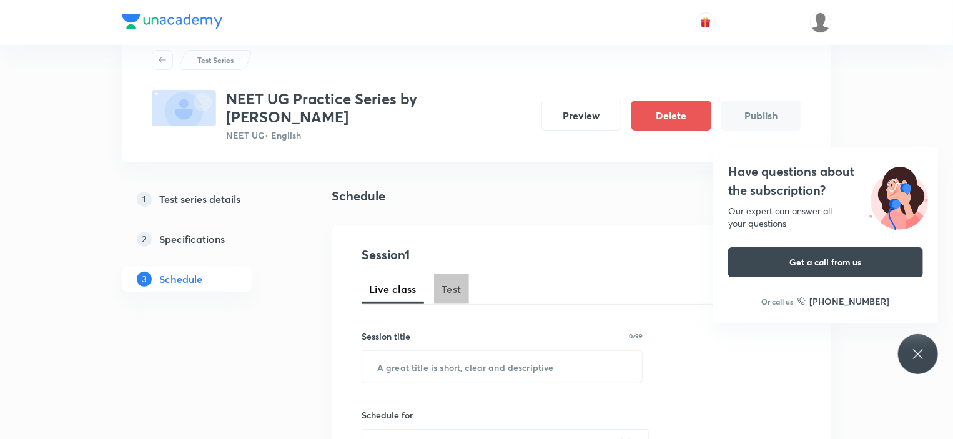
click at [455, 292] on span "Test" at bounding box center [451, 289] width 20 height 15
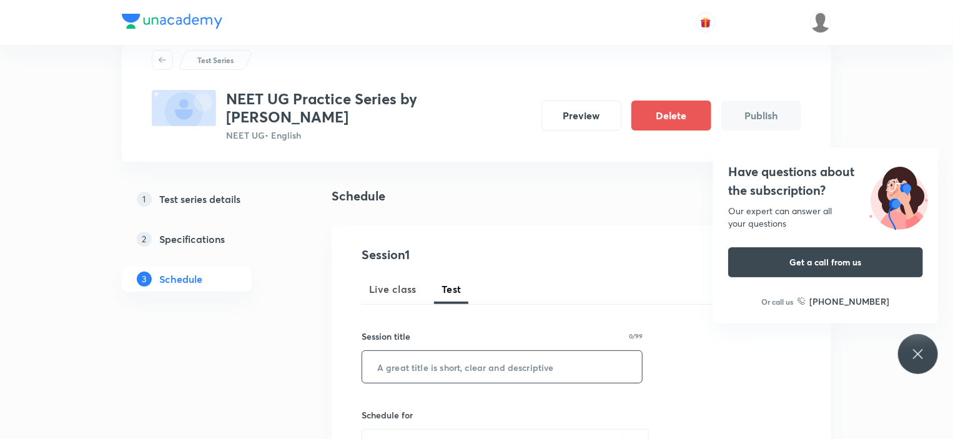
drag, startPoint x: 442, startPoint y: 354, endPoint x: 438, endPoint y: 361, distance: 7.8
click at [438, 361] on input "text" at bounding box center [502, 367] width 280 height 32
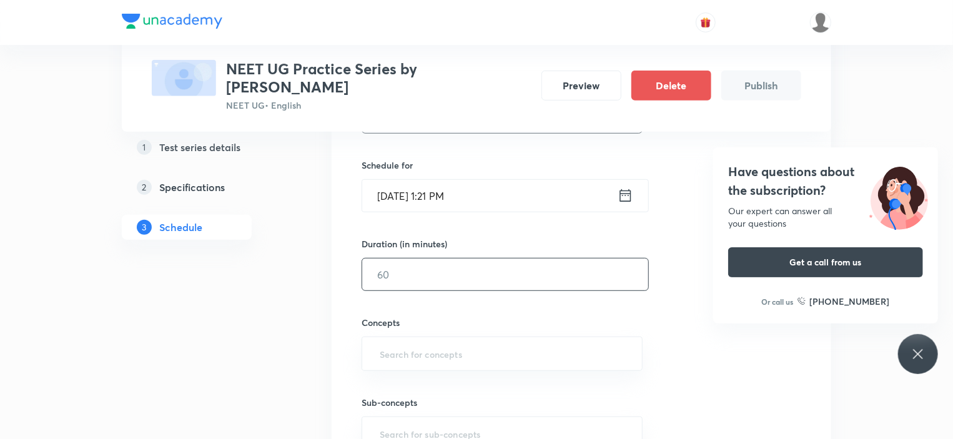
scroll to position [290, 0]
type input "Test - 1"
click at [494, 203] on input "[DATE] 1:21 PM" at bounding box center [489, 196] width 255 height 32
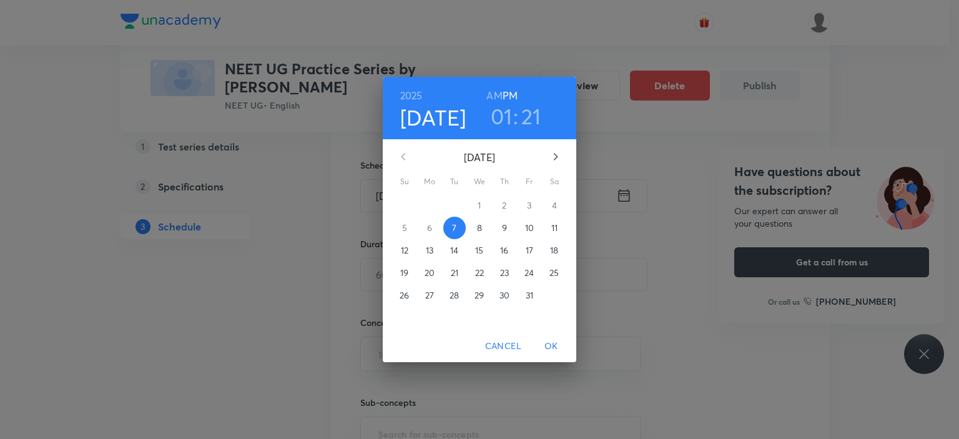
click at [529, 232] on p "10" at bounding box center [529, 228] width 9 height 12
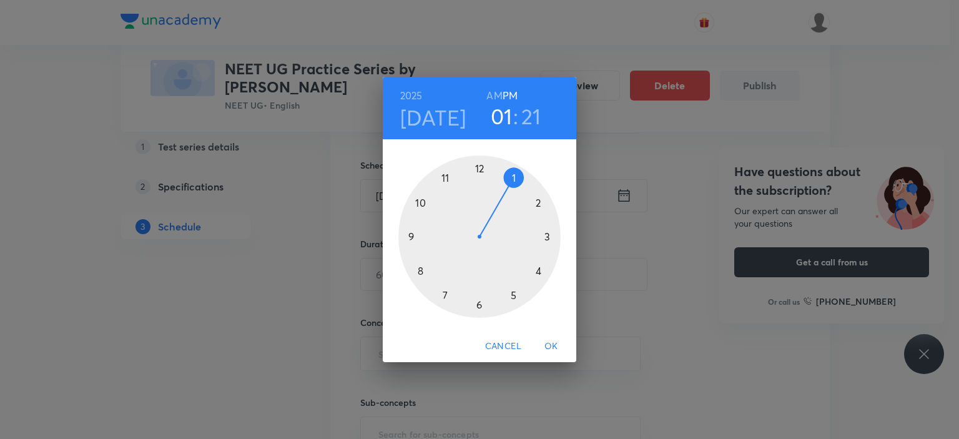
click at [481, 309] on div at bounding box center [479, 236] width 162 height 162
click at [478, 172] on div at bounding box center [479, 236] width 162 height 162
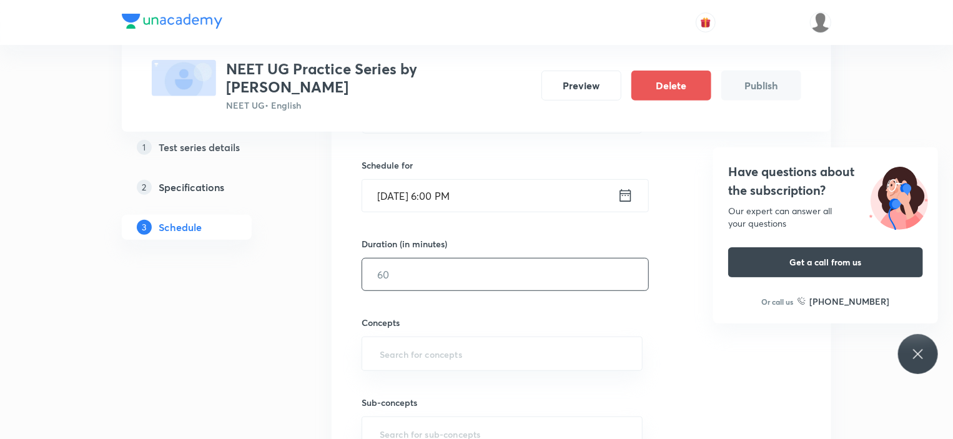
click at [419, 281] on input "text" at bounding box center [505, 274] width 286 height 32
type input "30"
click at [453, 352] on input "text" at bounding box center [502, 353] width 250 height 23
type input "breat"
click at [441, 378] on li "Breathing & Exchange of Gases" at bounding box center [502, 388] width 280 height 22
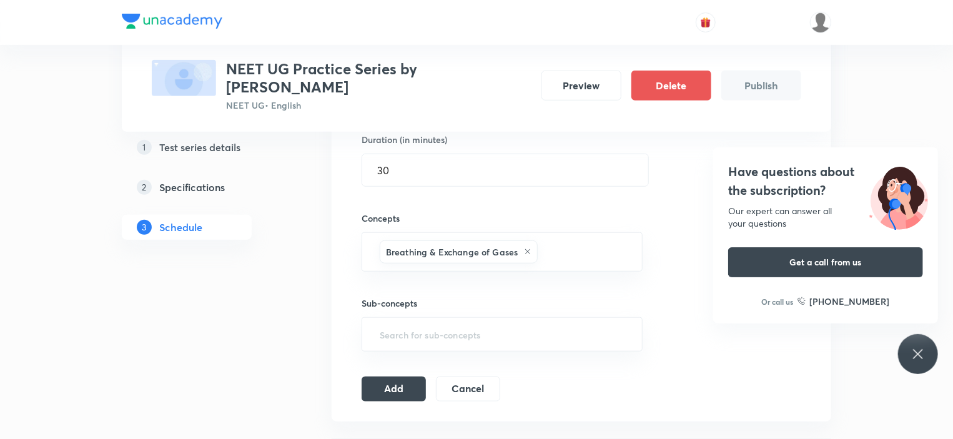
scroll to position [415, 0]
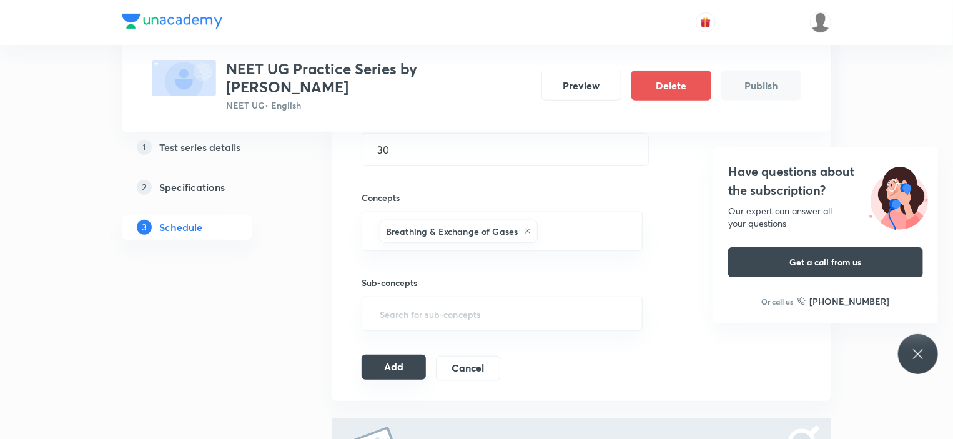
click at [405, 362] on button "Add" at bounding box center [394, 367] width 64 height 25
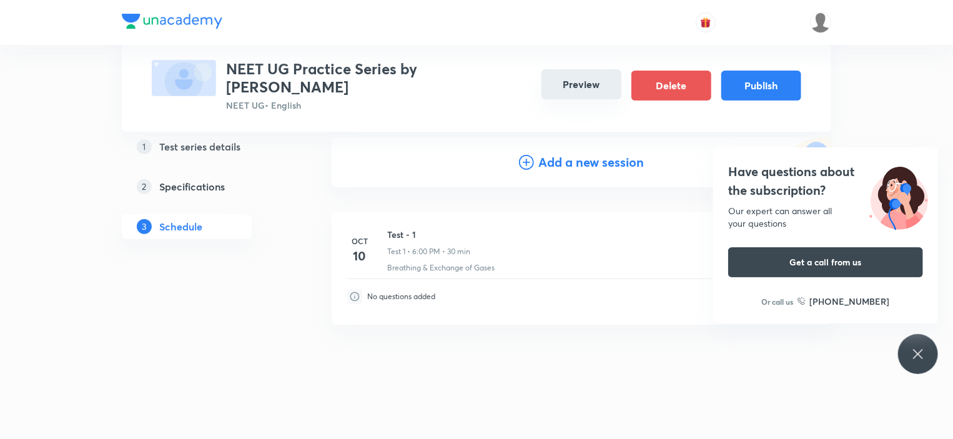
click at [591, 89] on button "Preview" at bounding box center [581, 84] width 80 height 30
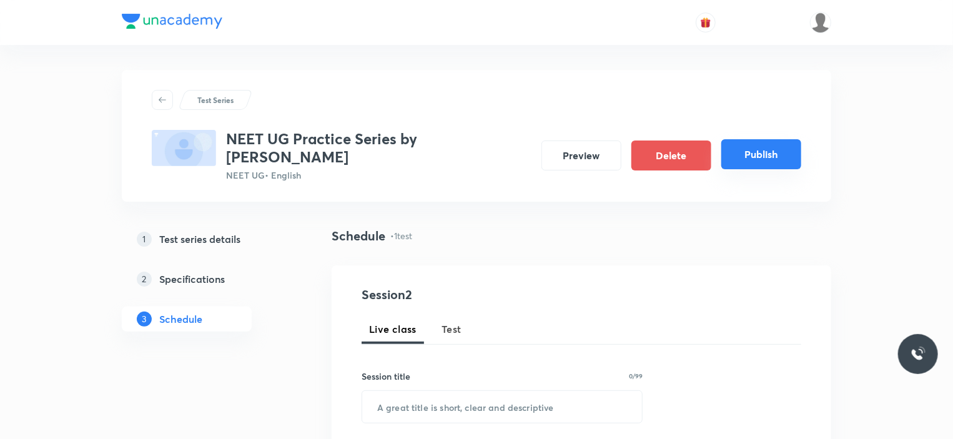
click at [764, 161] on button "Publish" at bounding box center [761, 154] width 80 height 30
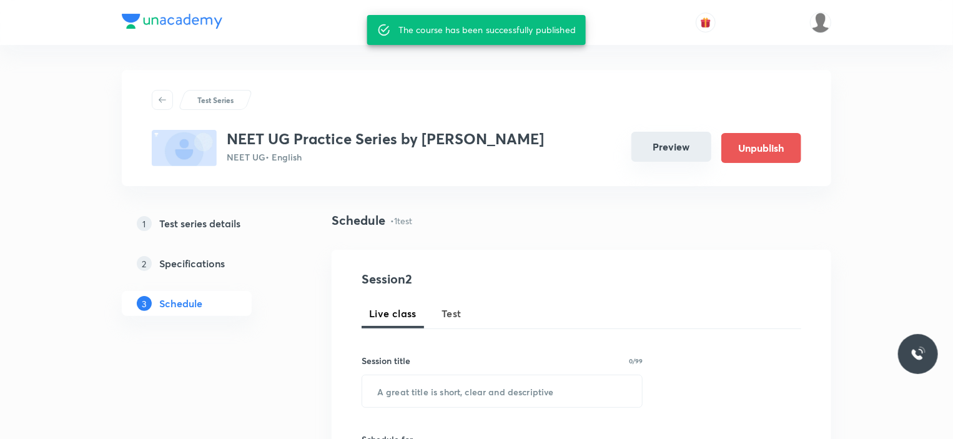
click at [667, 148] on button "Preview" at bounding box center [671, 147] width 80 height 30
click at [130, 37] on div at bounding box center [476, 22] width 709 height 45
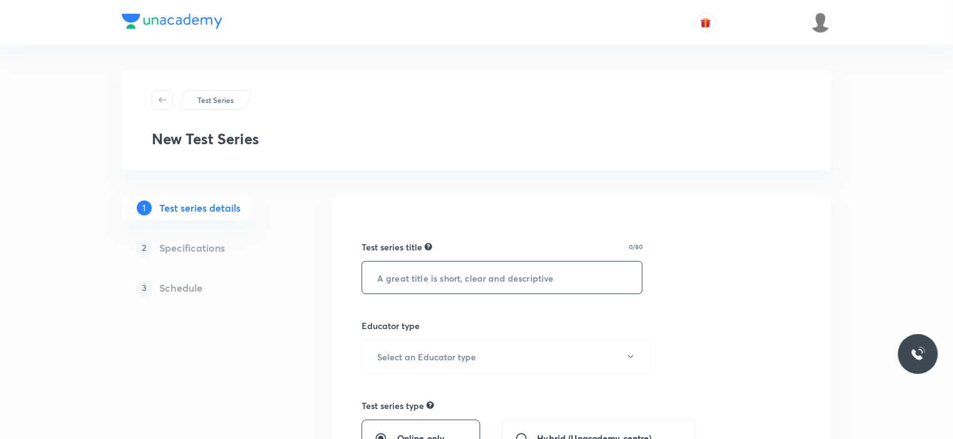
click at [440, 261] on div "​" at bounding box center [502, 277] width 281 height 33
paste input "NEET UG Practice Series by Seep Pahuja"
type input "NEET UG Practice Series by Seep Pahuja"
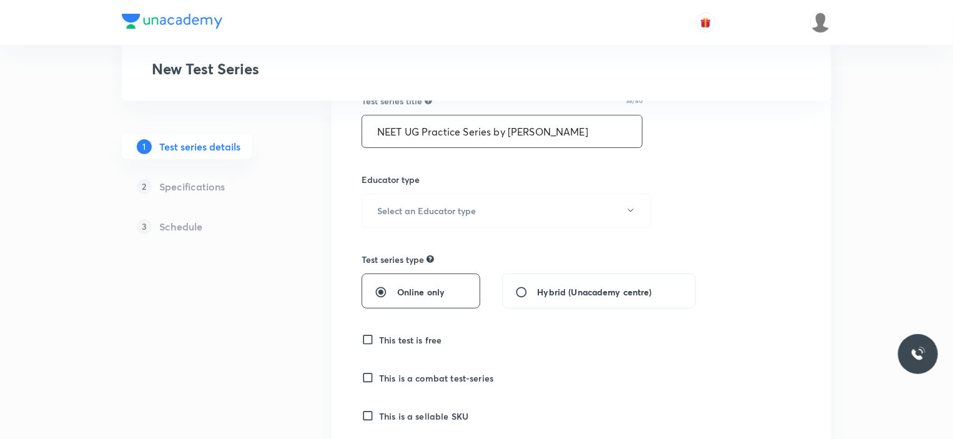
scroll to position [125, 0]
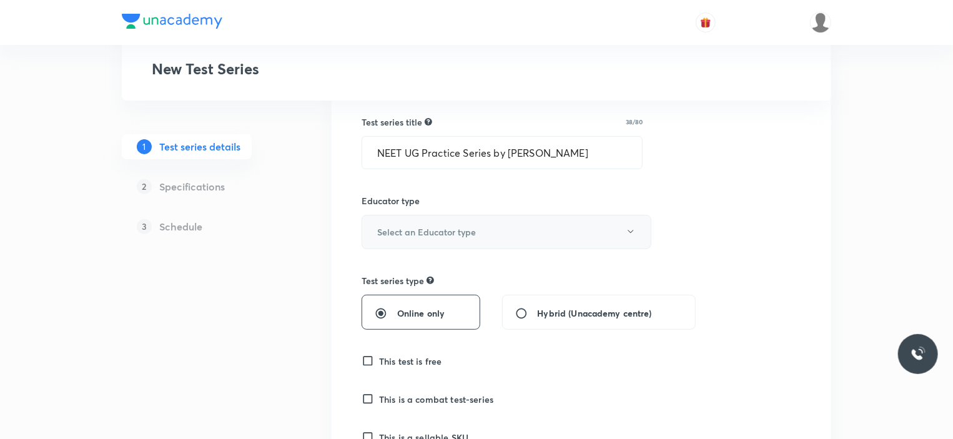
click at [435, 232] on h6 "Select an Educator type" at bounding box center [426, 231] width 99 height 13
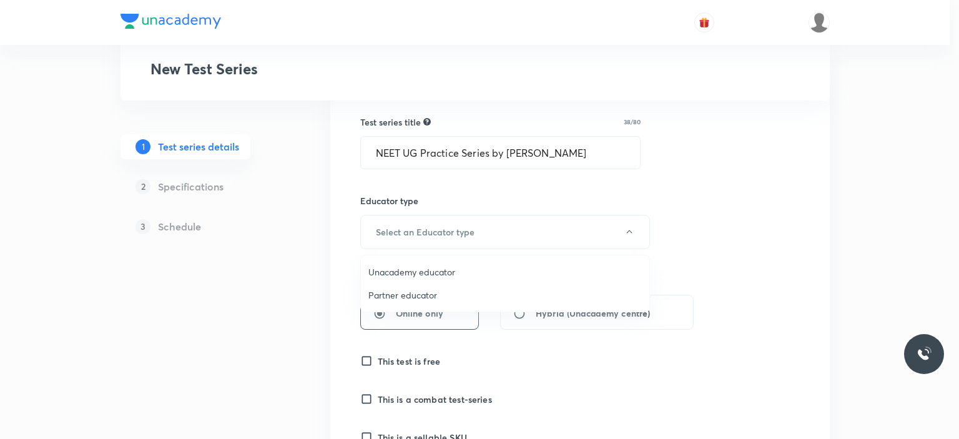
click at [414, 271] on span "Unacademy educator" at bounding box center [504, 271] width 273 height 13
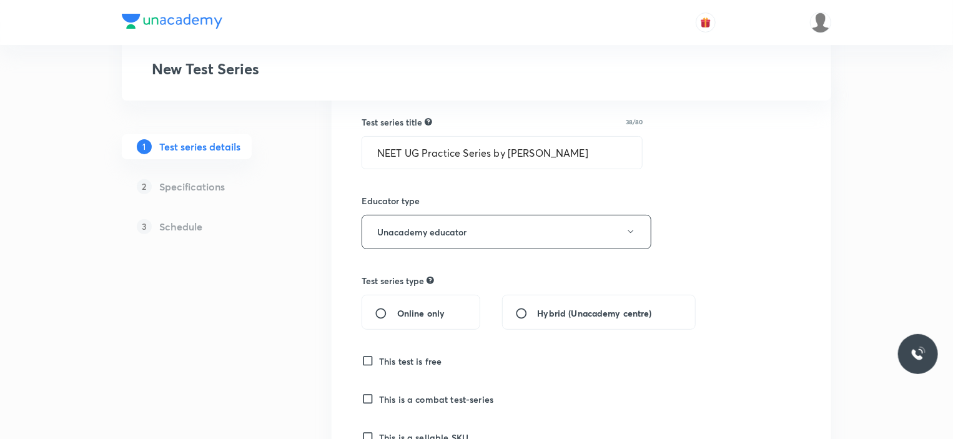
click at [391, 314] on input "Online only" at bounding box center [386, 313] width 22 height 12
radio input "true"
click at [404, 364] on h6 "This test is free" at bounding box center [410, 361] width 63 height 13
click at [379, 364] on input "This test is free" at bounding box center [370, 361] width 17 height 12
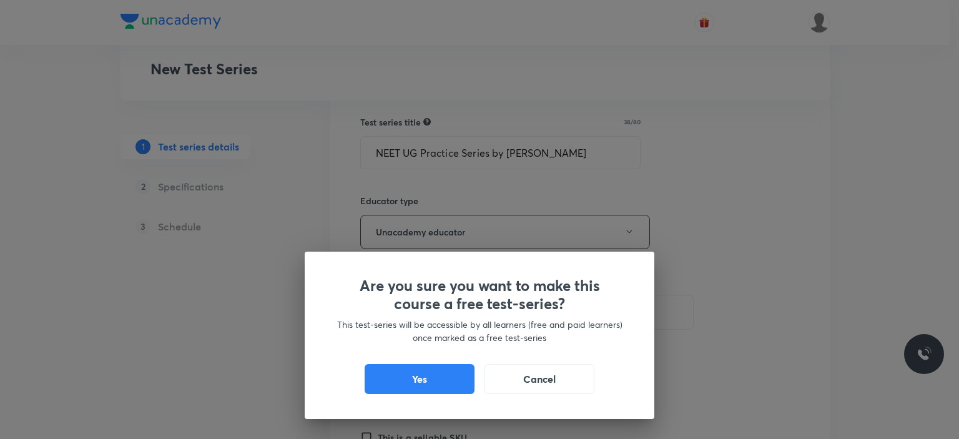
click at [404, 393] on button "Yes" at bounding box center [420, 379] width 110 height 30
checkbox input "true"
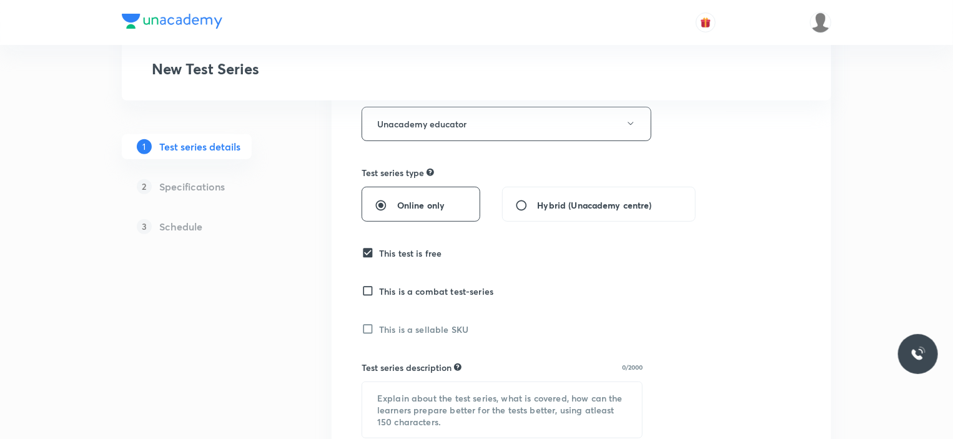
scroll to position [250, 0]
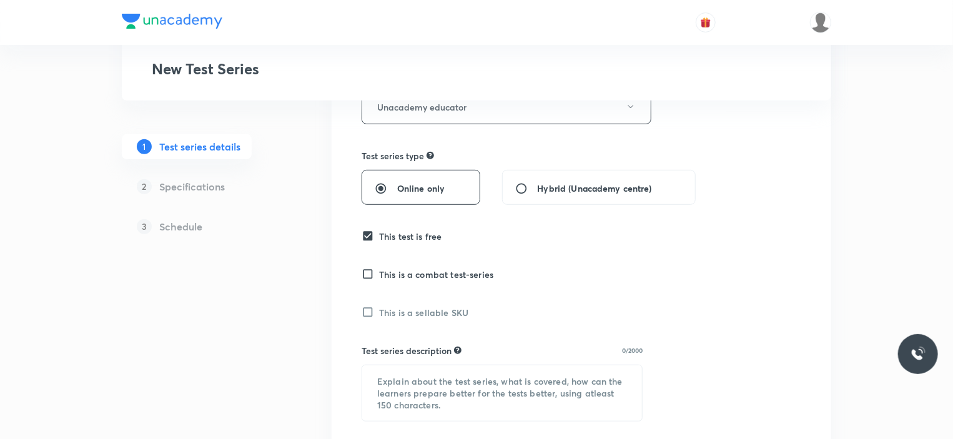
click at [439, 362] on div "Test series description 0/2000 ​" at bounding box center [502, 382] width 281 height 77
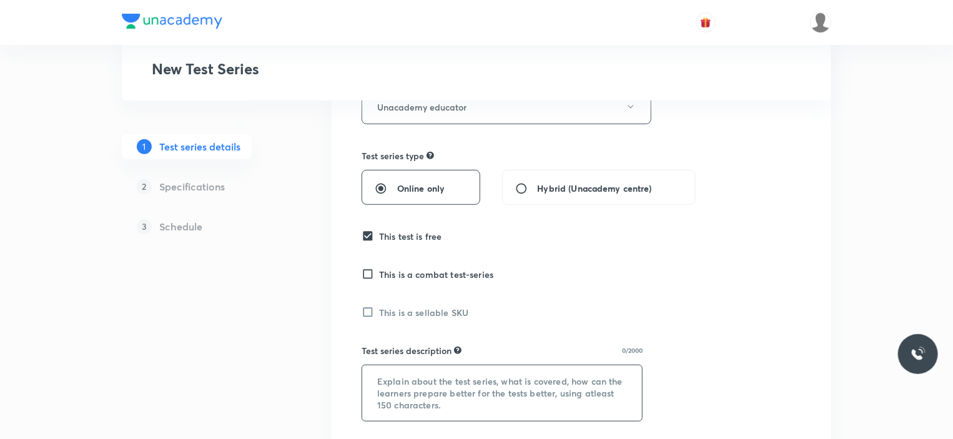
click at [435, 370] on textarea at bounding box center [502, 393] width 280 height 56
paste textarea "NEET UG Practice Series by [PERSON_NAME] — a topic-wise test series meticulousl…"
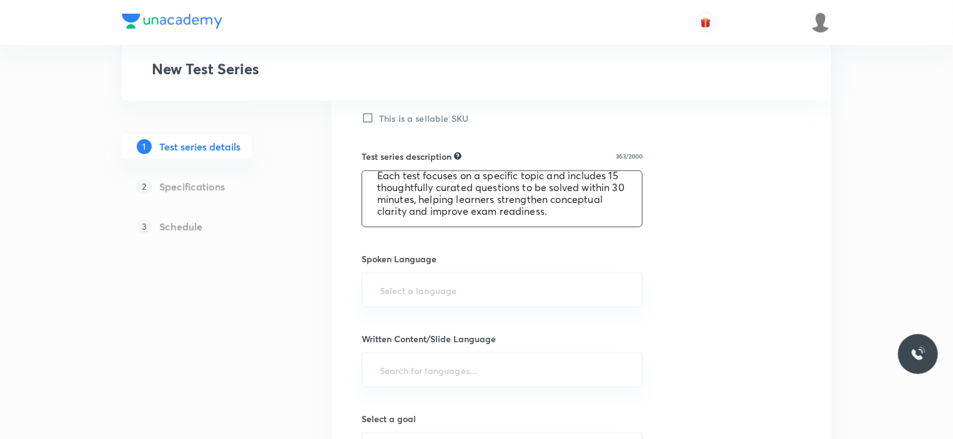
scroll to position [500, 0]
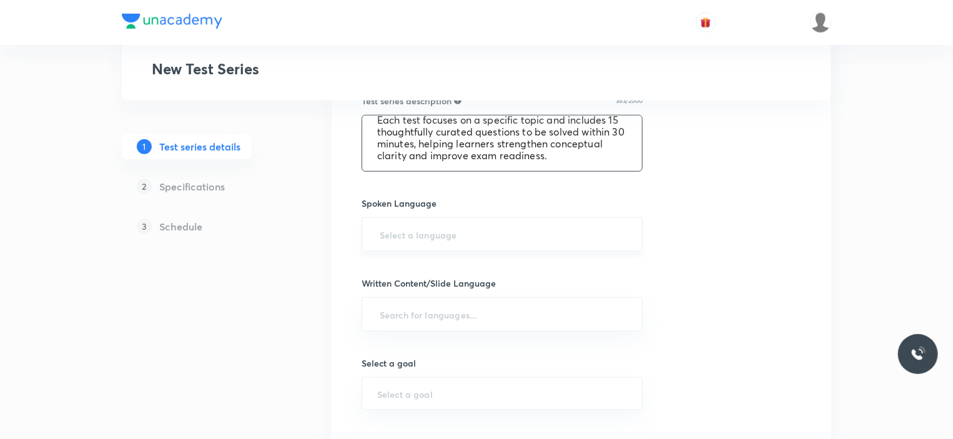
type textarea "NEET UG Practice Series by [PERSON_NAME] — a topic-wise test series meticulousl…"
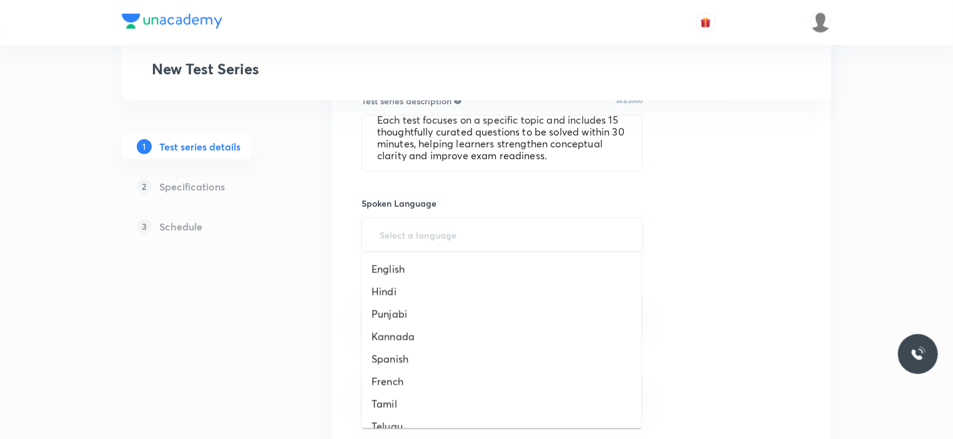
click at [468, 240] on input "text" at bounding box center [502, 234] width 250 height 23
click at [386, 267] on li "English" at bounding box center [502, 269] width 280 height 22
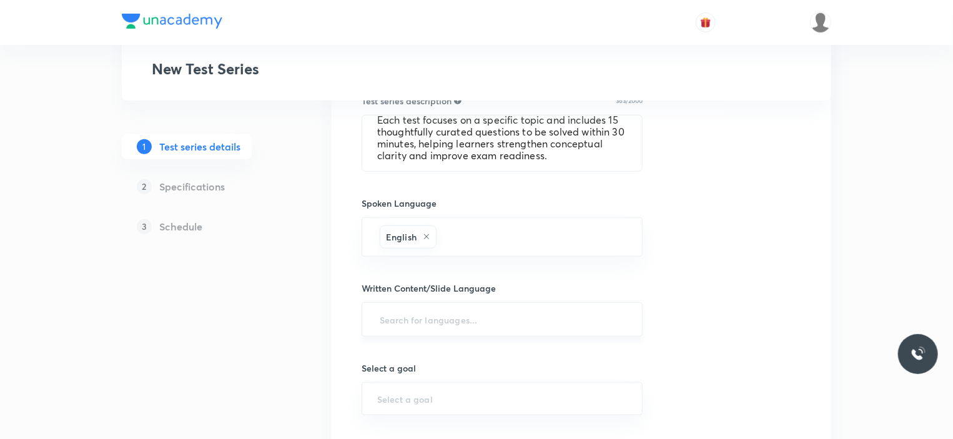
click at [410, 313] on input "text" at bounding box center [502, 319] width 250 height 23
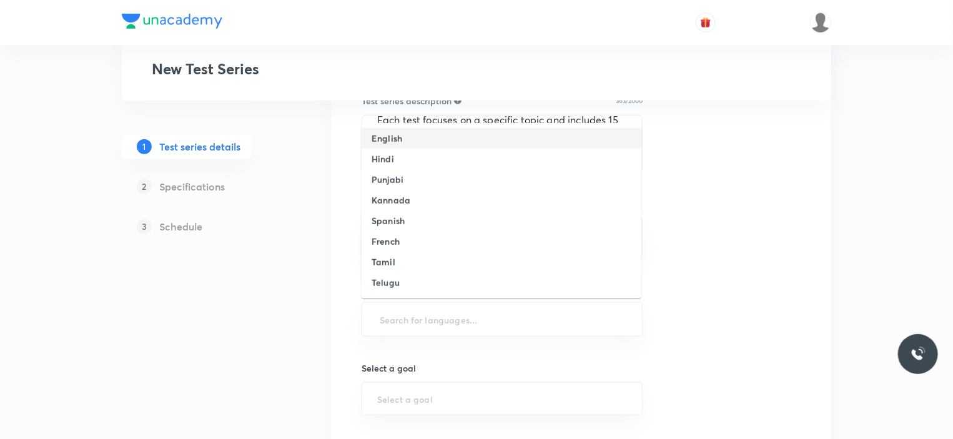
click at [384, 137] on h6 "English" at bounding box center [387, 138] width 31 height 13
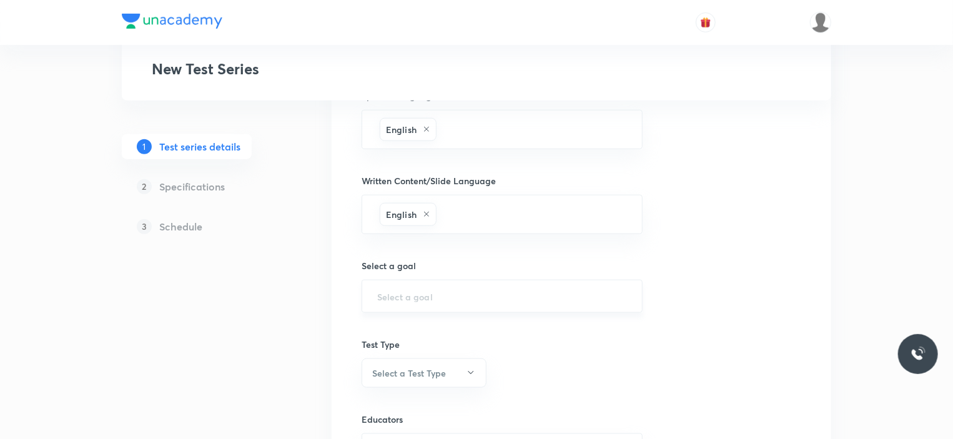
scroll to position [624, 0]
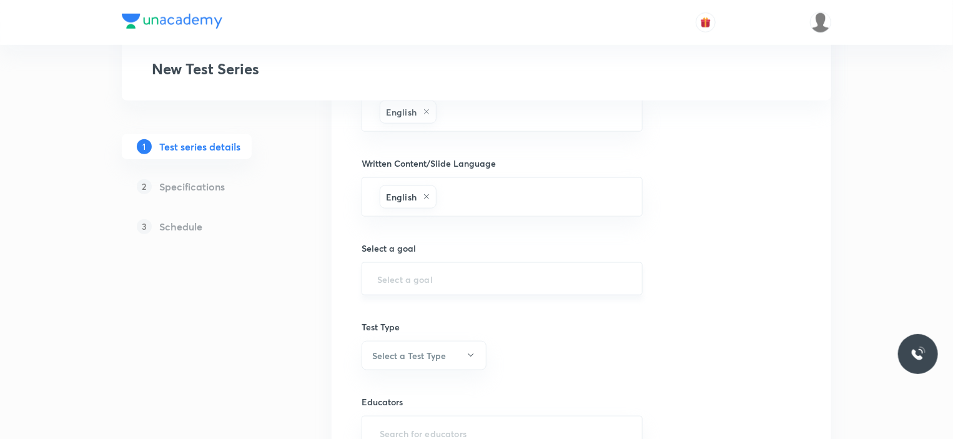
click at [410, 288] on div "​" at bounding box center [502, 278] width 281 height 33
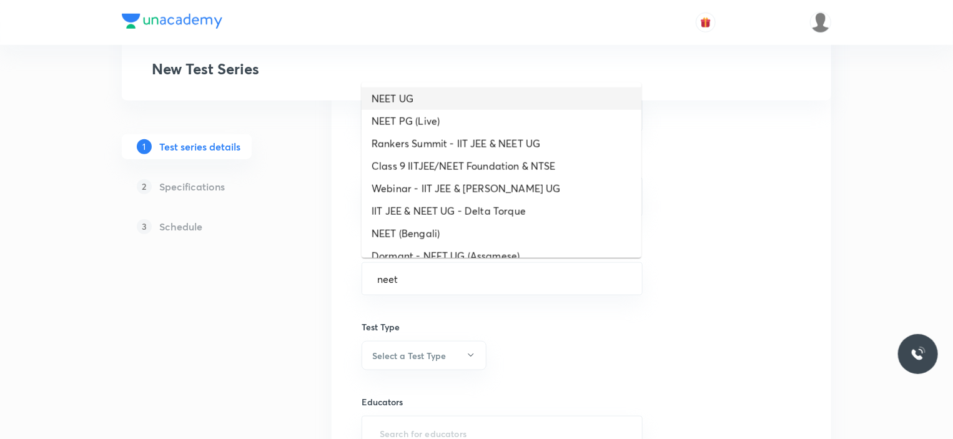
click at [400, 106] on li "NEET UG" at bounding box center [502, 98] width 280 height 22
type input "NEET UG"
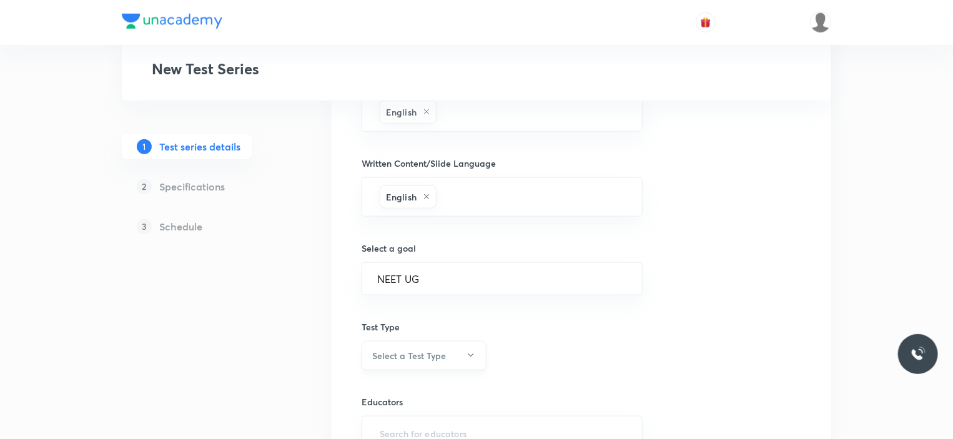
click at [415, 353] on h6 "Select a Test Type" at bounding box center [409, 355] width 74 height 13
click at [412, 346] on span "Full Syllabus Test" at bounding box center [422, 348] width 109 height 13
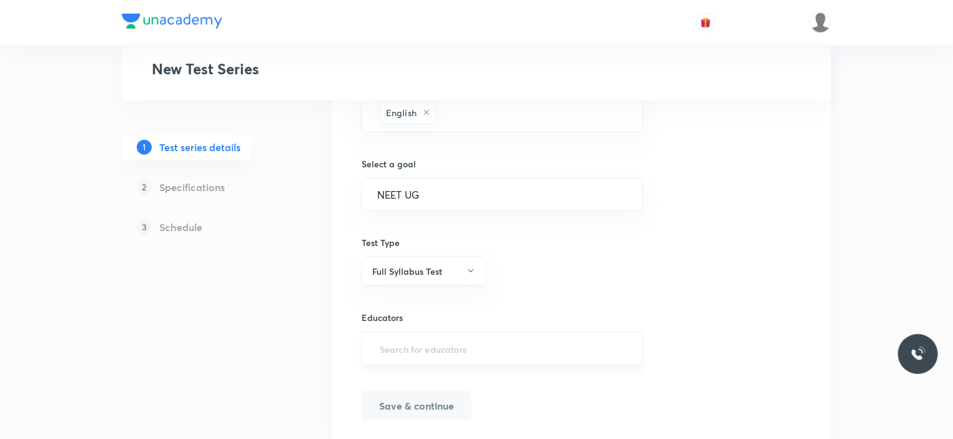
scroll to position [747, 0]
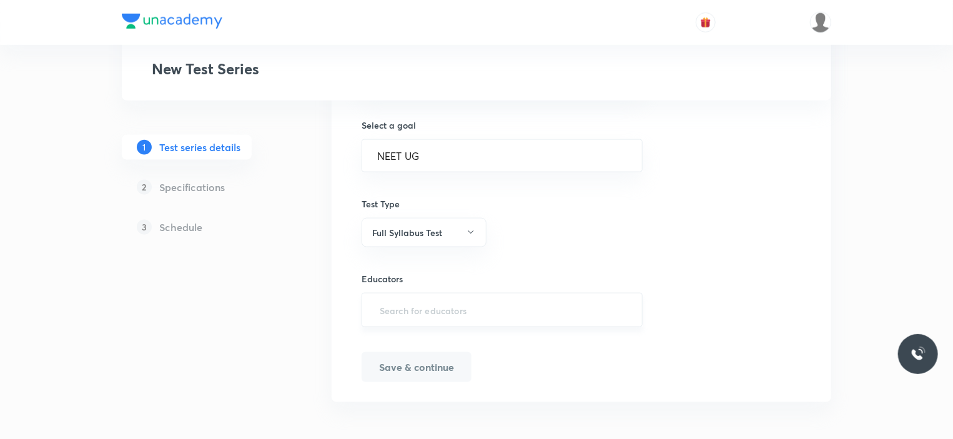
click at [428, 314] on input "text" at bounding box center [502, 309] width 250 height 23
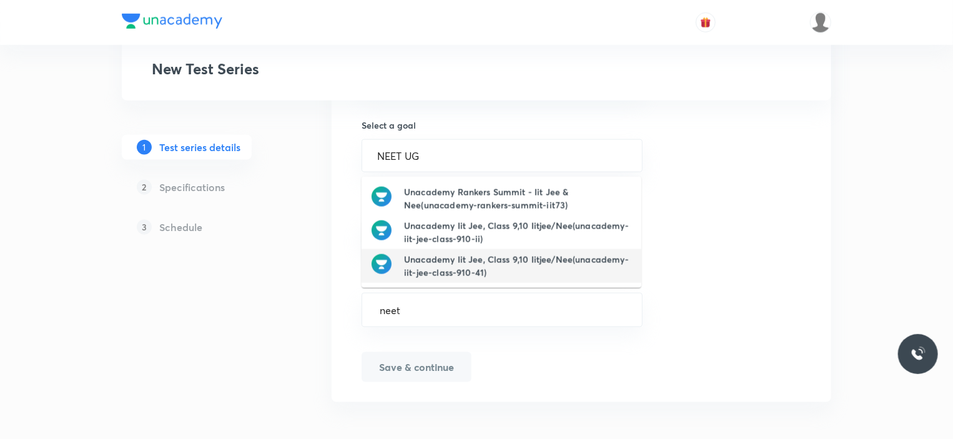
type input "neet"
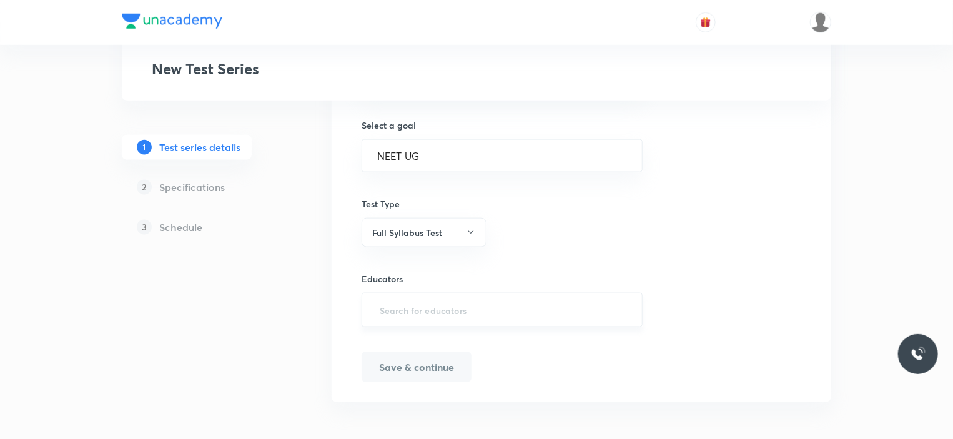
click at [425, 300] on input "text" at bounding box center [502, 309] width 250 height 23
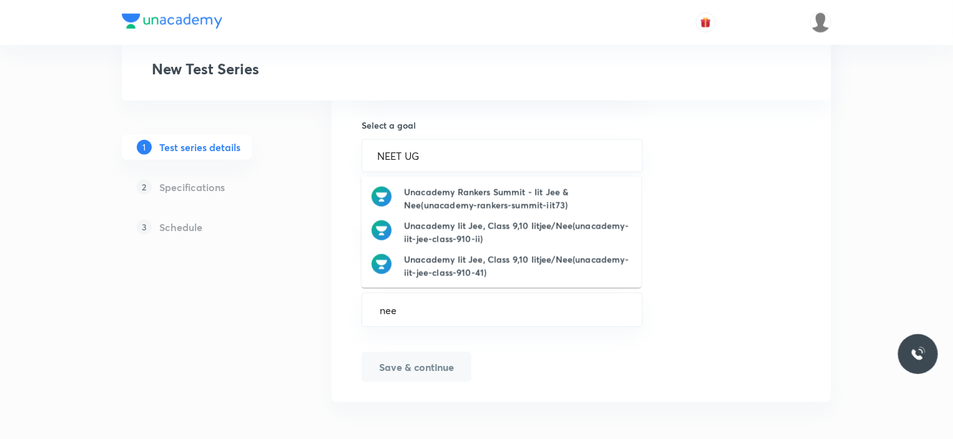
type input "neet"
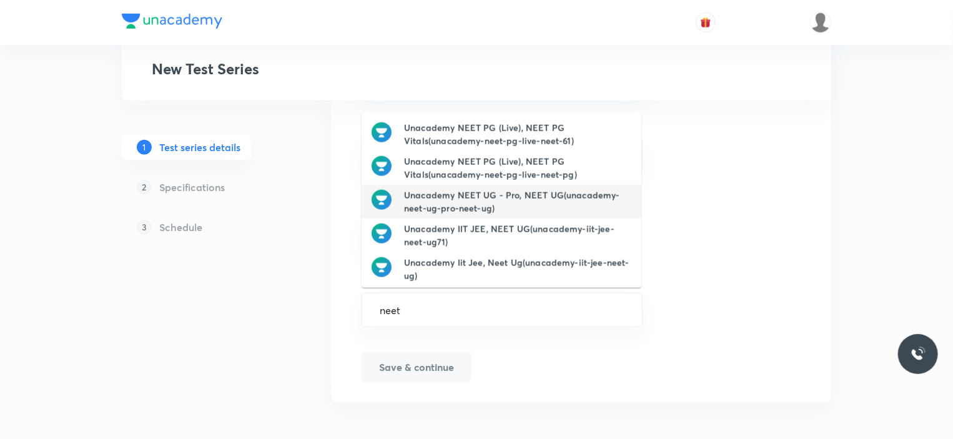
click at [470, 190] on h6 "Unacademy NEET UG - Pro, NEET UG(unacademy-neet-ug-pro-neet-ug)" at bounding box center [517, 202] width 227 height 26
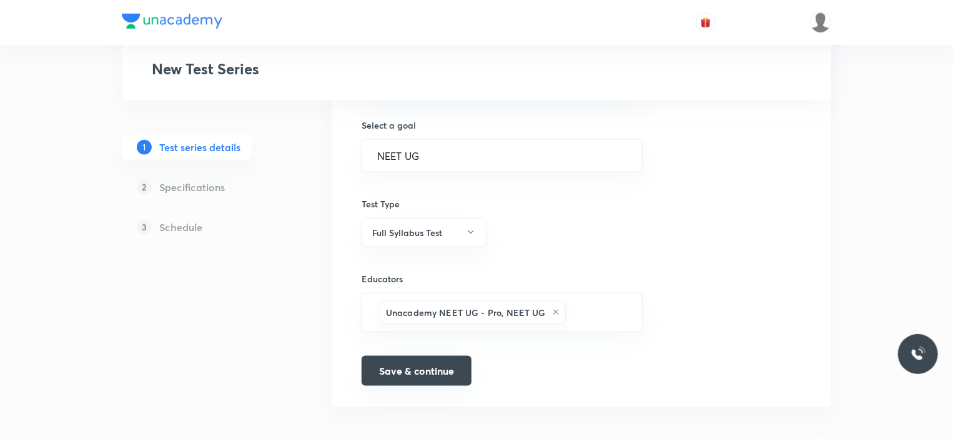
click at [428, 379] on button "Save & continue" at bounding box center [417, 371] width 110 height 30
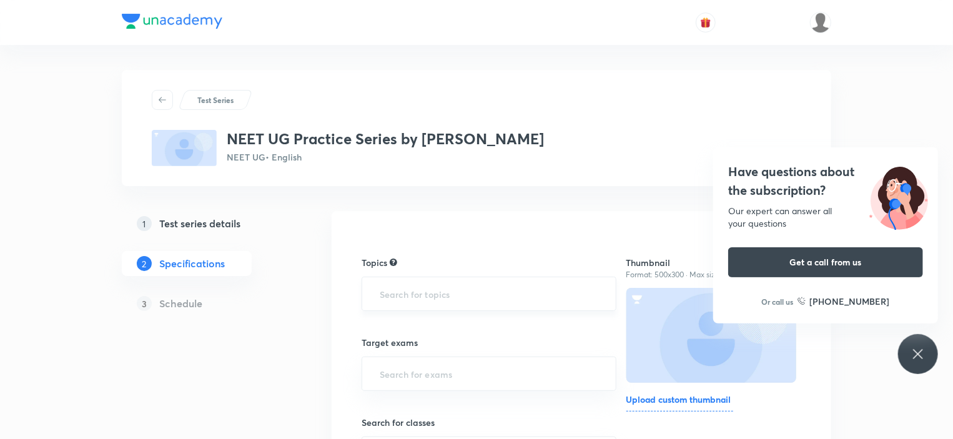
click at [459, 287] on input "text" at bounding box center [489, 293] width 224 height 23
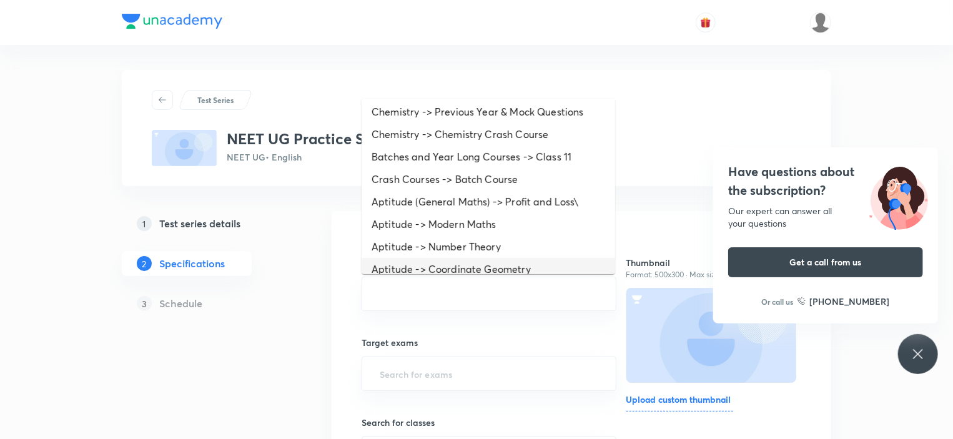
scroll to position [624, 0]
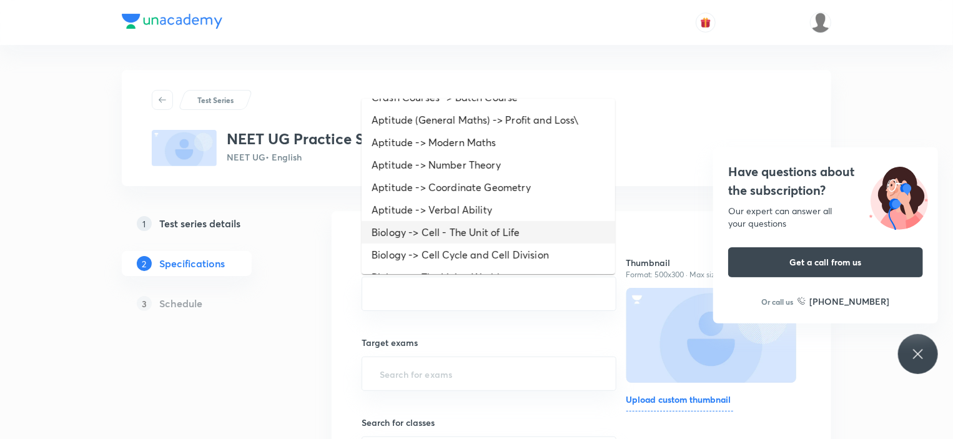
click at [439, 229] on li "Biology -> Cell - The Unit of Life" at bounding box center [489, 232] width 254 height 22
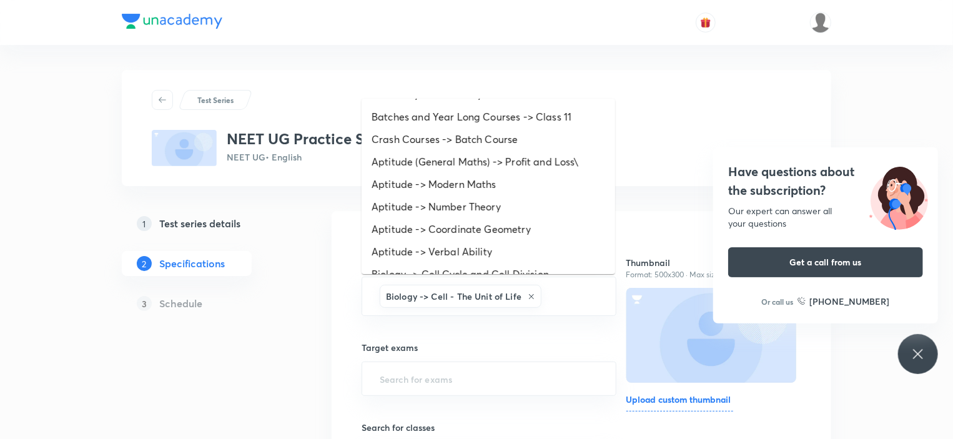
scroll to position [711, 0]
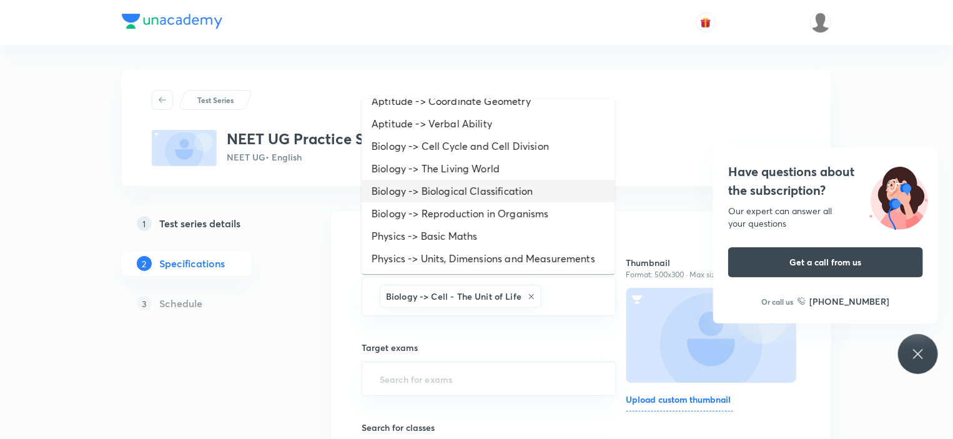
click at [426, 188] on li "Biology -> Biological Classification" at bounding box center [489, 191] width 254 height 22
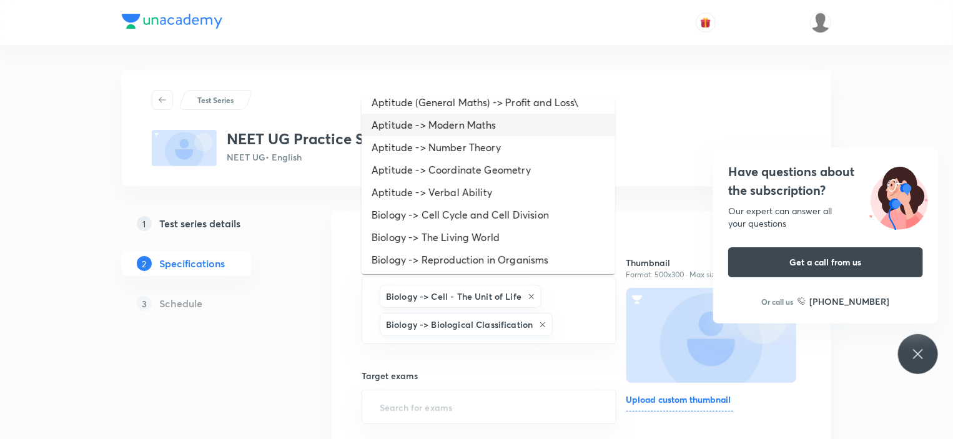
scroll to position [688, 0]
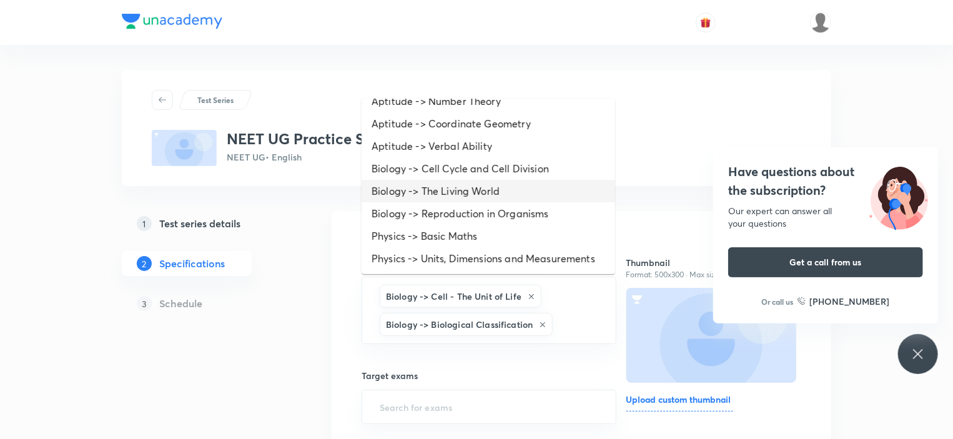
click at [441, 199] on li "Biology -> The Living World" at bounding box center [489, 191] width 254 height 22
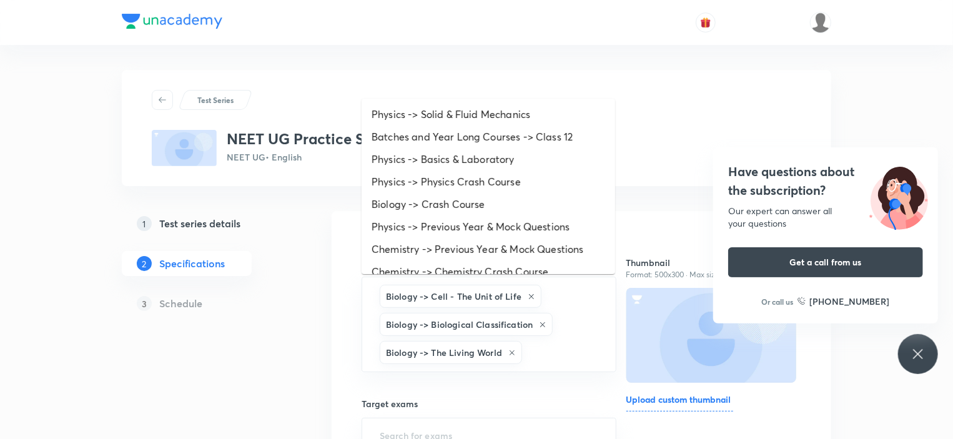
scroll to position [624, 0]
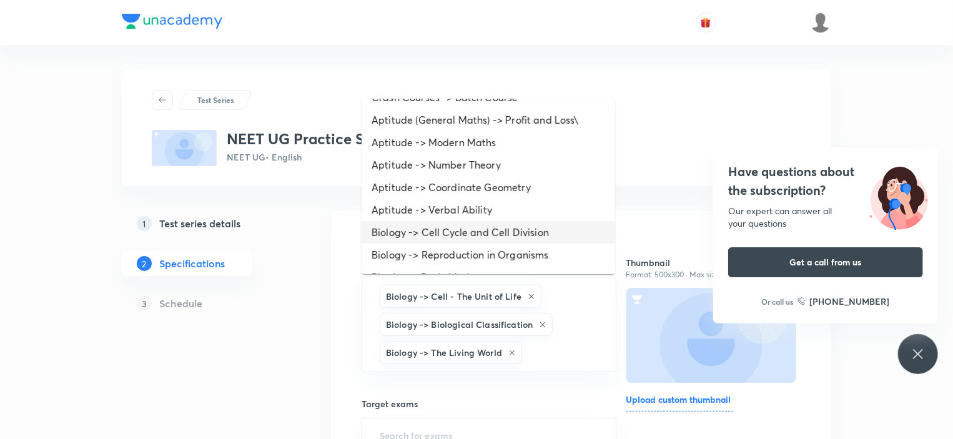
click at [448, 232] on li "Biology -> Cell Cycle and Cell Division" at bounding box center [489, 232] width 254 height 22
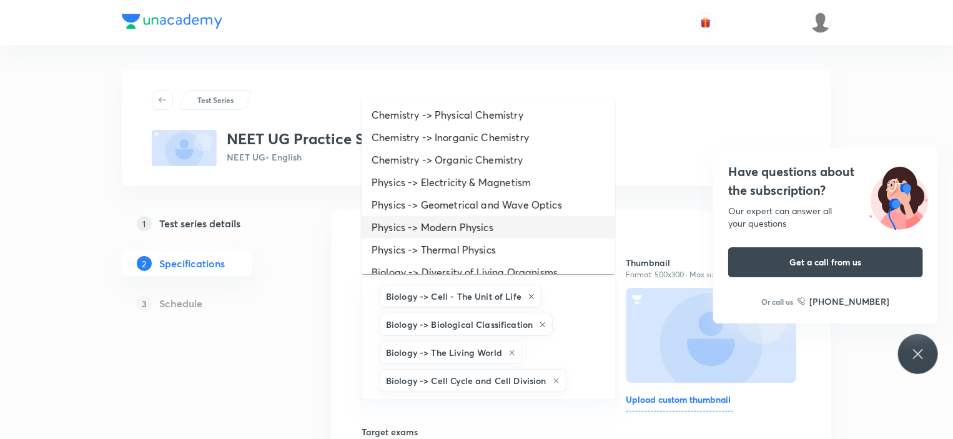
scroll to position [643, 0]
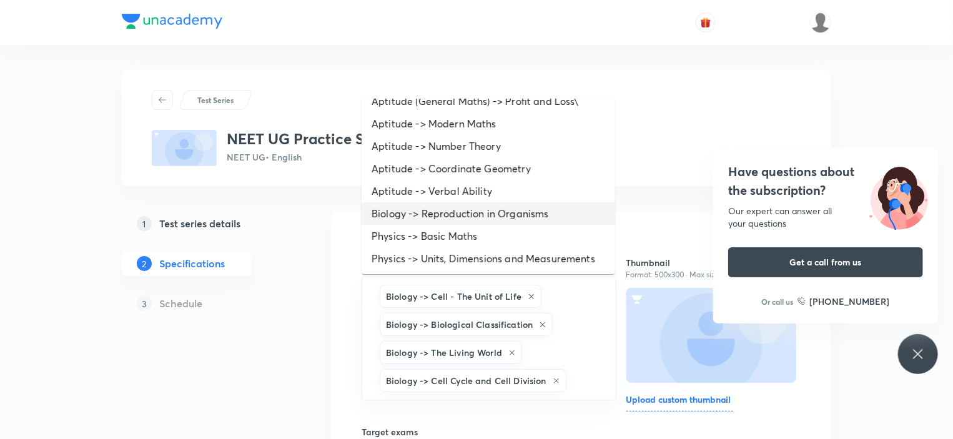
click at [443, 209] on li "Biology -> Reproduction in Organisms" at bounding box center [489, 213] width 254 height 22
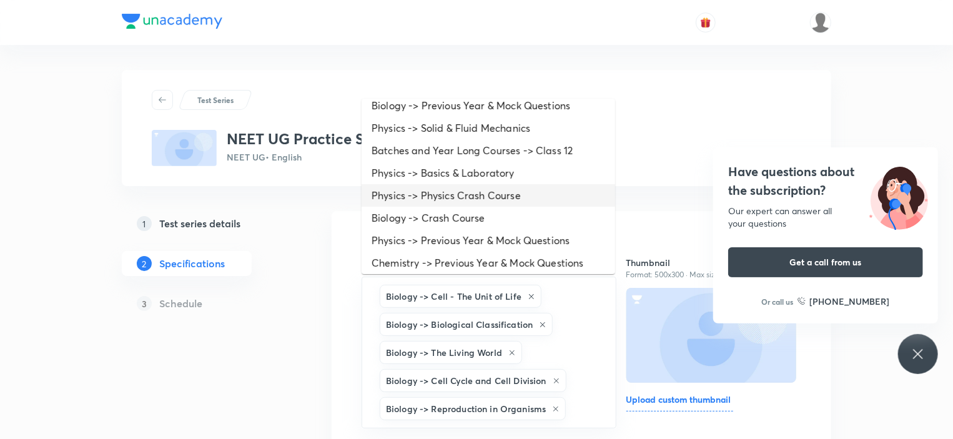
scroll to position [371, 0]
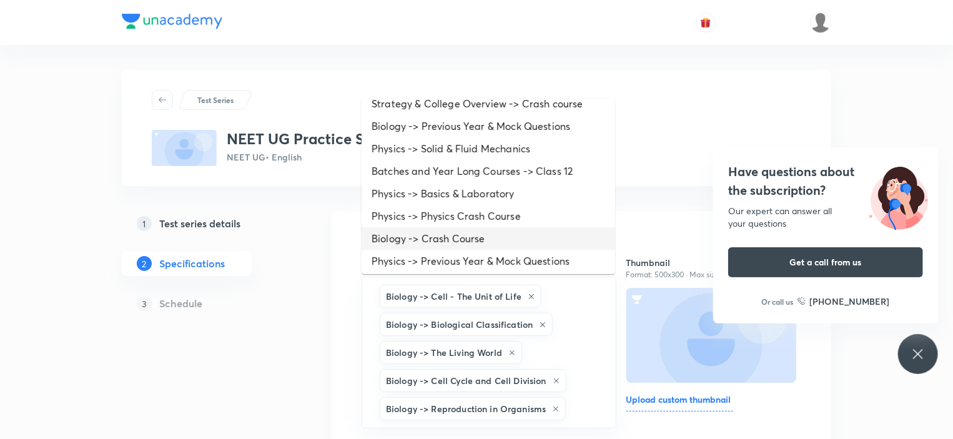
click at [445, 233] on li "Biology -> Crash Course" at bounding box center [489, 238] width 254 height 22
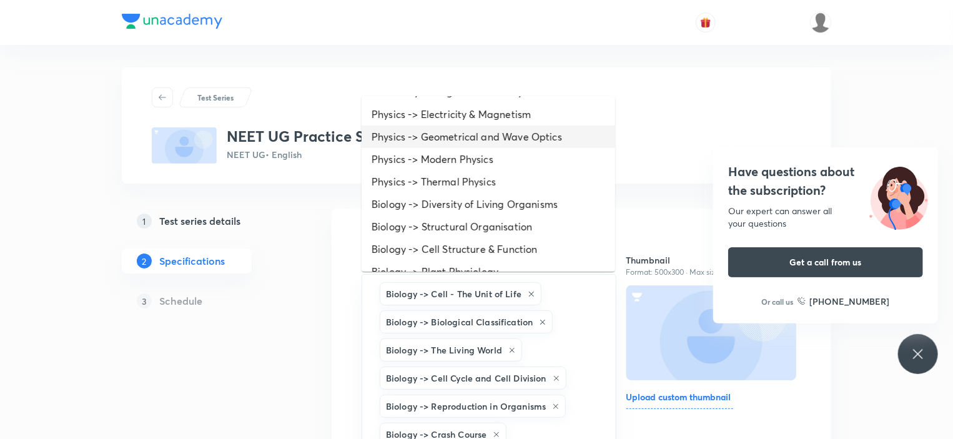
scroll to position [125, 0]
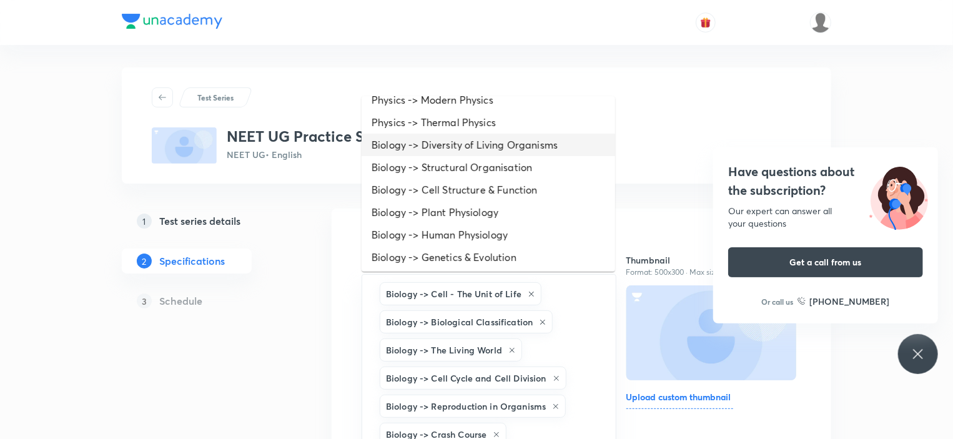
click at [444, 146] on li "Biology -> Diversity of Living Organisms" at bounding box center [489, 145] width 254 height 22
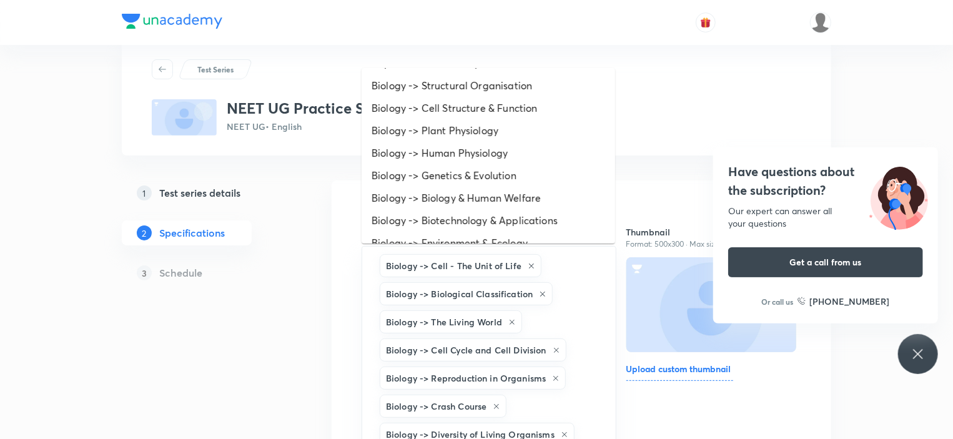
scroll to position [250, 0]
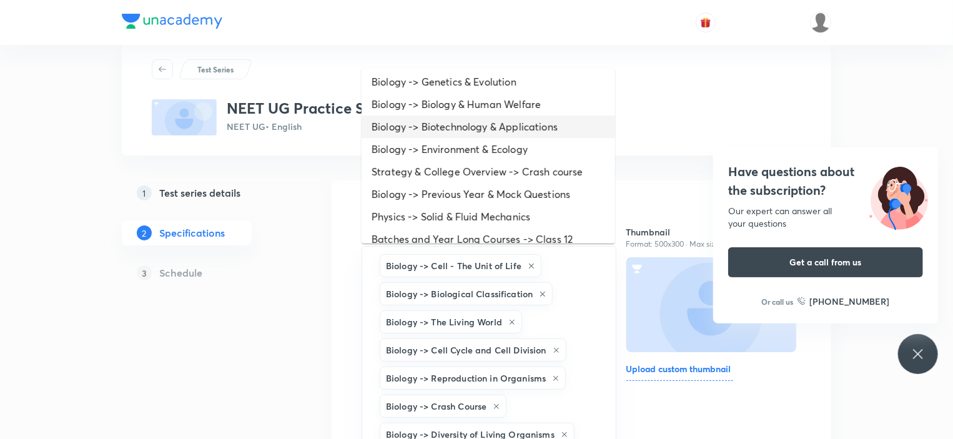
click at [443, 129] on li "Biology -> Biotechnology & Applications" at bounding box center [489, 127] width 254 height 22
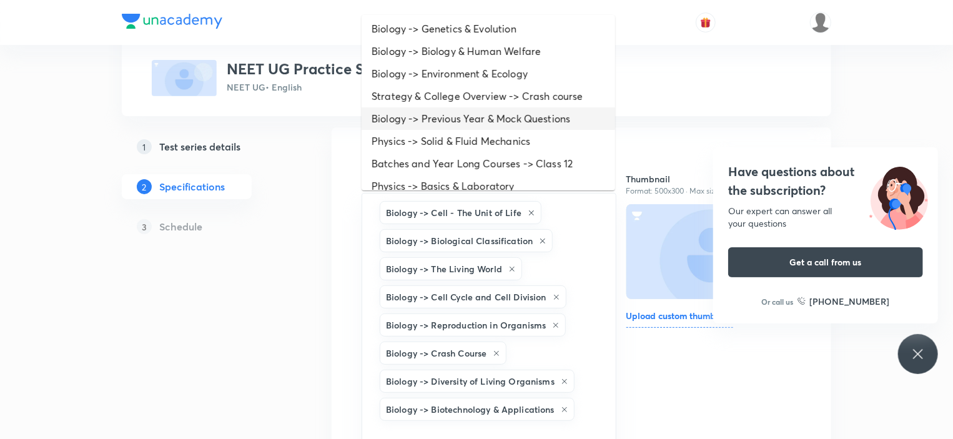
click at [446, 114] on li "Biology -> Previous Year & Mock Questions" at bounding box center [489, 118] width 254 height 22
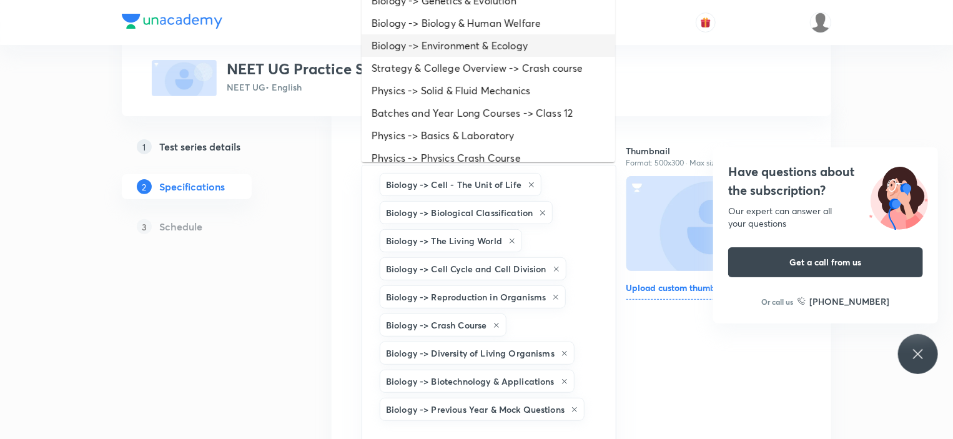
click at [448, 49] on li "Biology -> Environment & Ecology" at bounding box center [489, 45] width 254 height 22
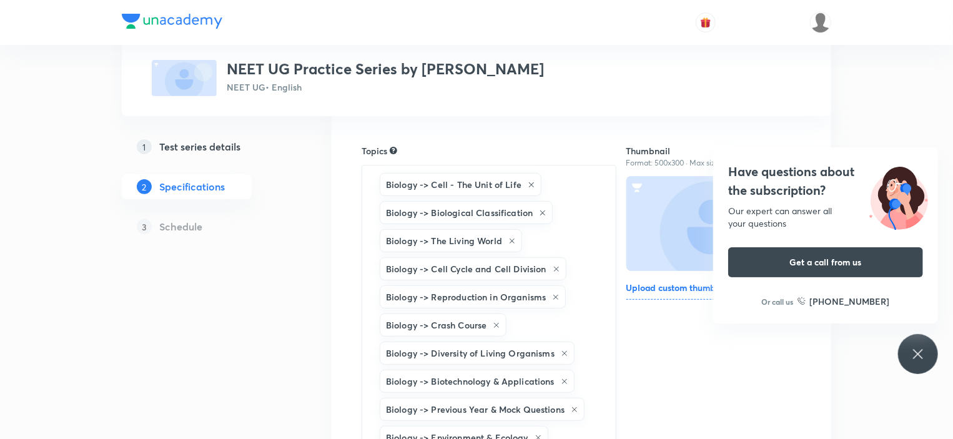
scroll to position [114, 0]
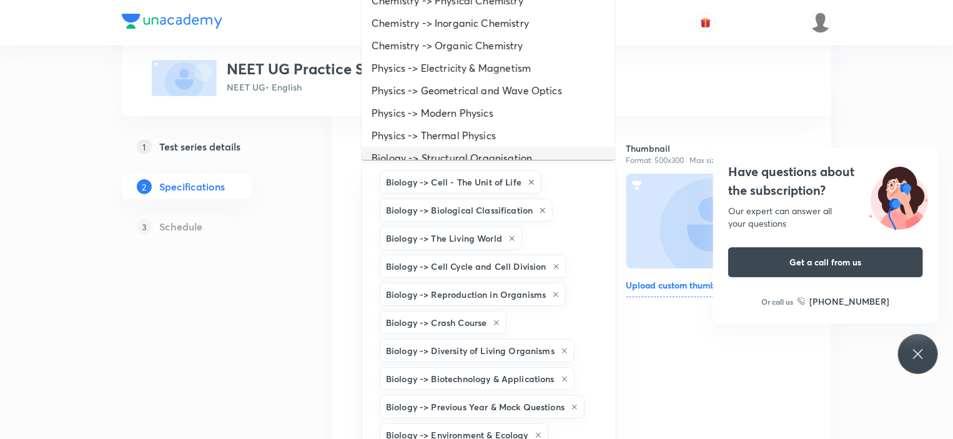
click at [453, 157] on li "Biology -> Structural Organisation" at bounding box center [489, 158] width 254 height 22
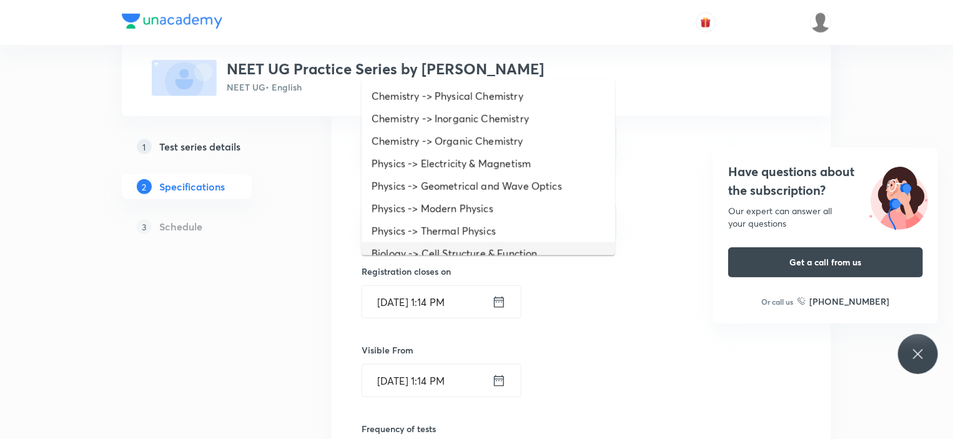
scroll to position [125, 0]
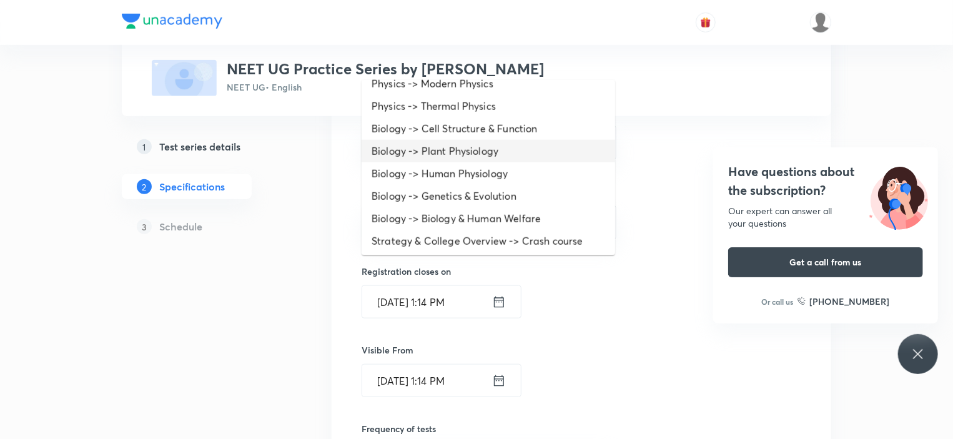
click at [446, 159] on li "Biology -> Plant Physiology" at bounding box center [489, 151] width 254 height 22
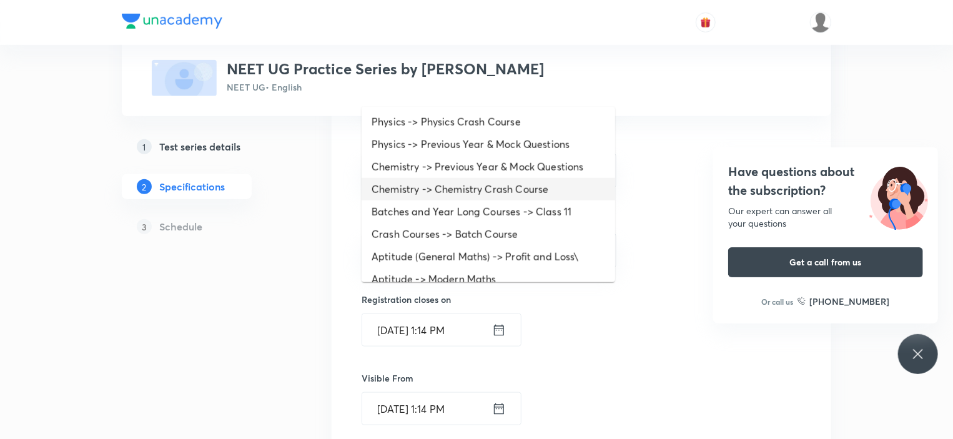
scroll to position [214, 0]
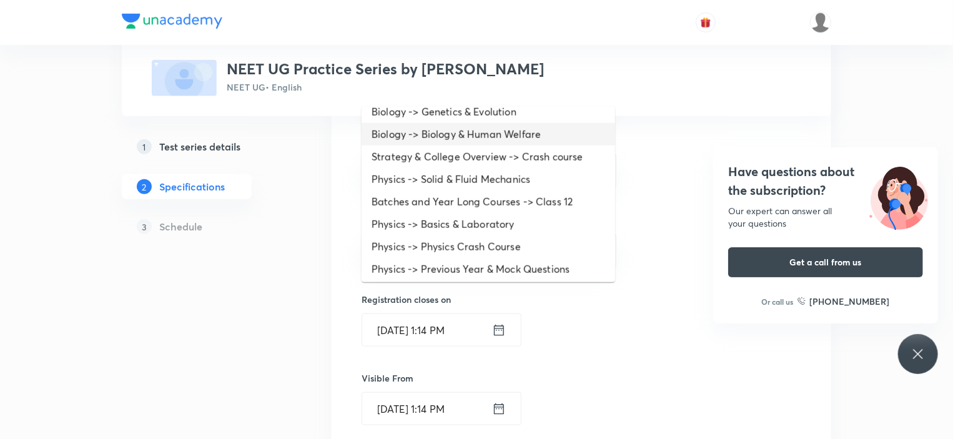
click at [445, 135] on li "Biology -> Biology & Human Welfare" at bounding box center [489, 134] width 254 height 22
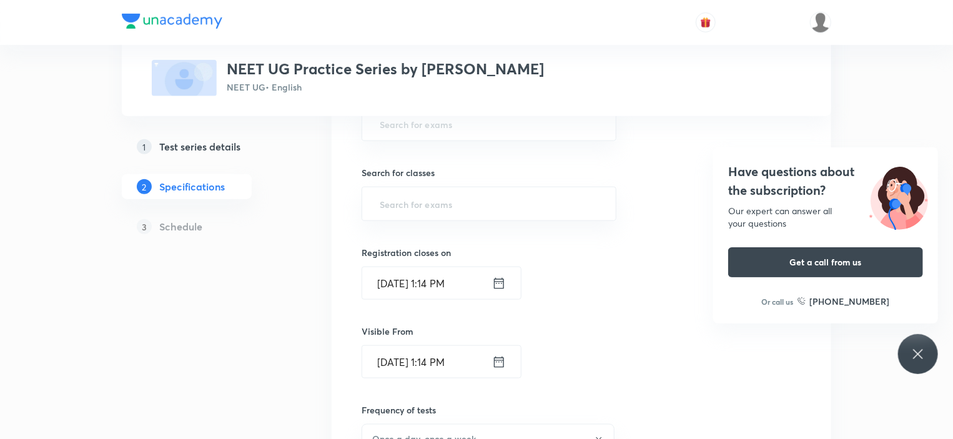
scroll to position [375, 0]
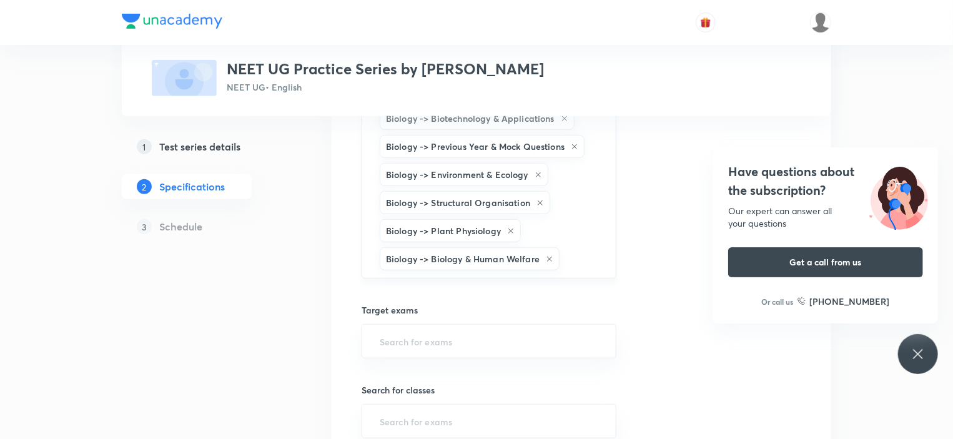
click at [574, 226] on div "Biology -> Cell - The Unit of Life Biology -> Biological Classification Biology…" at bounding box center [489, 90] width 255 height 377
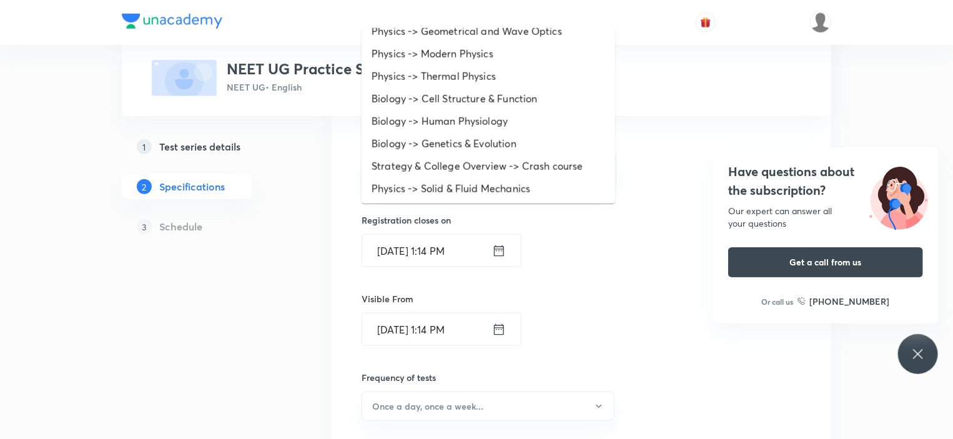
scroll to position [125, 0]
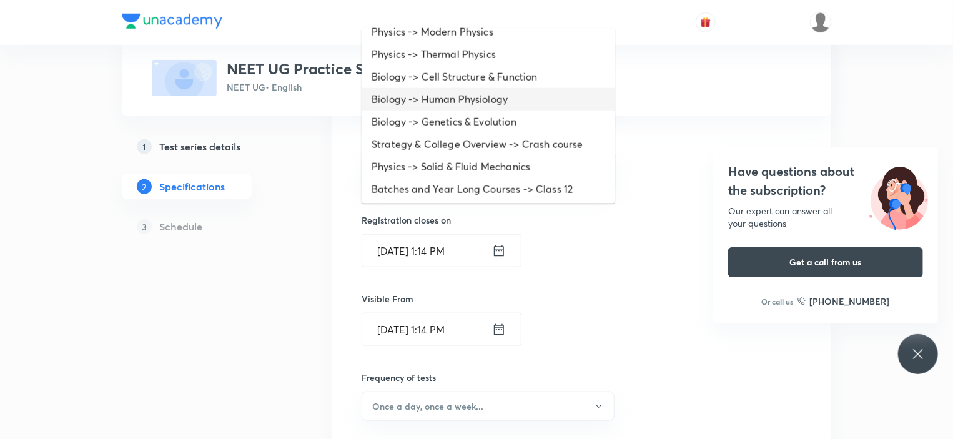
click at [440, 102] on li "Biology -> Human Physiology" at bounding box center [489, 99] width 254 height 22
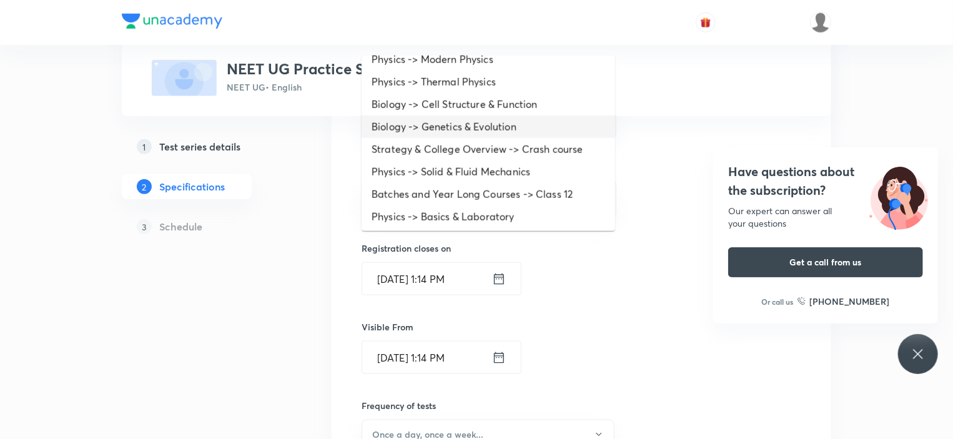
click at [438, 116] on li "Biology -> Genetics & Evolution" at bounding box center [489, 127] width 254 height 22
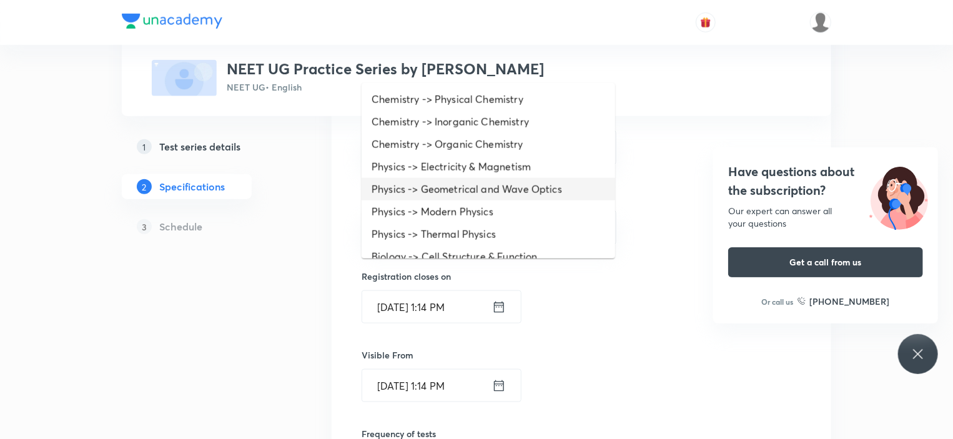
scroll to position [0, 0]
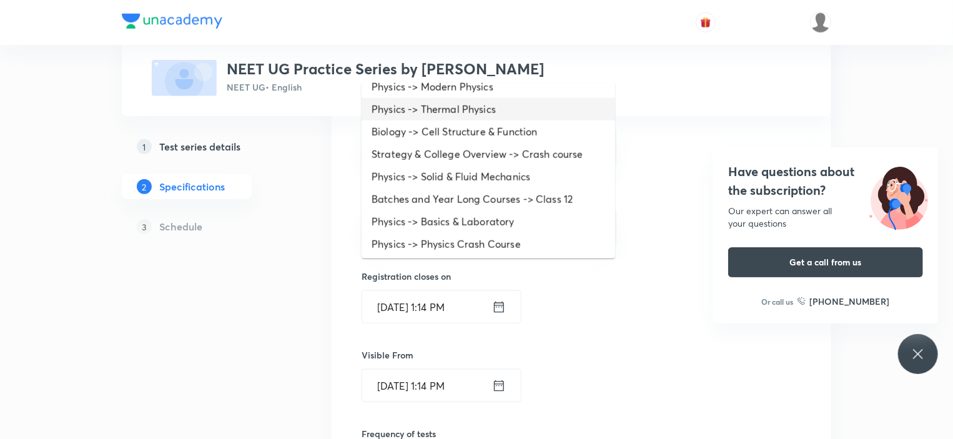
click at [444, 119] on li "Physics -> Thermal Physics" at bounding box center [489, 109] width 254 height 22
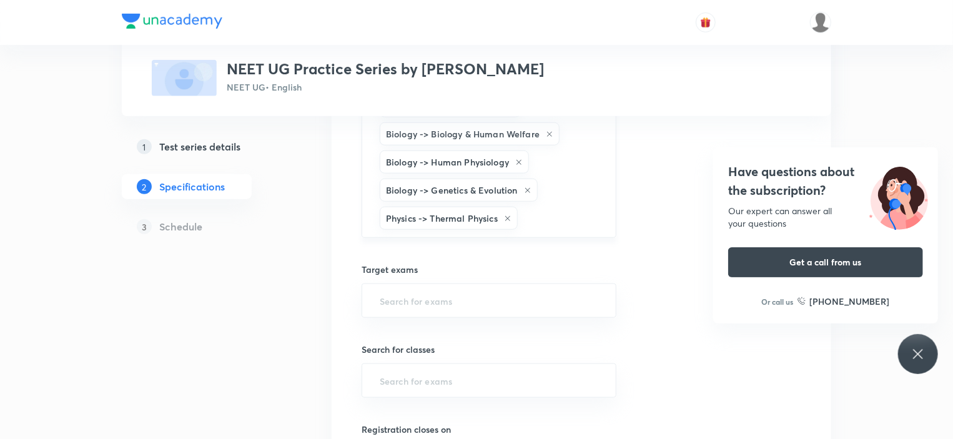
click at [505, 215] on icon at bounding box center [507, 218] width 7 height 7
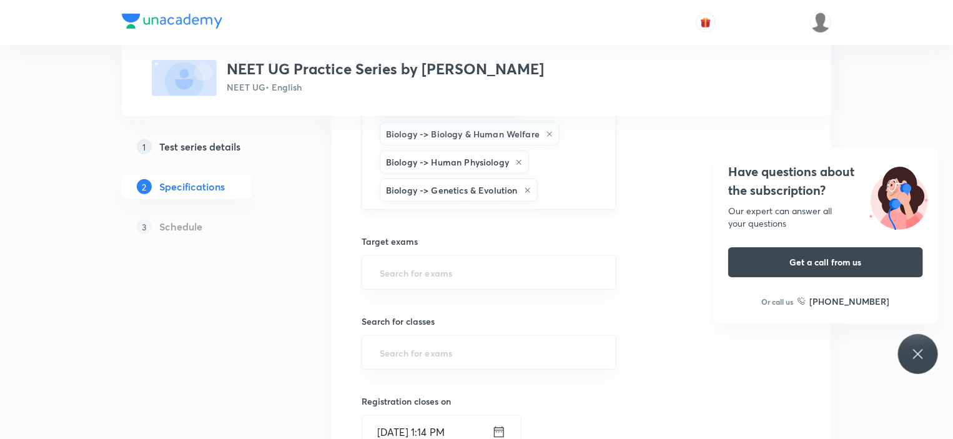
click at [567, 185] on input "text" at bounding box center [570, 190] width 61 height 23
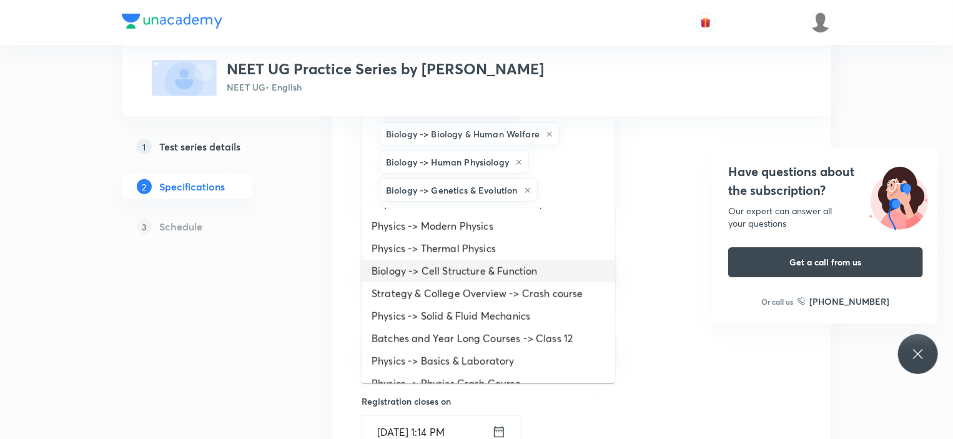
click at [503, 267] on li "Biology -> Cell Structure & Function" at bounding box center [489, 271] width 254 height 22
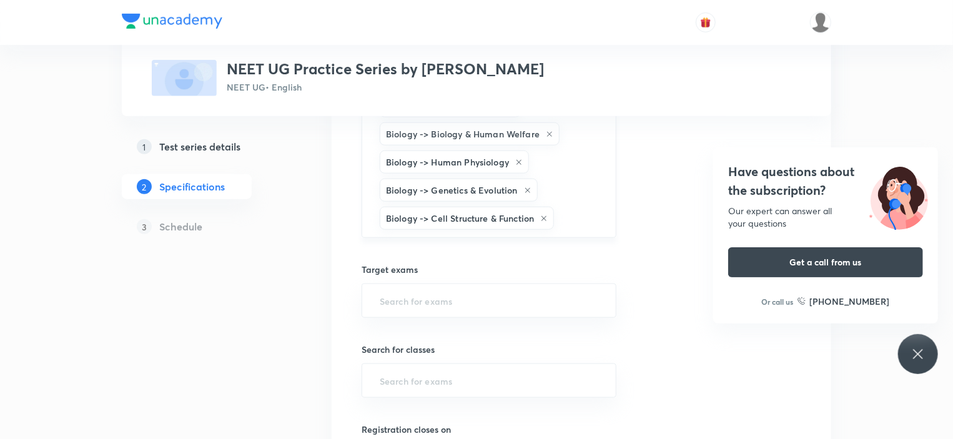
click at [579, 219] on input "text" at bounding box center [578, 218] width 44 height 23
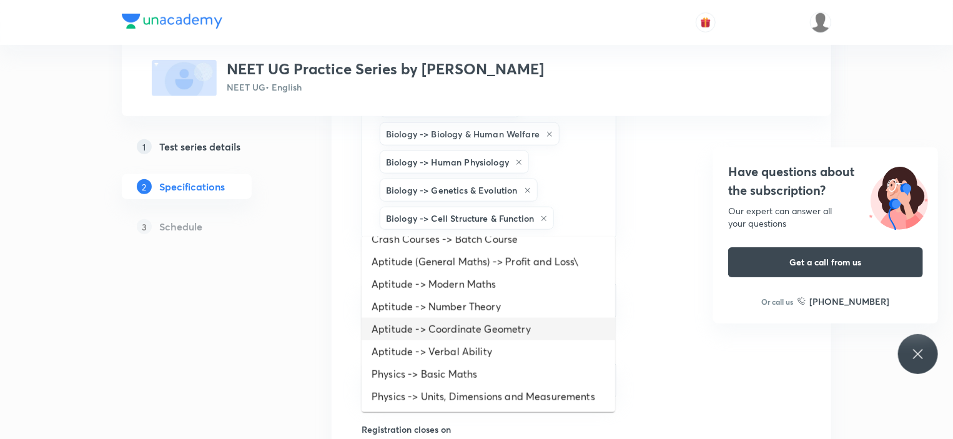
click at [300, 367] on div "Test Series NEET UG Practice Series by Seep Pahuja NEET UG • English 1 Test ser…" at bounding box center [476, 225] width 709 height 1310
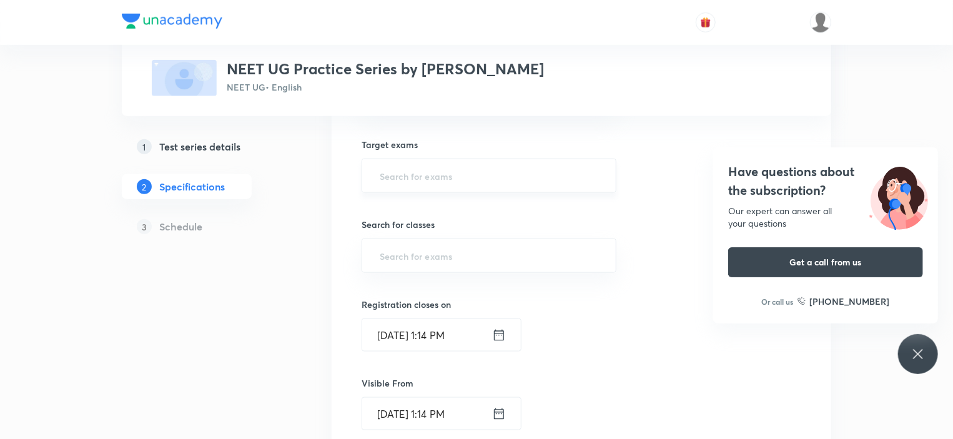
click at [415, 182] on input "text" at bounding box center [489, 175] width 224 height 23
click at [404, 209] on li "NEET UG" at bounding box center [489, 206] width 254 height 22
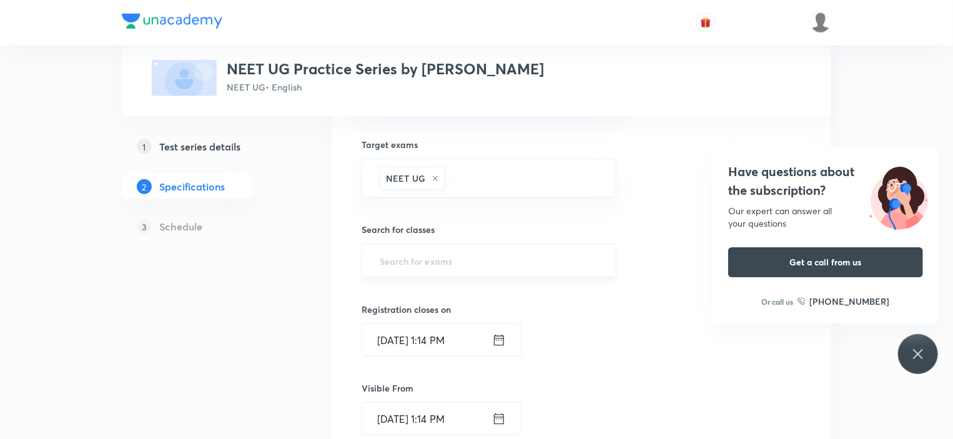
click at [398, 250] on input "text" at bounding box center [489, 260] width 224 height 23
click at [394, 337] on li "Dropper" at bounding box center [489, 336] width 254 height 22
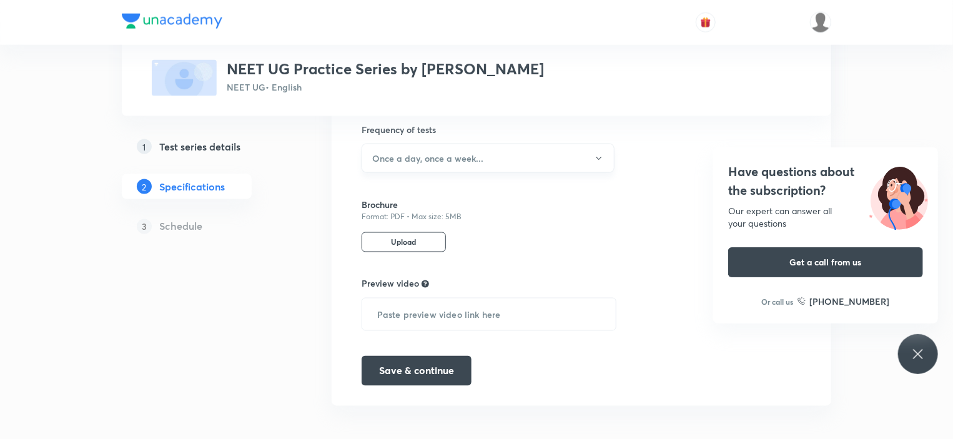
click at [427, 154] on h6 "Once a day, once a week..." at bounding box center [427, 158] width 111 height 13
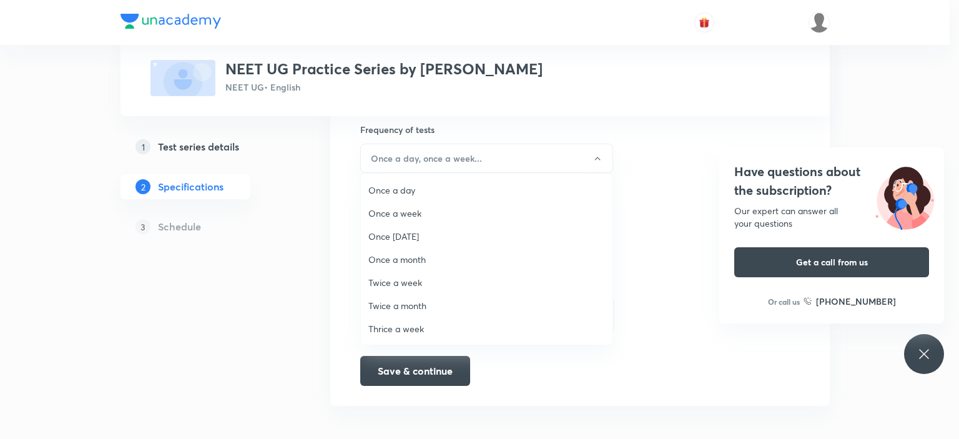
click at [397, 192] on span "Once a day" at bounding box center [486, 190] width 237 height 13
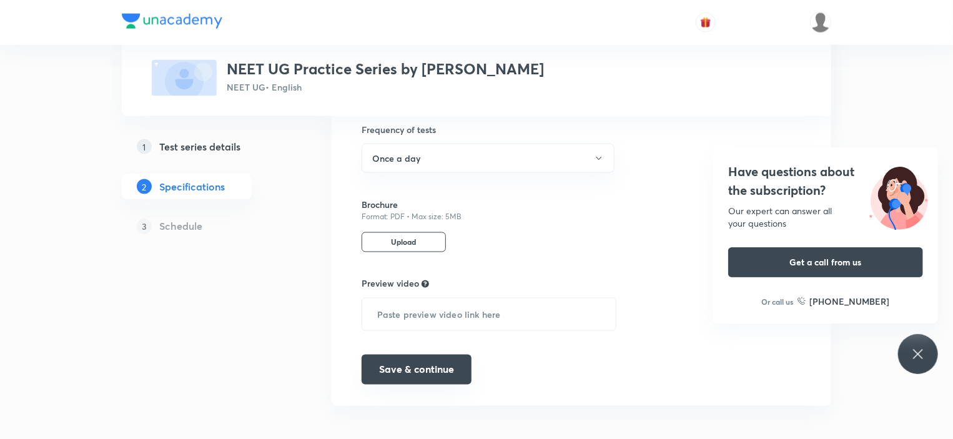
click at [420, 355] on button "Save & continue" at bounding box center [417, 370] width 110 height 30
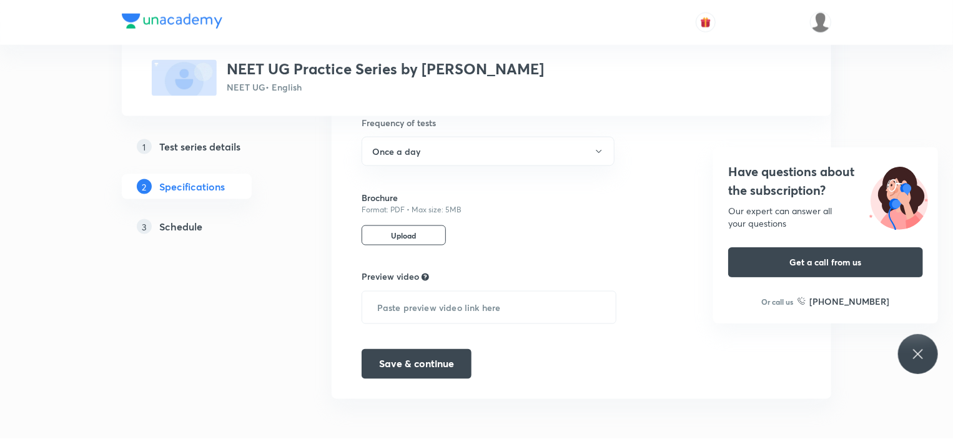
scroll to position [912, 0]
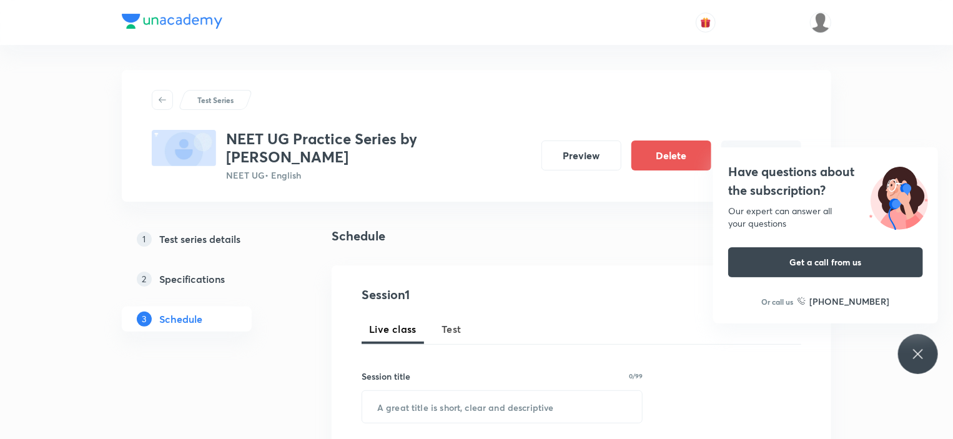
click at [903, 354] on div "Have questions about the subscription? Our expert can answer all your questions…" at bounding box center [918, 354] width 40 height 40
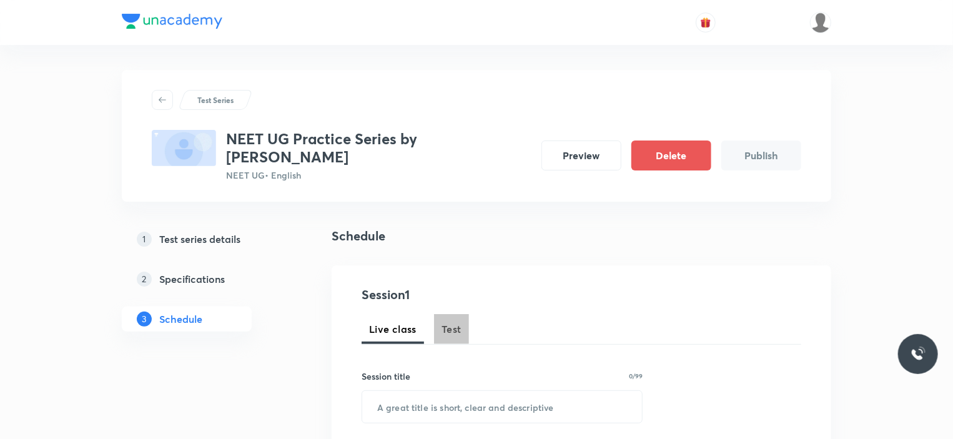
click at [455, 322] on span "Test" at bounding box center [451, 329] width 20 height 15
click at [455, 391] on input "text" at bounding box center [502, 407] width 280 height 32
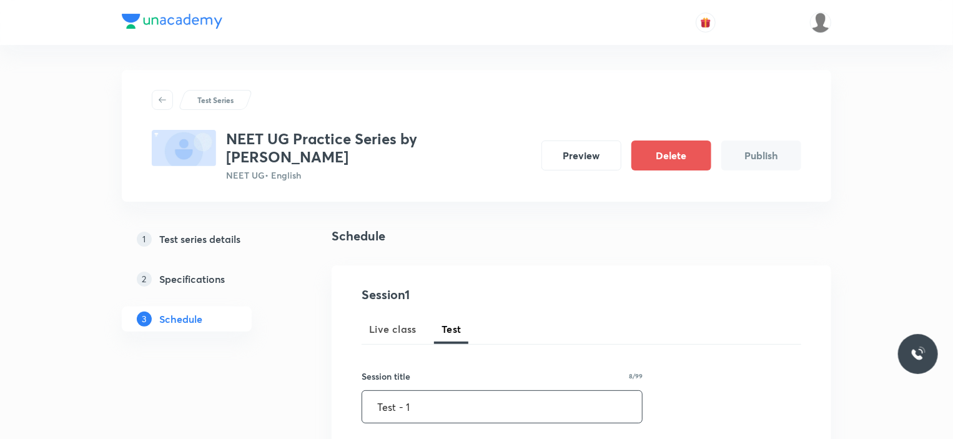
scroll to position [125, 0]
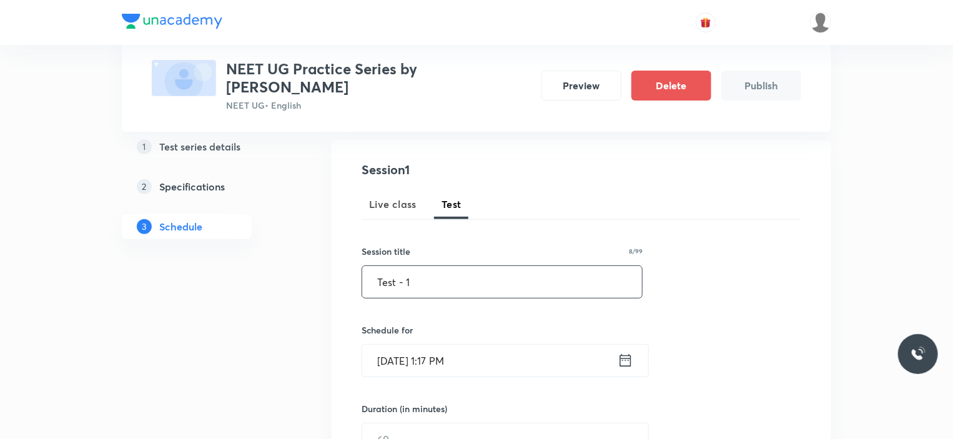
type input "Test - 1"
click at [467, 345] on input "Oct 7, 2025, 1:17 PM" at bounding box center [489, 361] width 255 height 32
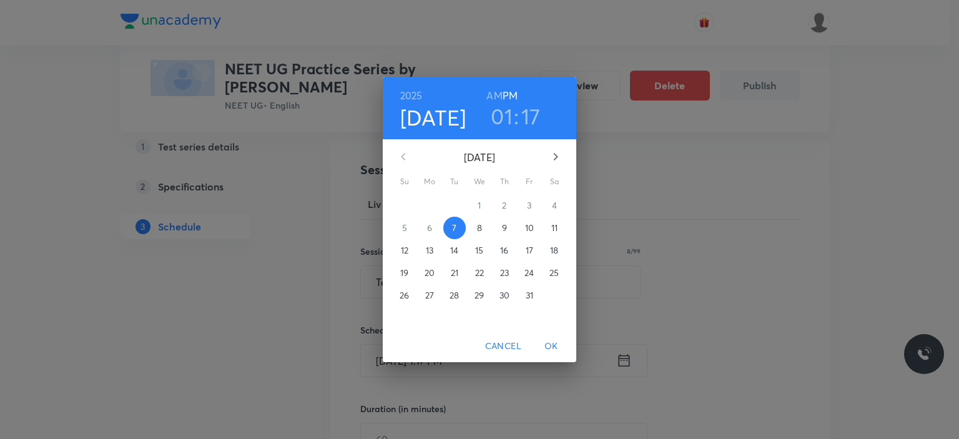
click at [531, 227] on p "10" at bounding box center [529, 228] width 9 height 12
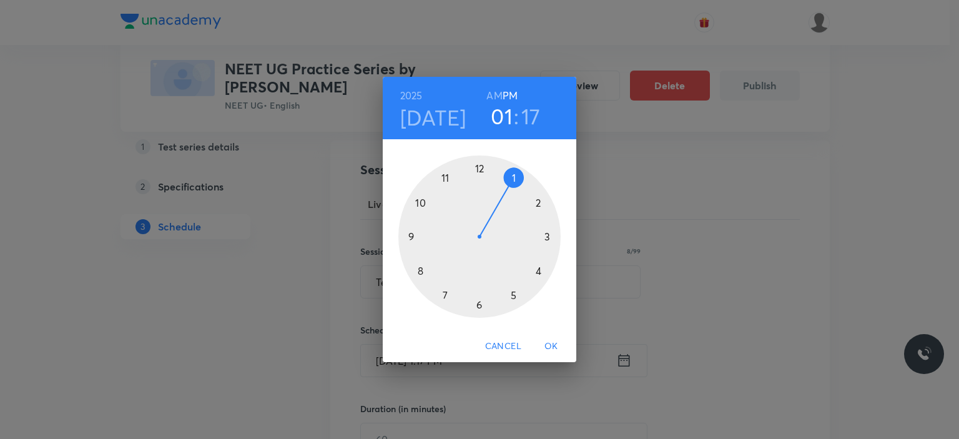
click at [482, 302] on div at bounding box center [479, 236] width 162 height 162
click at [479, 165] on div at bounding box center [479, 236] width 162 height 162
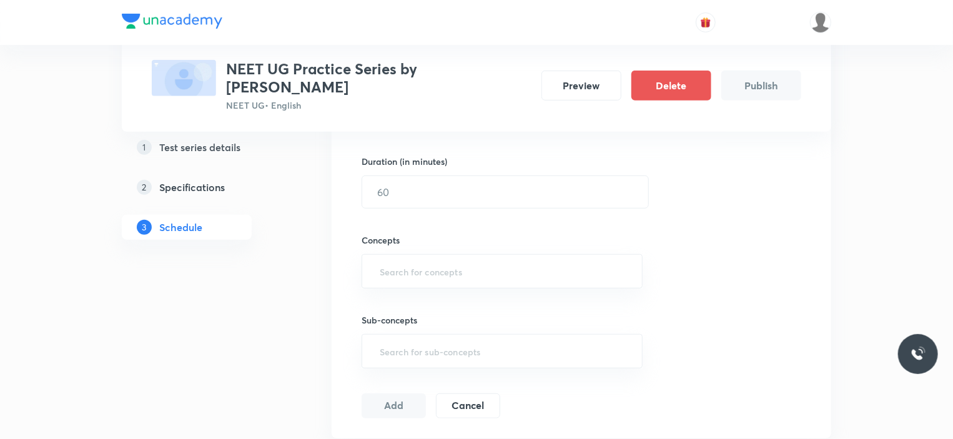
scroll to position [375, 0]
click at [379, 174] on input "text" at bounding box center [505, 190] width 286 height 32
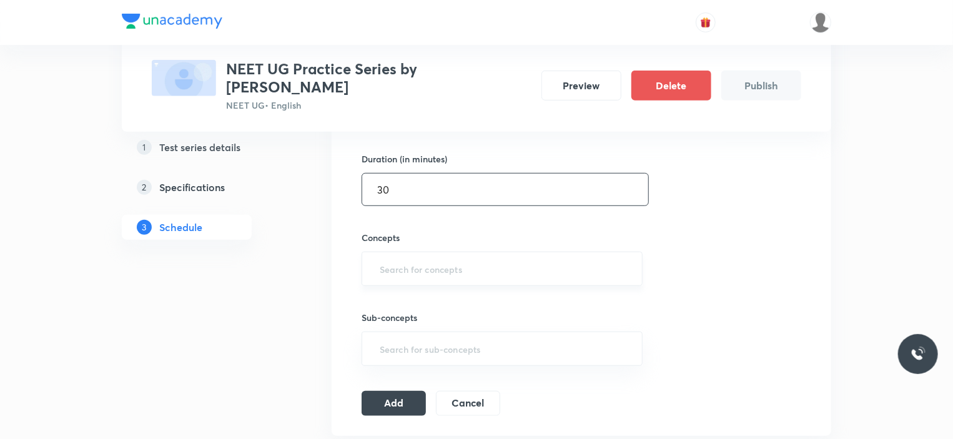
type input "30"
click at [404, 263] on input "text" at bounding box center [502, 268] width 250 height 23
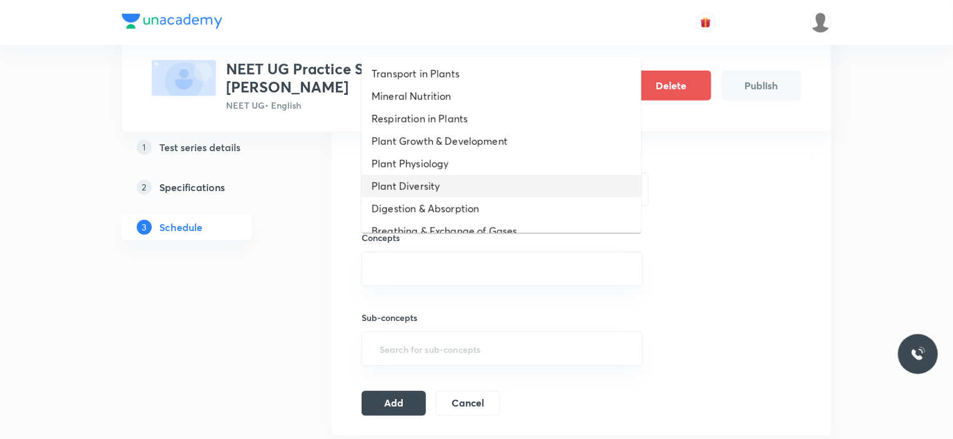
click at [401, 179] on li "Plant Diversity" at bounding box center [502, 186] width 280 height 22
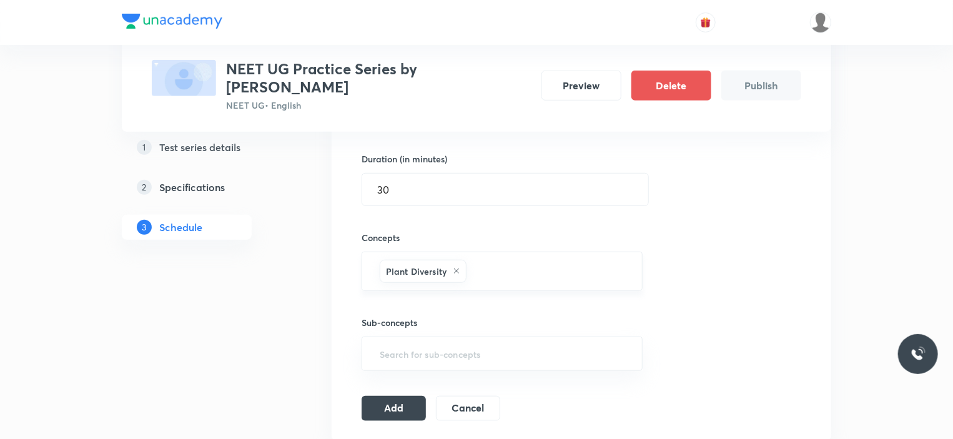
click at [460, 260] on div "Plant Diversity" at bounding box center [423, 271] width 87 height 23
click at [457, 267] on icon at bounding box center [456, 270] width 7 height 7
click at [457, 257] on input "text" at bounding box center [502, 268] width 250 height 23
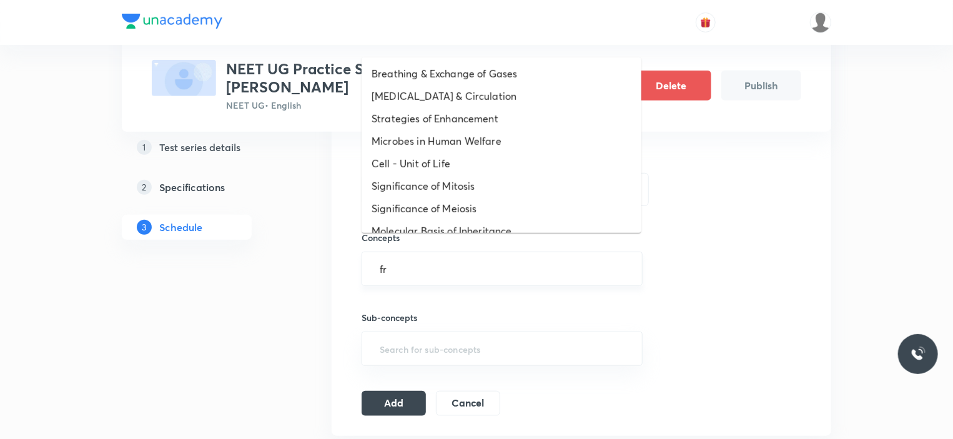
type input "fro"
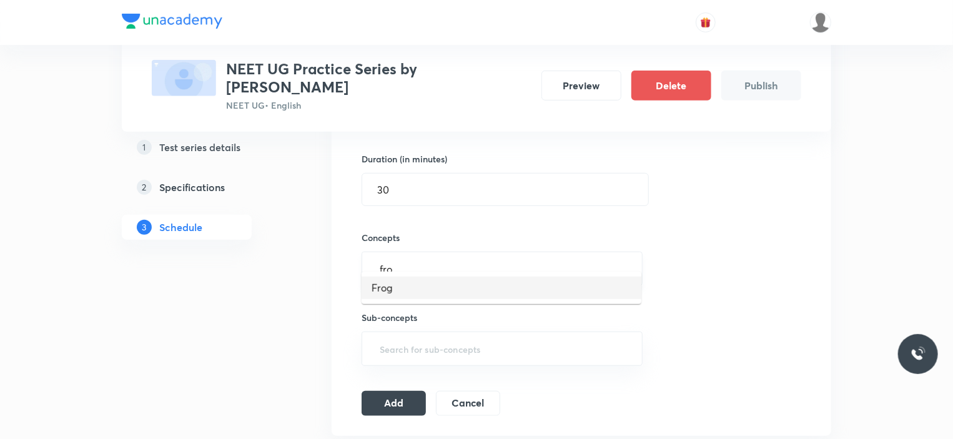
click at [393, 284] on li "Frog" at bounding box center [502, 288] width 280 height 22
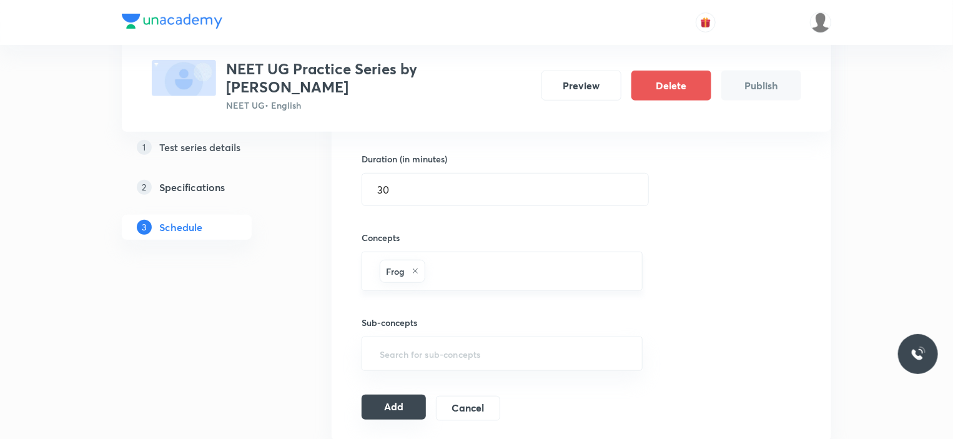
click at [406, 395] on button "Add" at bounding box center [394, 407] width 64 height 25
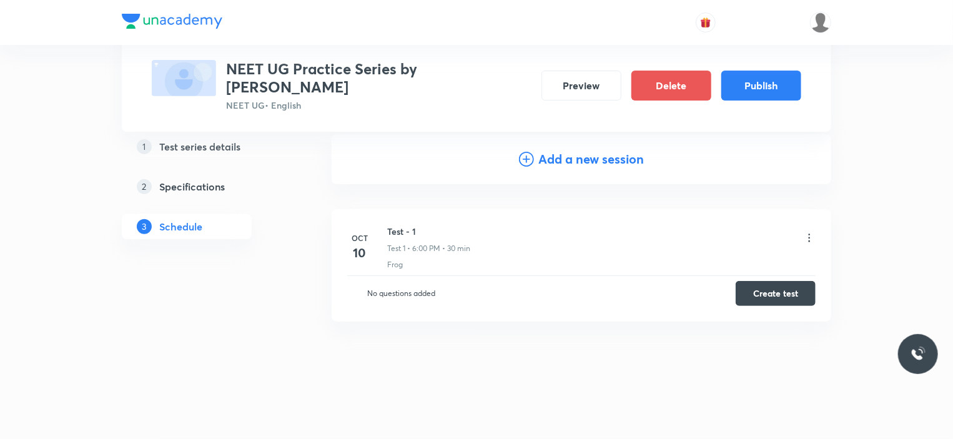
scroll to position [82, 0]
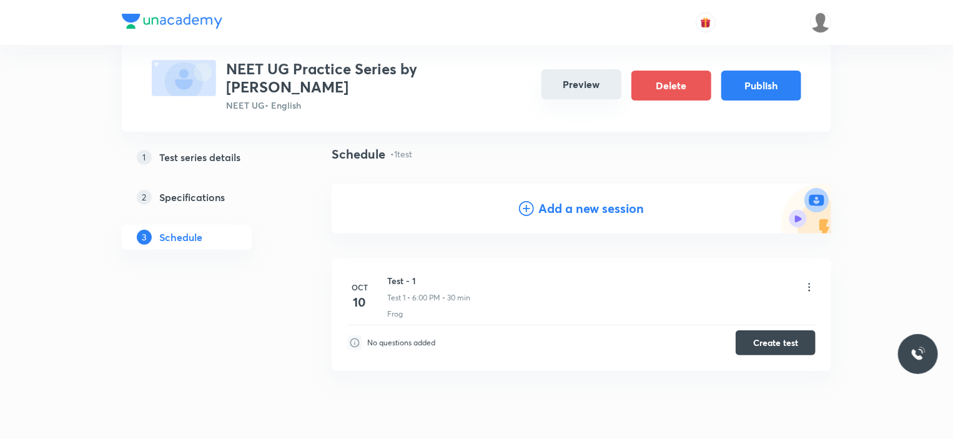
click at [589, 79] on button "Preview" at bounding box center [581, 84] width 80 height 30
click at [753, 84] on button "Publish" at bounding box center [761, 84] width 80 height 30
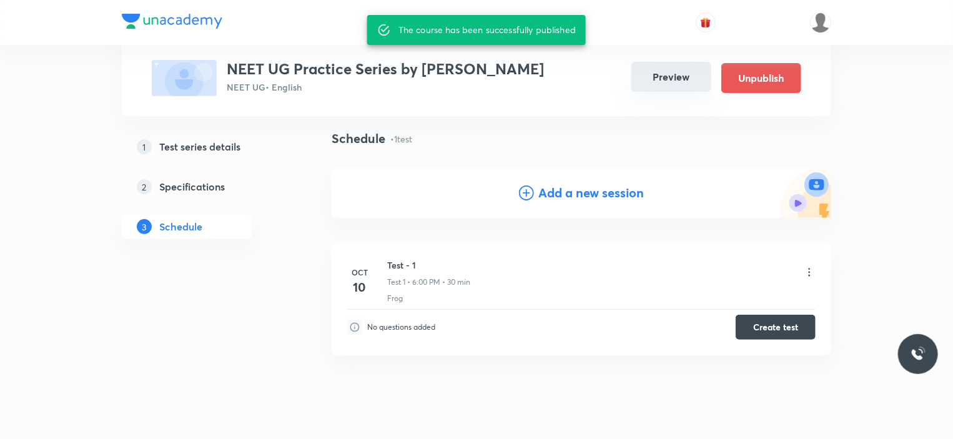
click at [680, 82] on button "Preview" at bounding box center [671, 77] width 80 height 30
click at [676, 69] on button "Preview" at bounding box center [671, 77] width 80 height 30
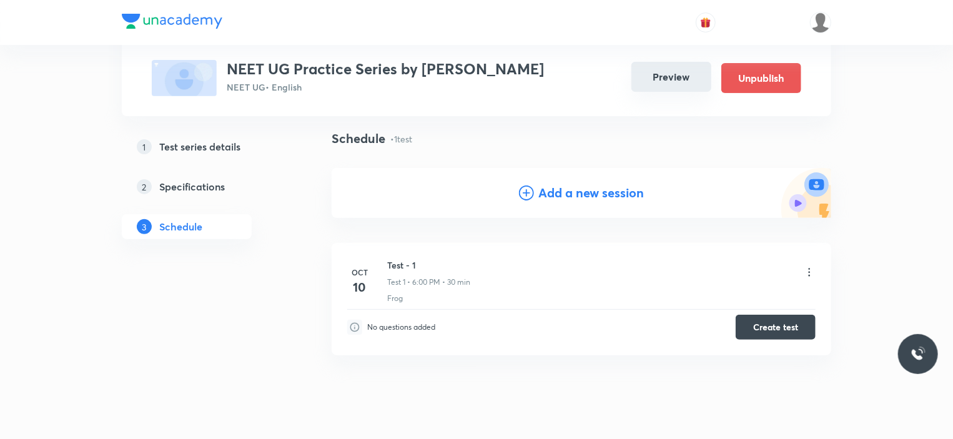
click at [667, 85] on button "Preview" at bounding box center [671, 77] width 80 height 30
